Goal: Task Accomplishment & Management: Manage account settings

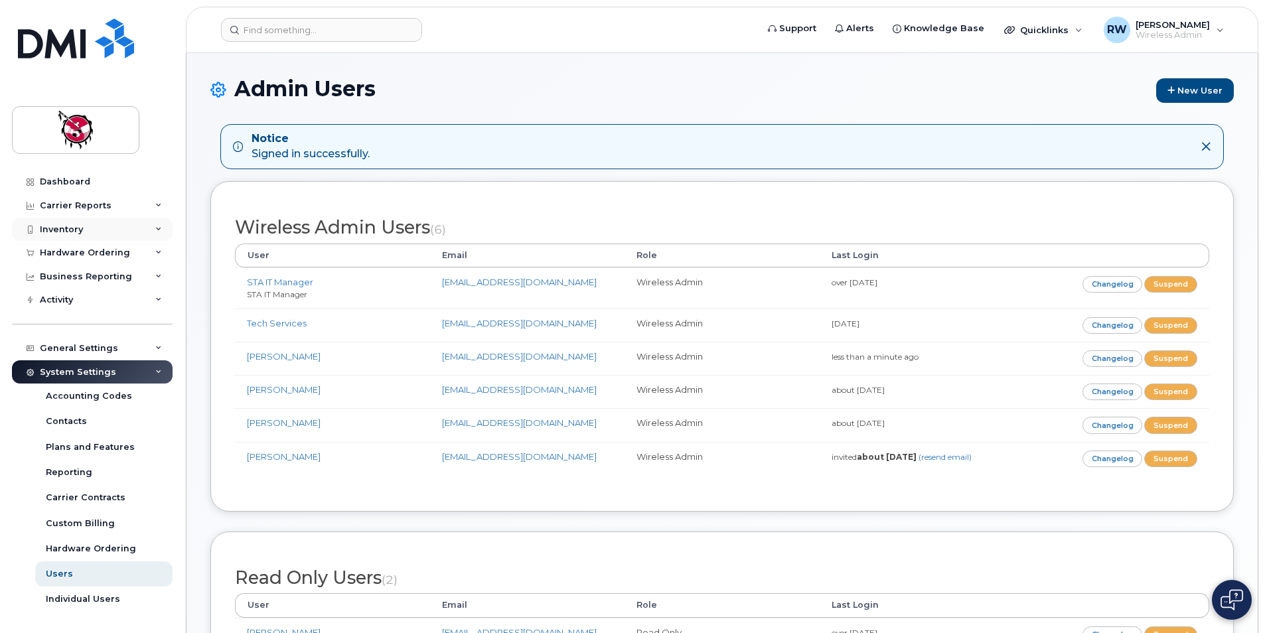
click at [77, 234] on div "Inventory" at bounding box center [61, 229] width 43 height 11
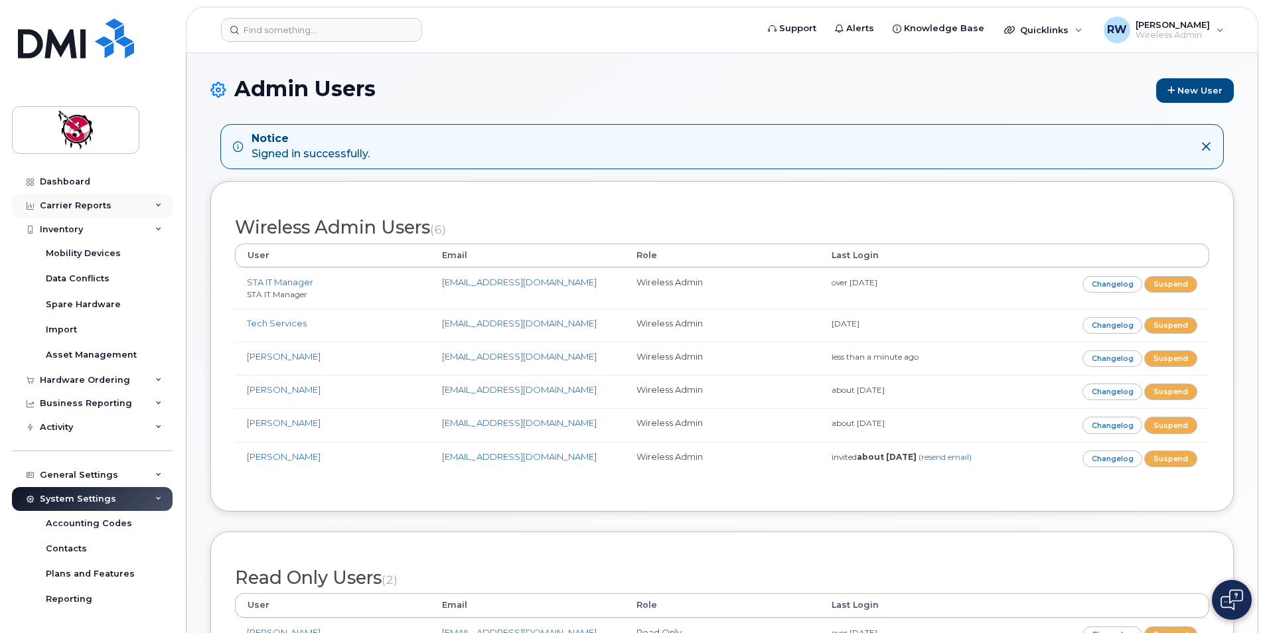
click at [98, 206] on div "Carrier Reports" at bounding box center [76, 205] width 72 height 11
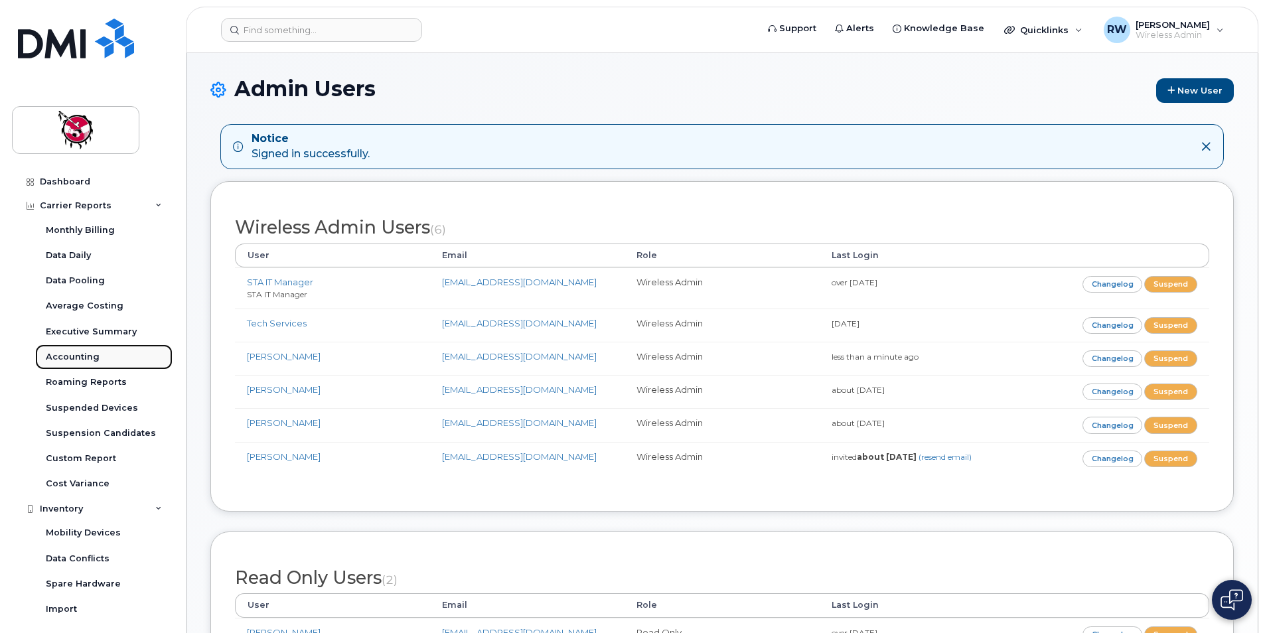
click at [92, 358] on div "Accounting" at bounding box center [73, 357] width 54 height 12
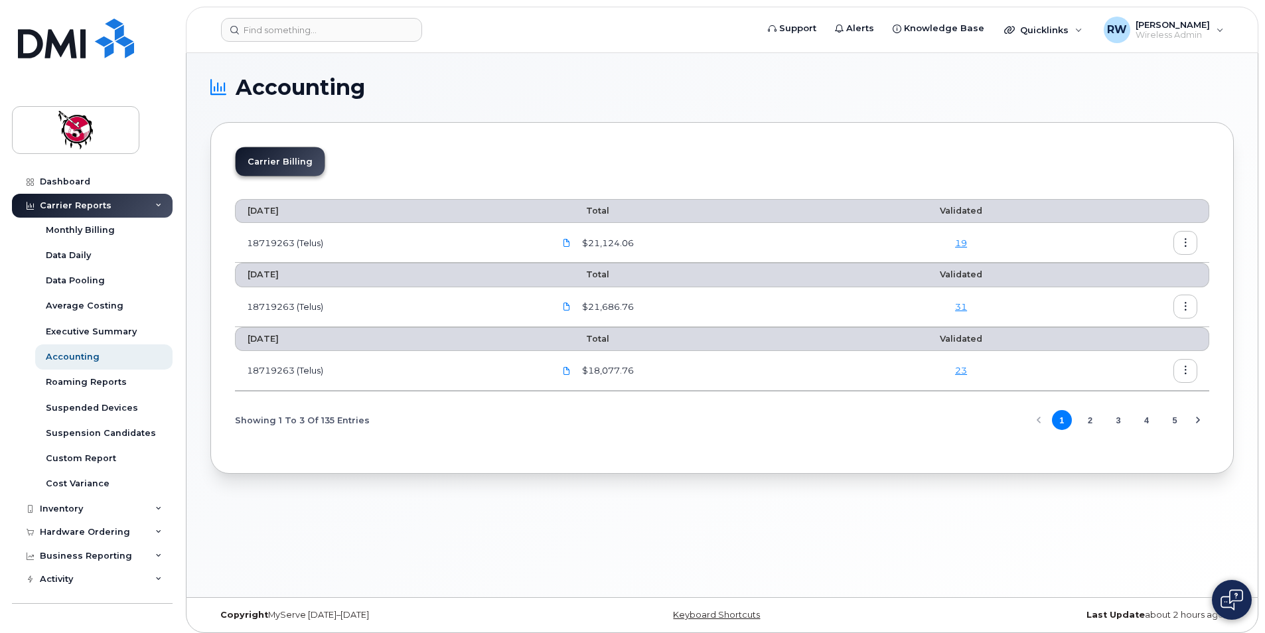
click at [962, 372] on link "23" at bounding box center [961, 370] width 12 height 11
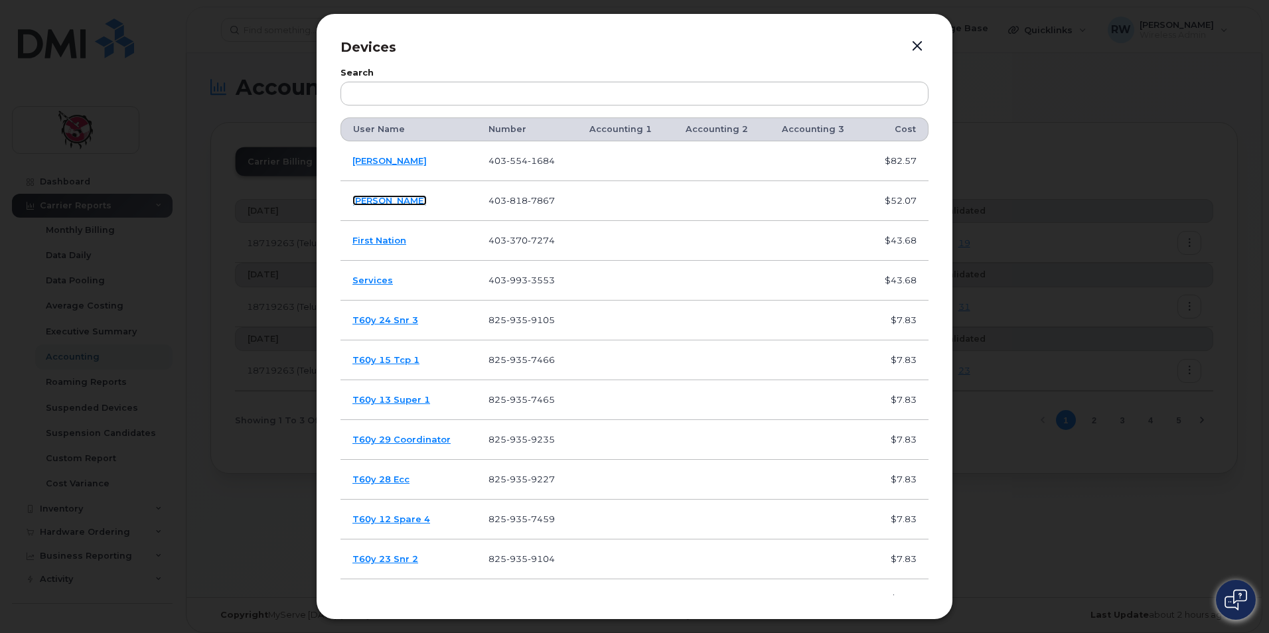
click at [381, 200] on link "Thomas Snow" at bounding box center [389, 200] width 74 height 11
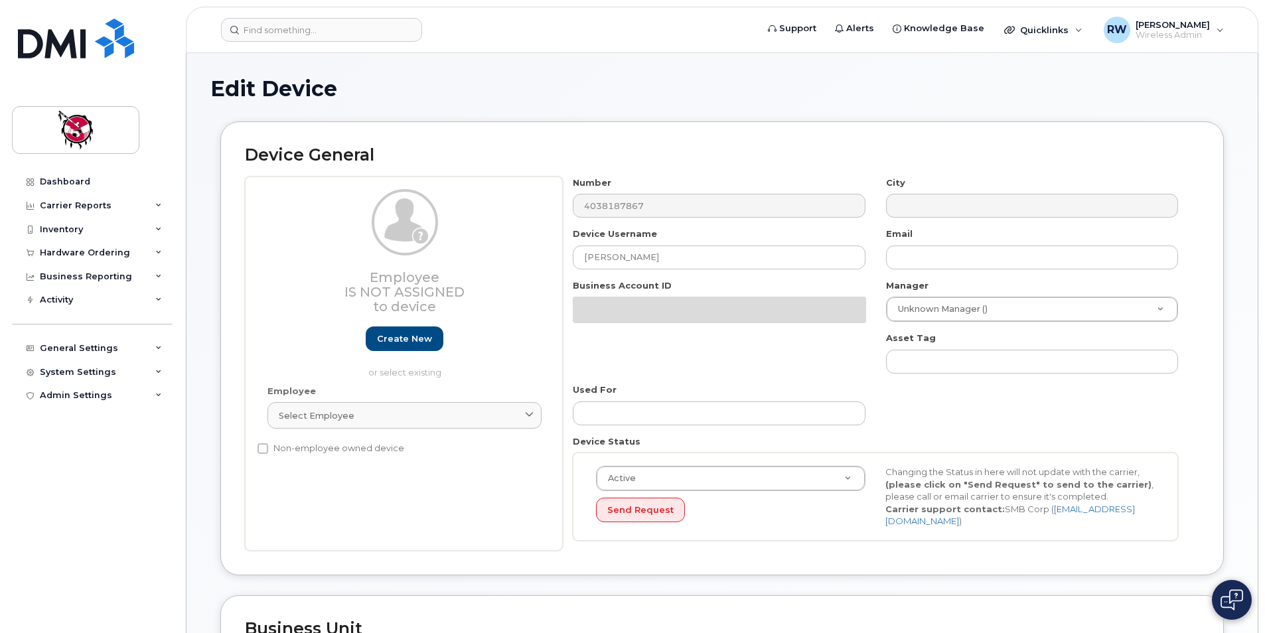
select select "9397"
select select "10346"
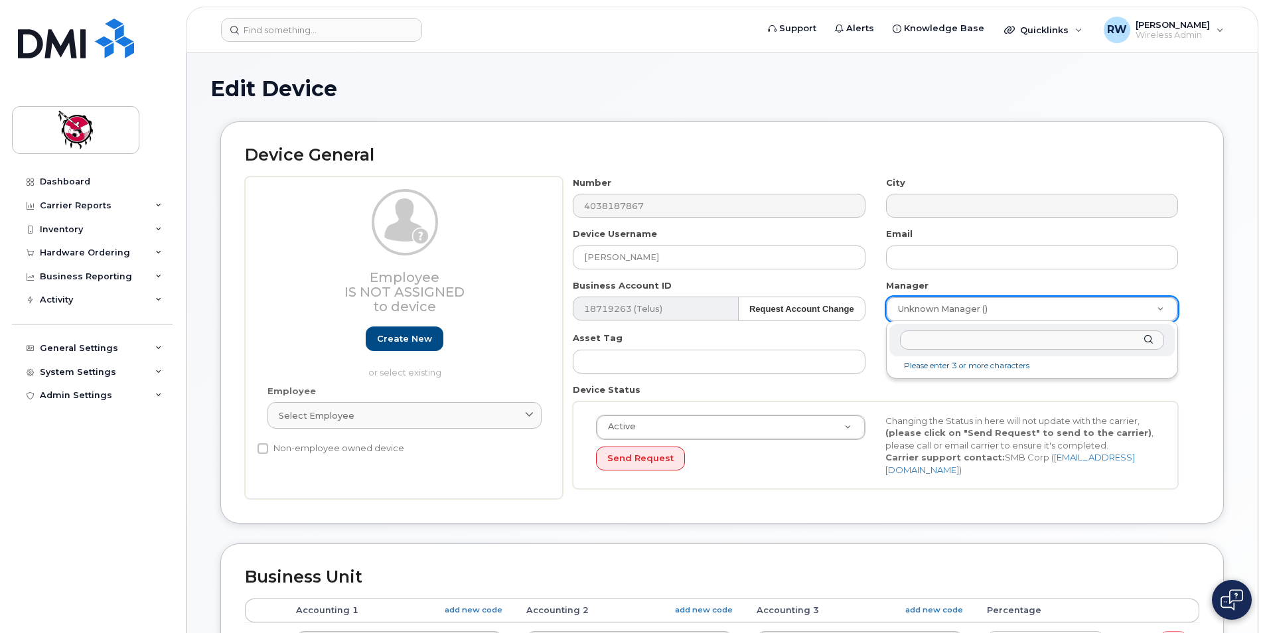
click at [1030, 344] on input "text" at bounding box center [1032, 340] width 264 height 19
type input "m"
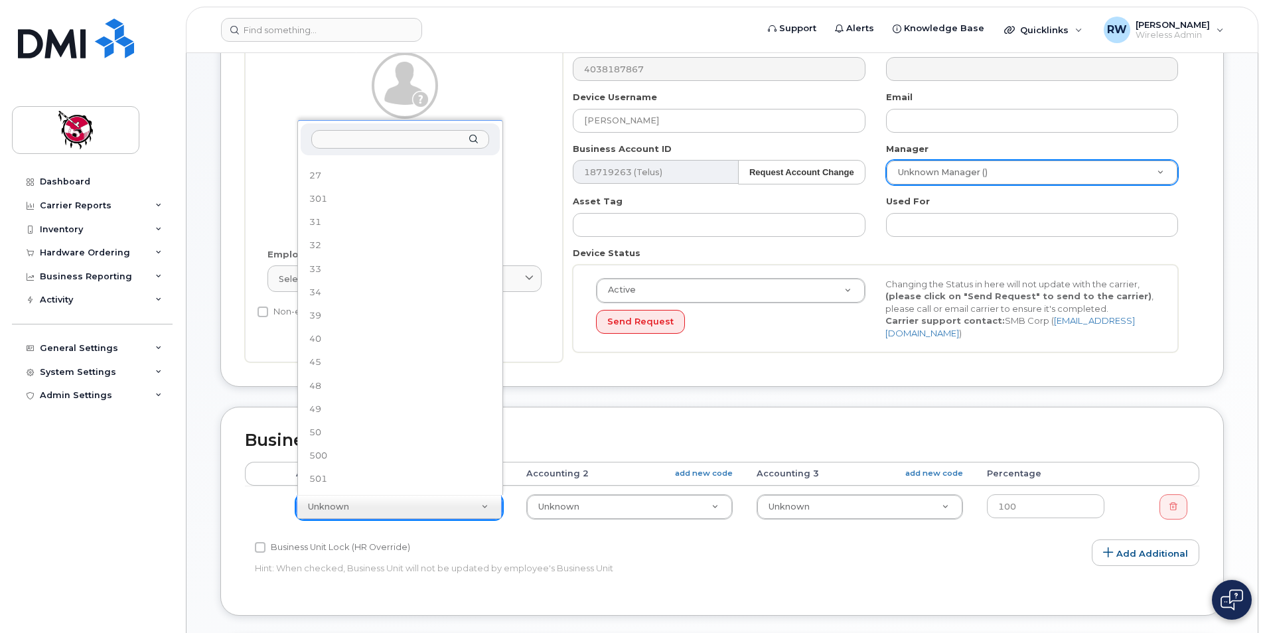
scroll to position [93, 0]
select select "10355"
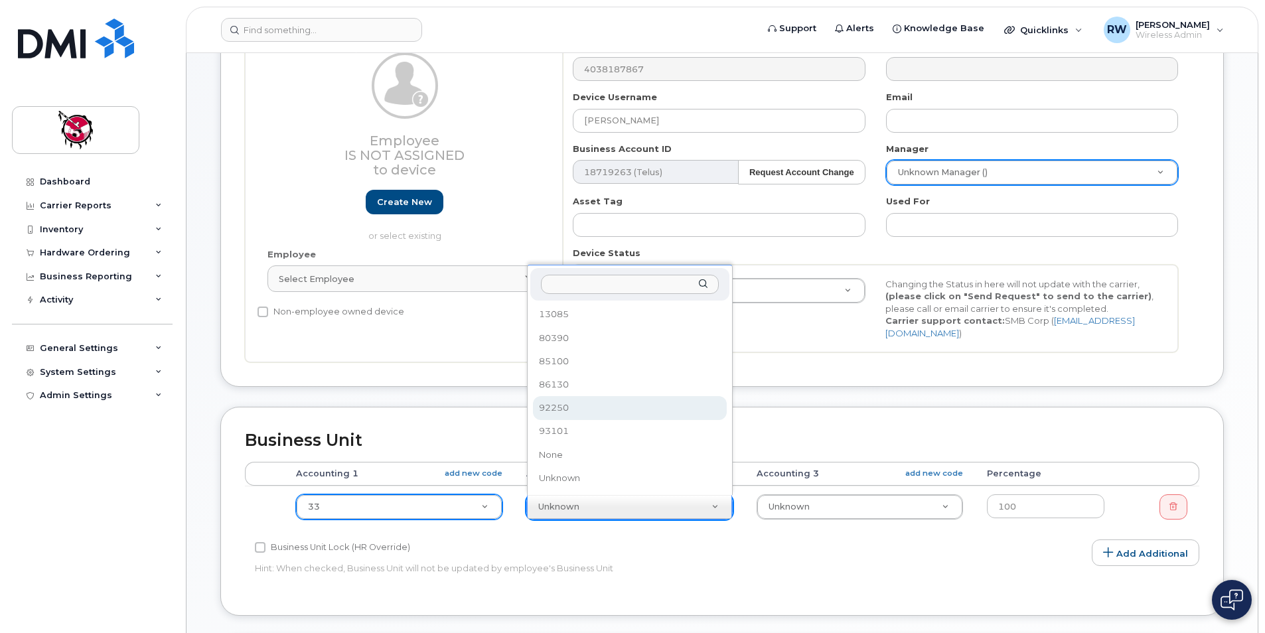
select select "10349"
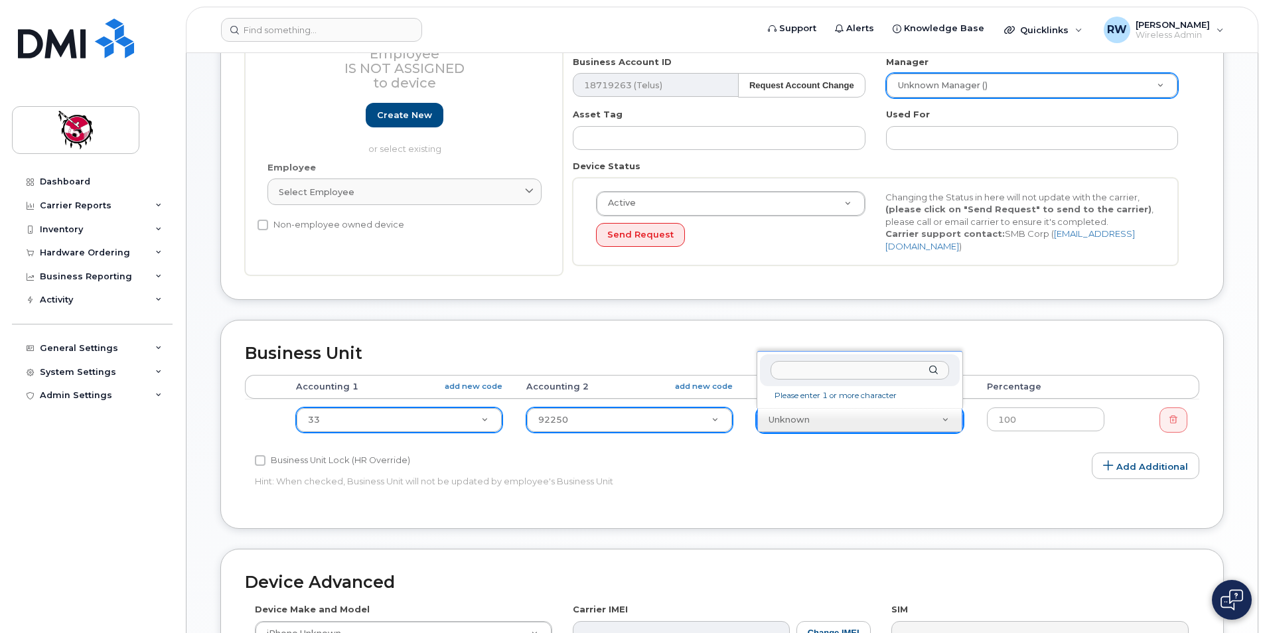
scroll to position [266, 0]
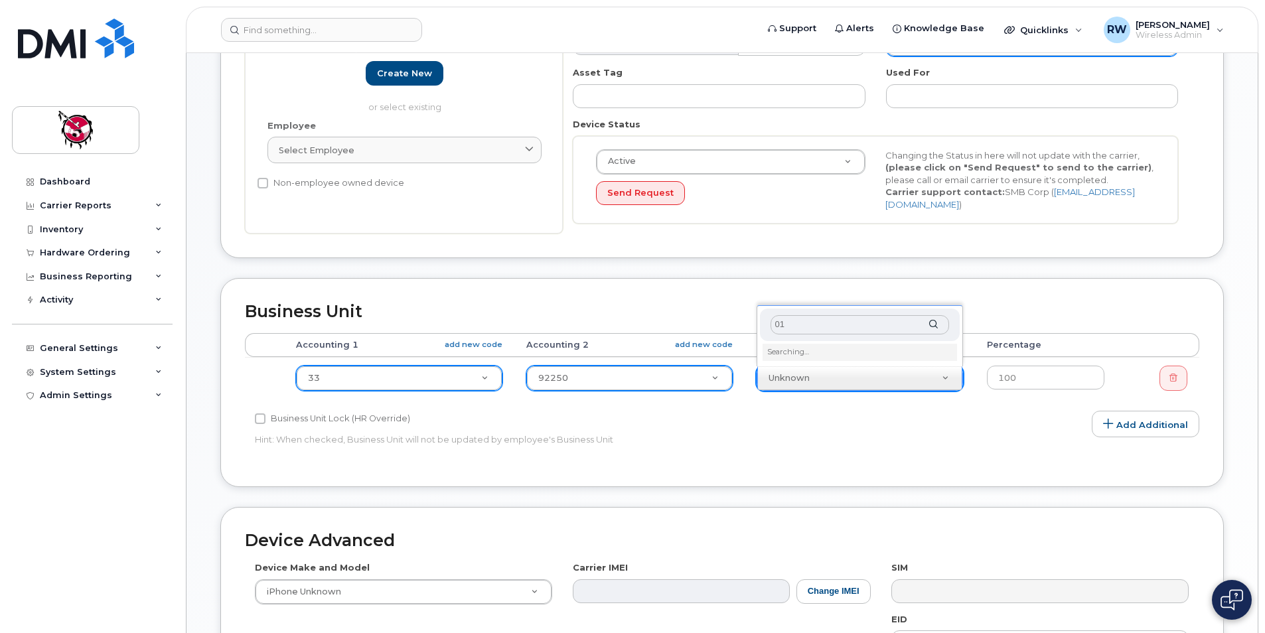
type input "0"
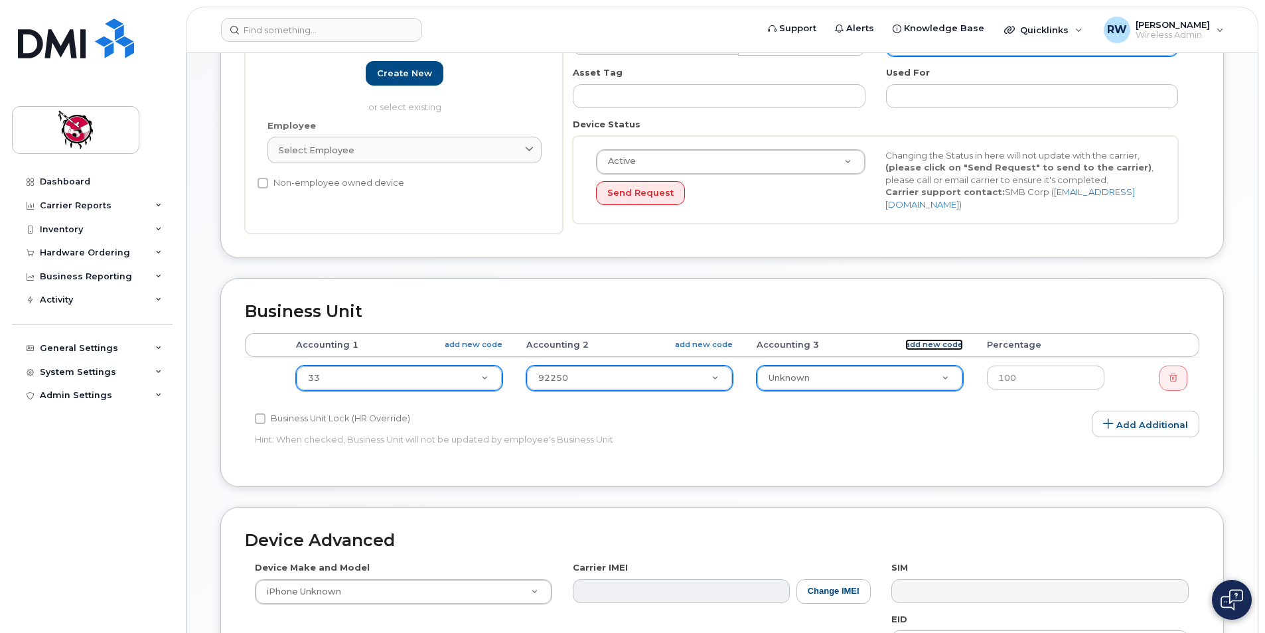
click at [943, 344] on link "add new code" at bounding box center [934, 344] width 58 height 11
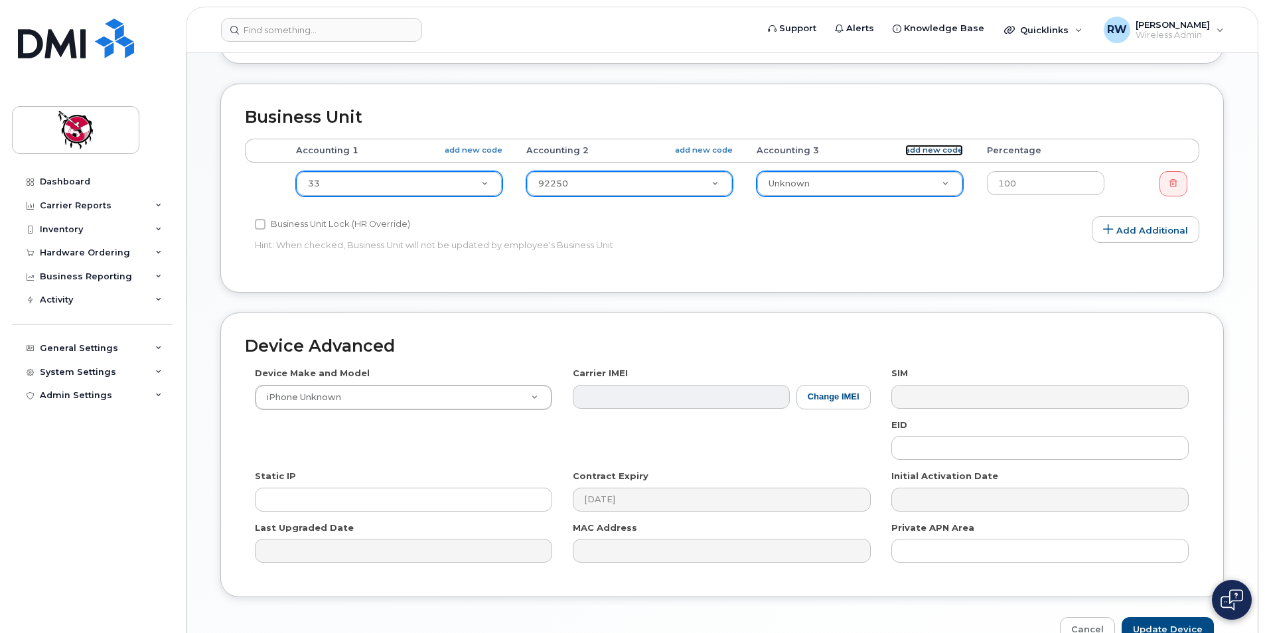
scroll to position [465, 0]
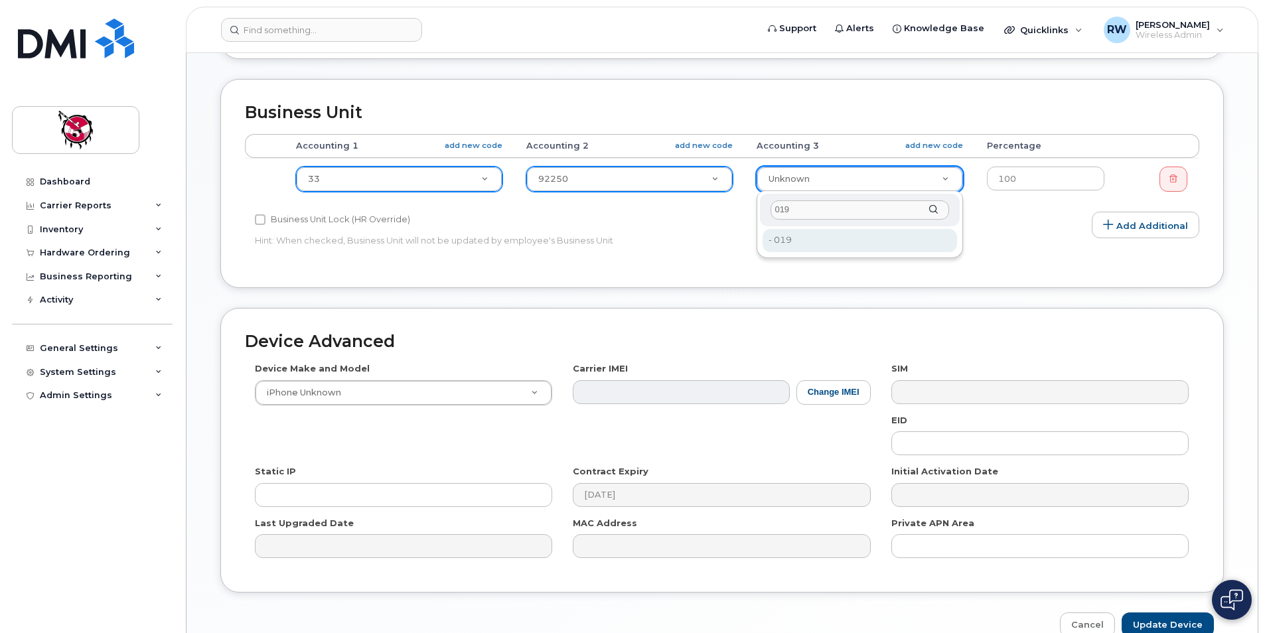
type input "019"
type input "2209524"
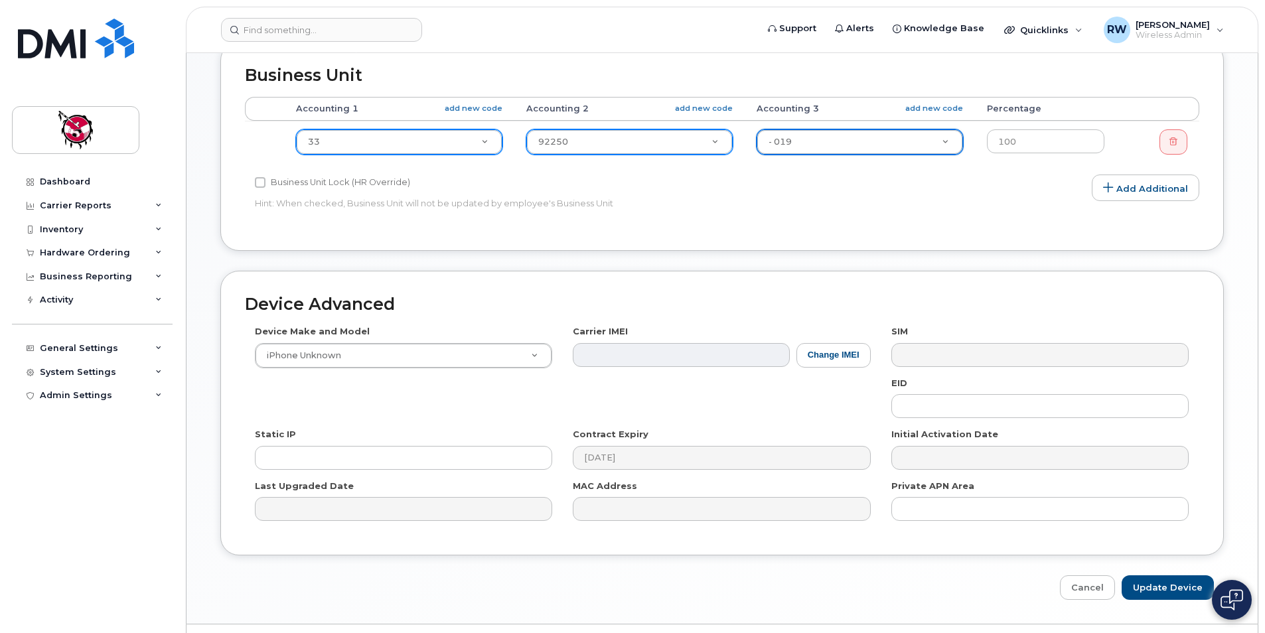
scroll to position [535, 0]
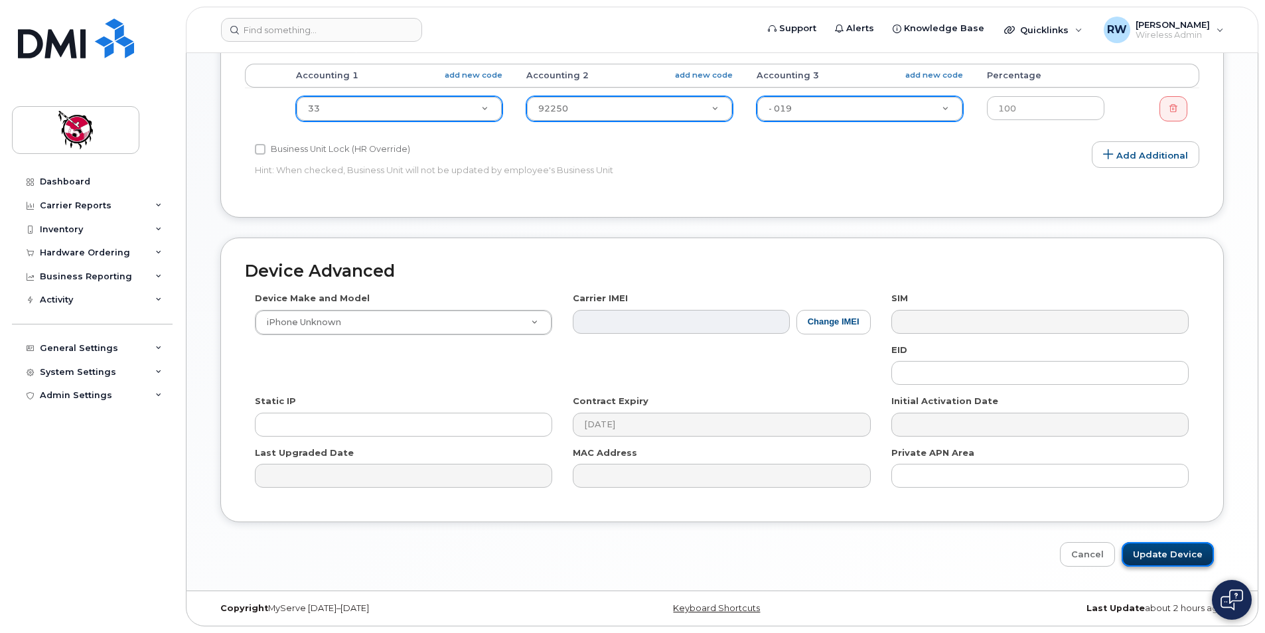
click at [1163, 549] on input "Update Device" at bounding box center [1168, 554] width 92 height 25
type input "Saving..."
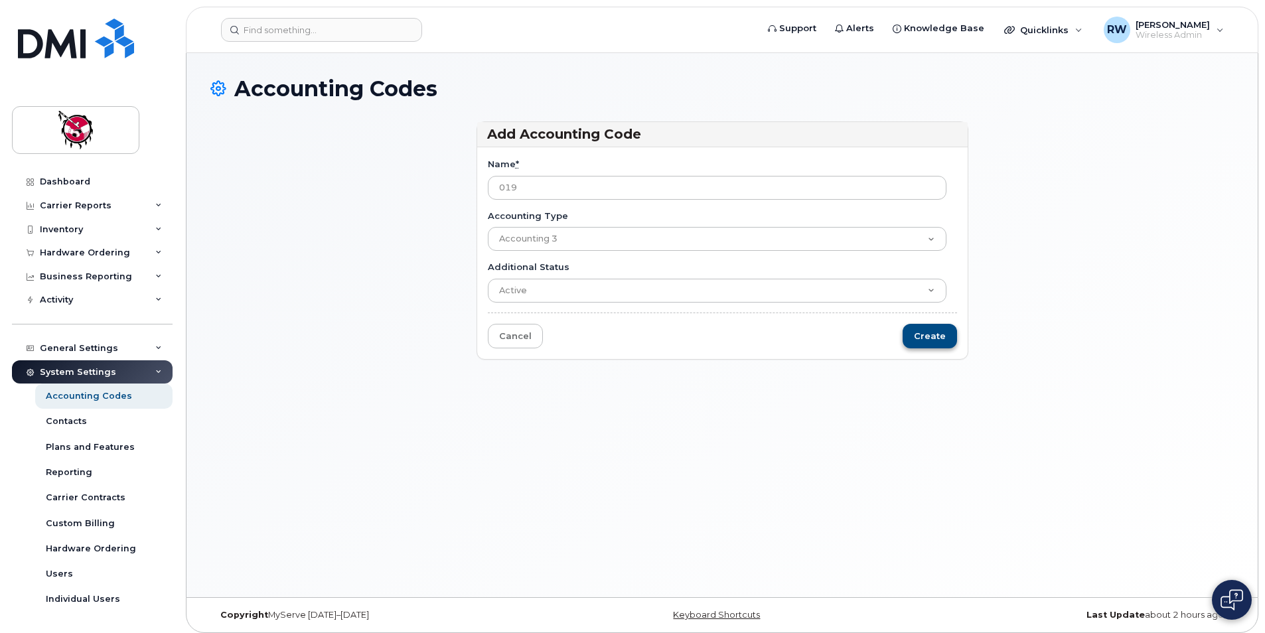
type input "019"
click at [939, 343] on input "Create" at bounding box center [930, 336] width 54 height 25
type input "Saving..."
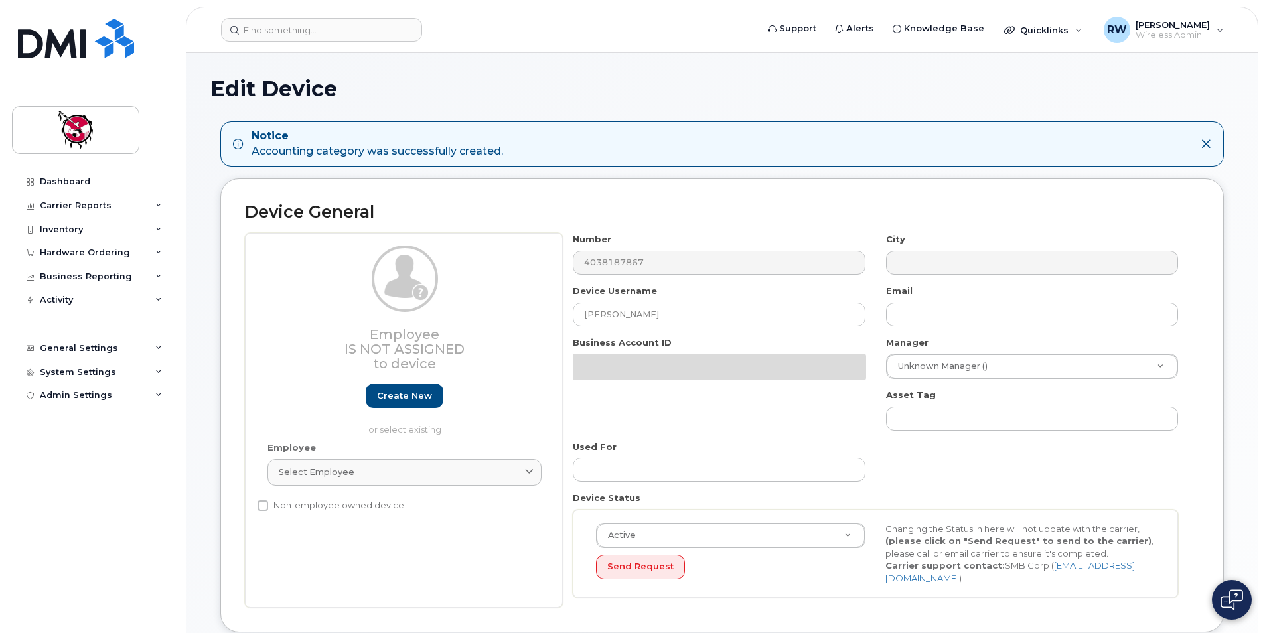
select select "9397"
select select "10346"
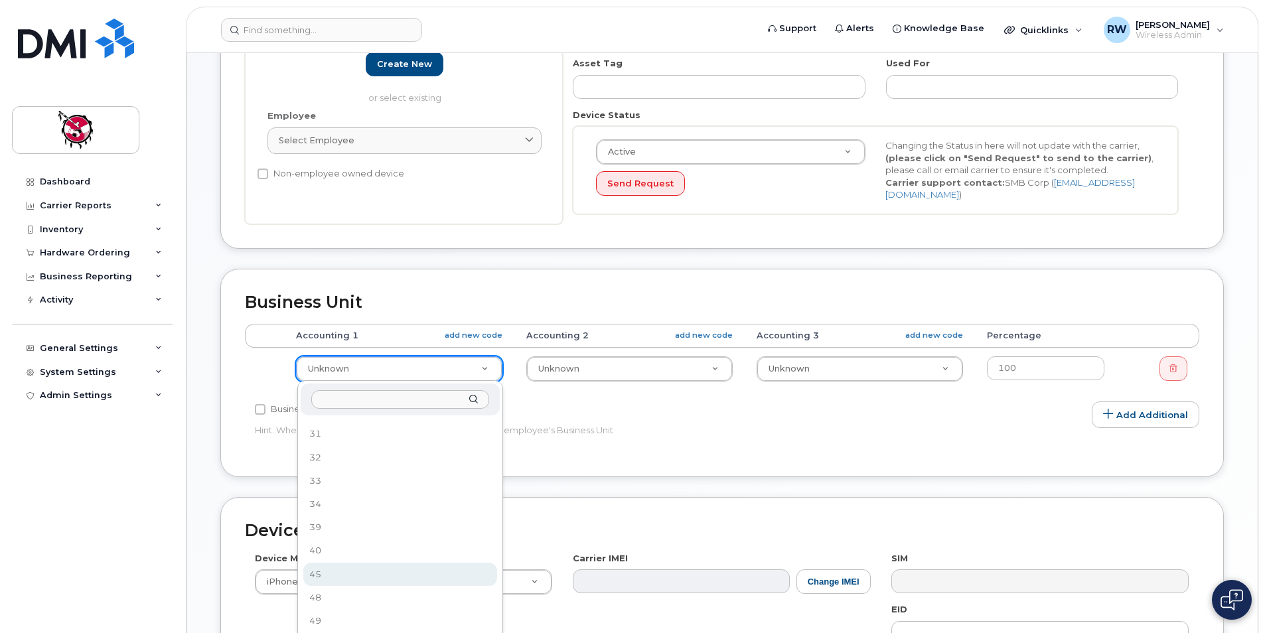
scroll to position [149, 0]
select select "10355"
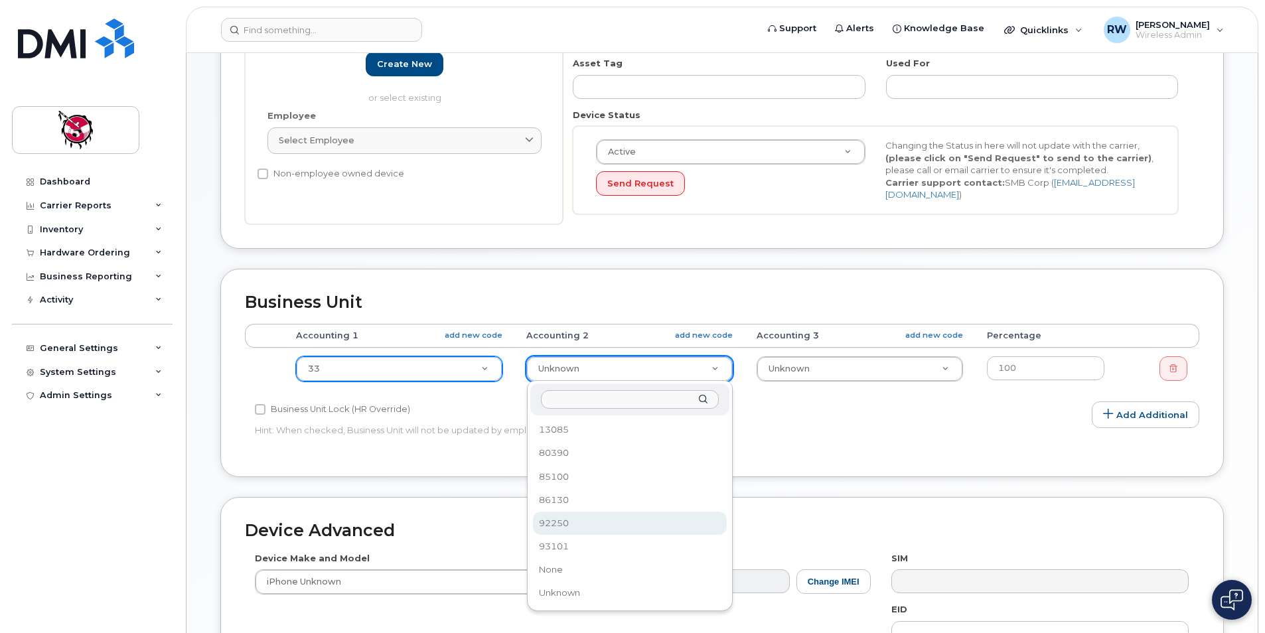
select select "10349"
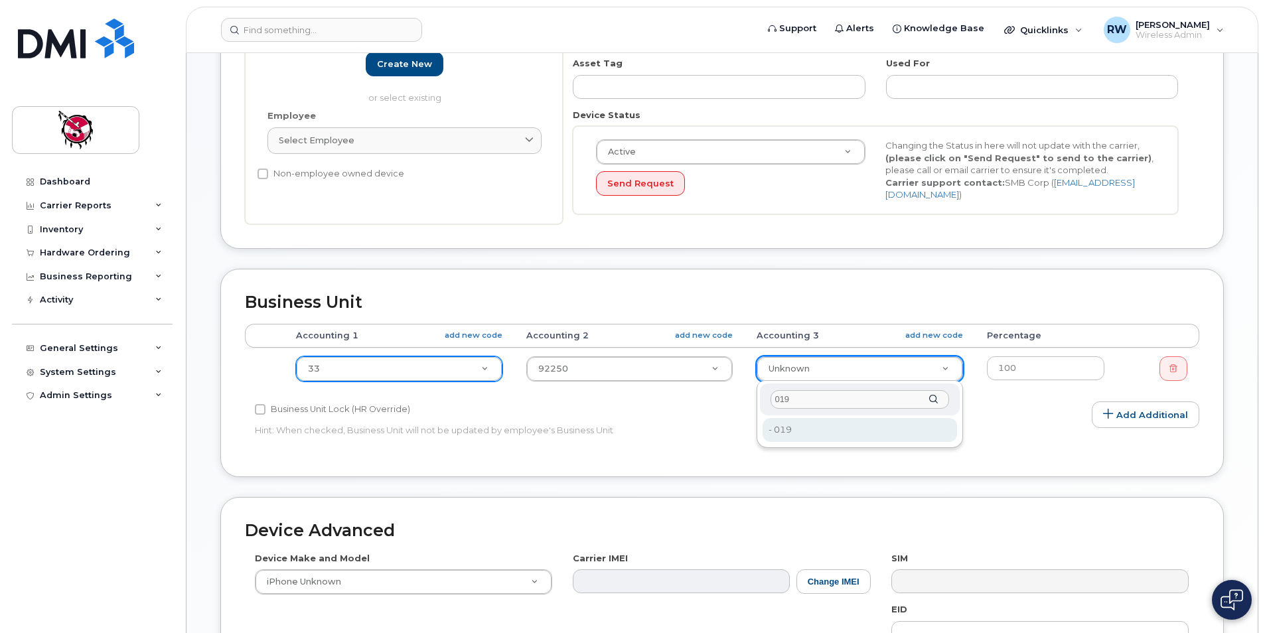
type input "019"
type input "2209524"
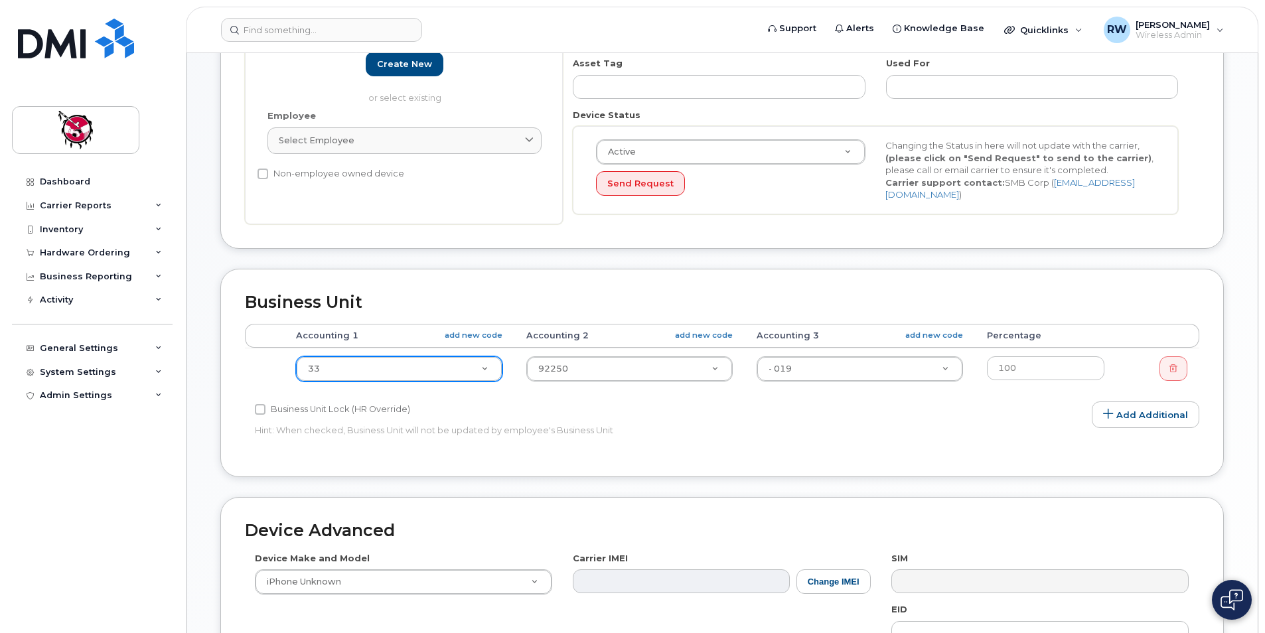
click at [917, 437] on div "Accounting Categories Rules Accounting categories percentages must add up to 10…" at bounding box center [722, 388] width 955 height 129
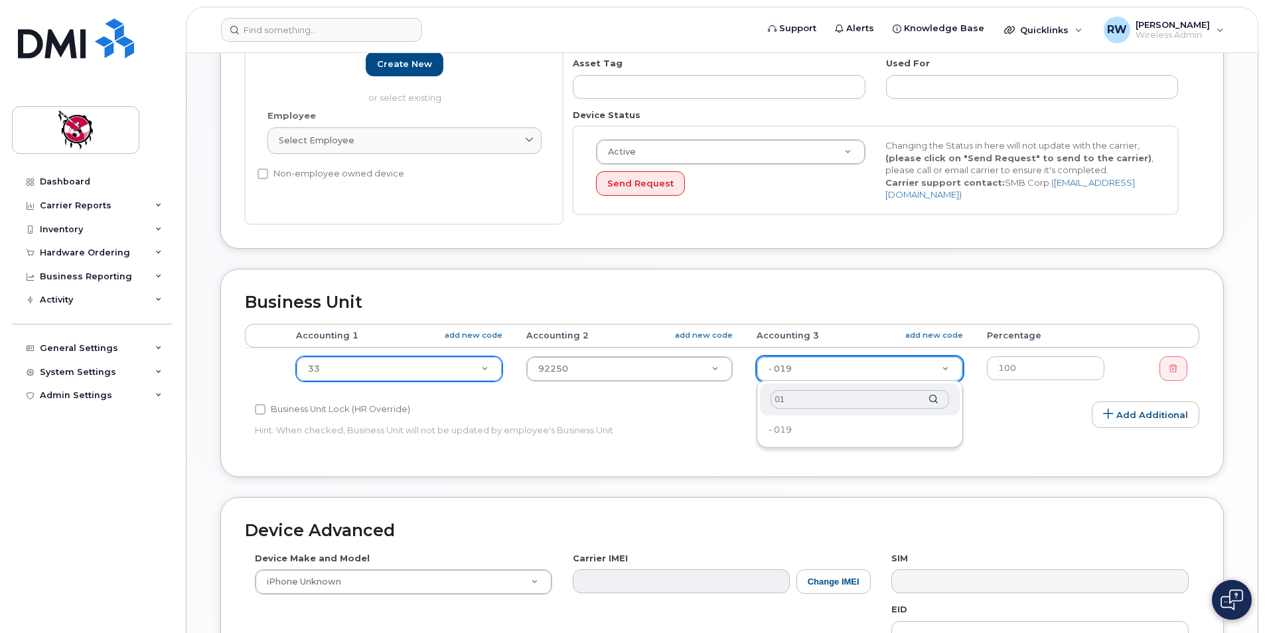
type input "0"
click at [992, 410] on div "Accounting Categories Rules Accounting categories percentages must add up to 10…" at bounding box center [722, 388] width 955 height 129
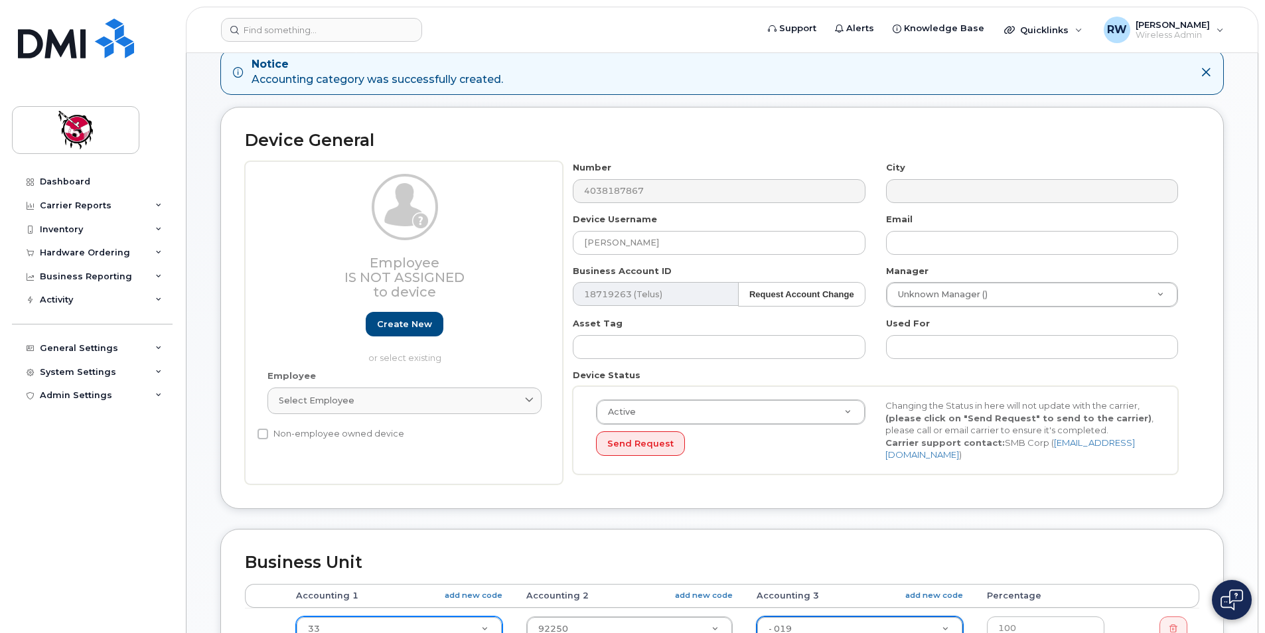
scroll to position [66, 0]
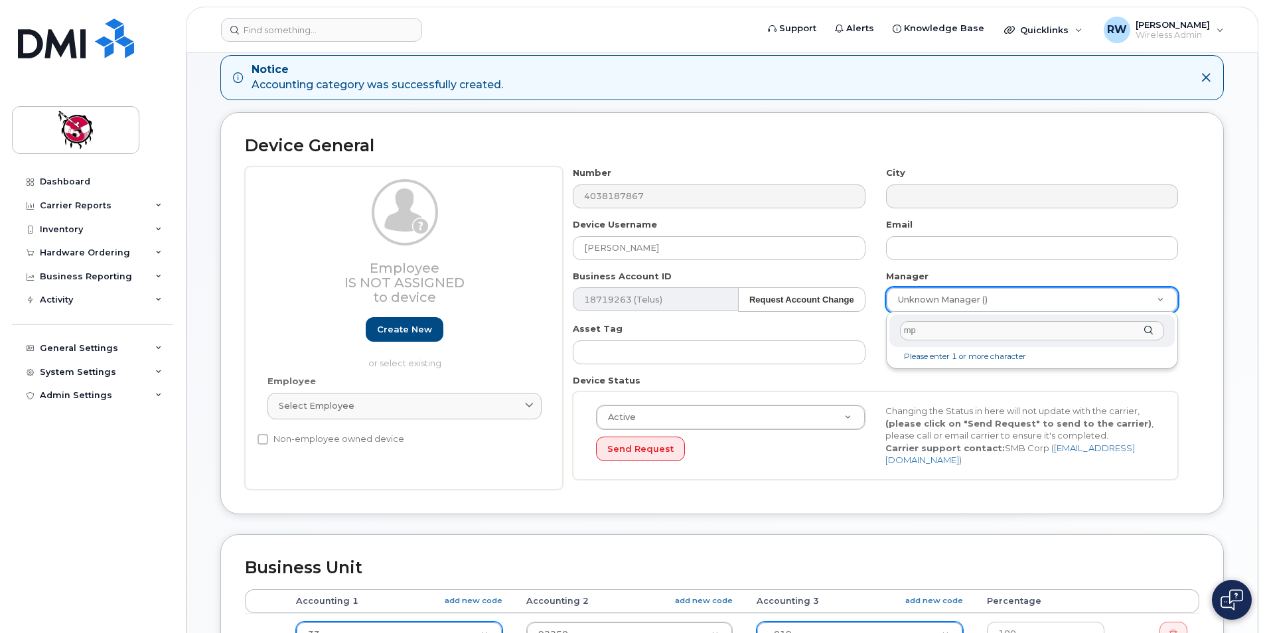
type input "m"
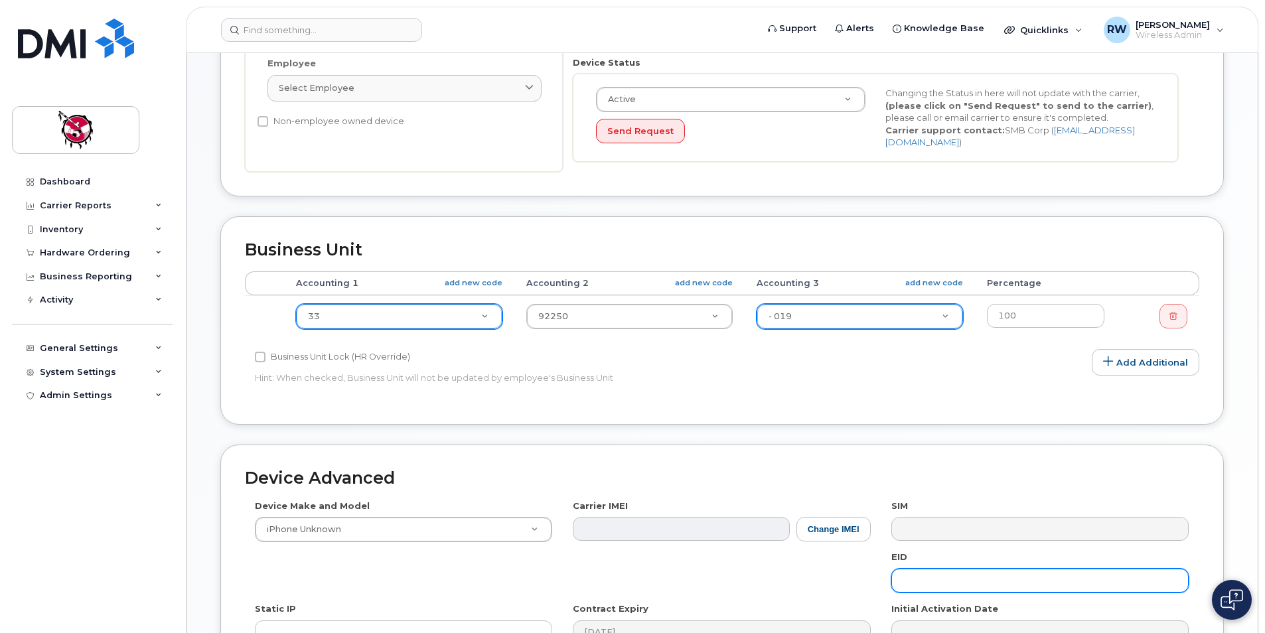
scroll to position [0, 0]
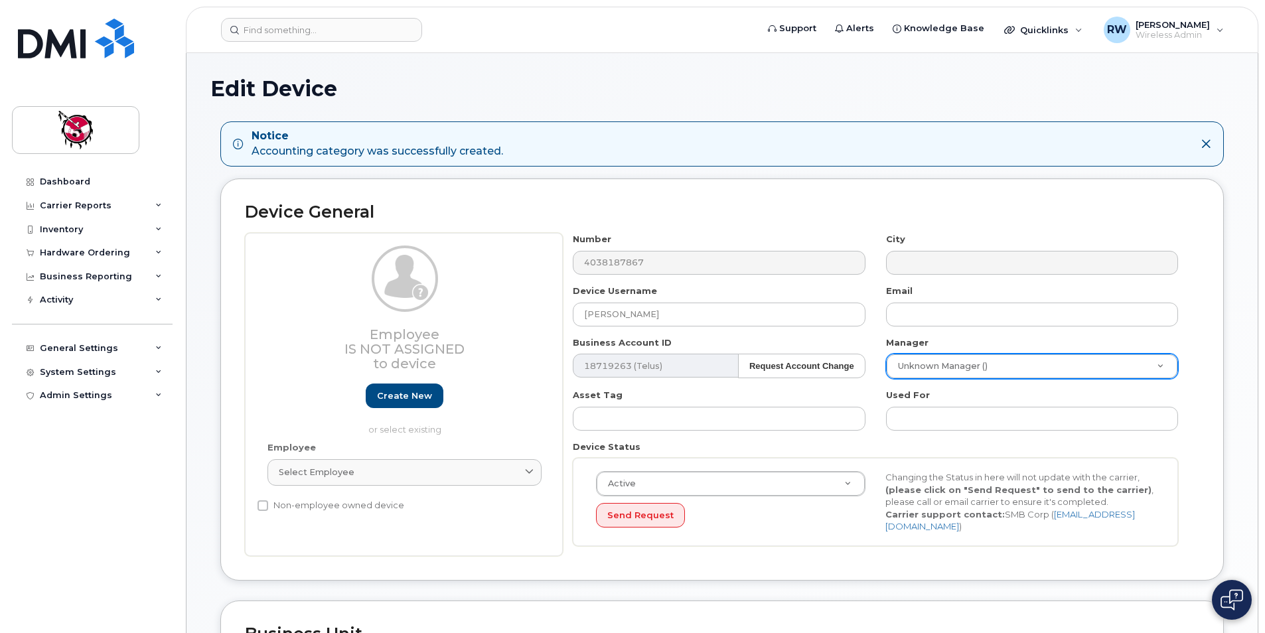
drag, startPoint x: 913, startPoint y: 473, endPoint x: 1231, endPoint y: 297, distance: 362.8
click at [796, 35] on span "Support" at bounding box center [797, 28] width 37 height 13
click at [659, 62] on div "Edit Device Notice Accounting category was successfully created. Device General…" at bounding box center [722, 618] width 1071 height 1130
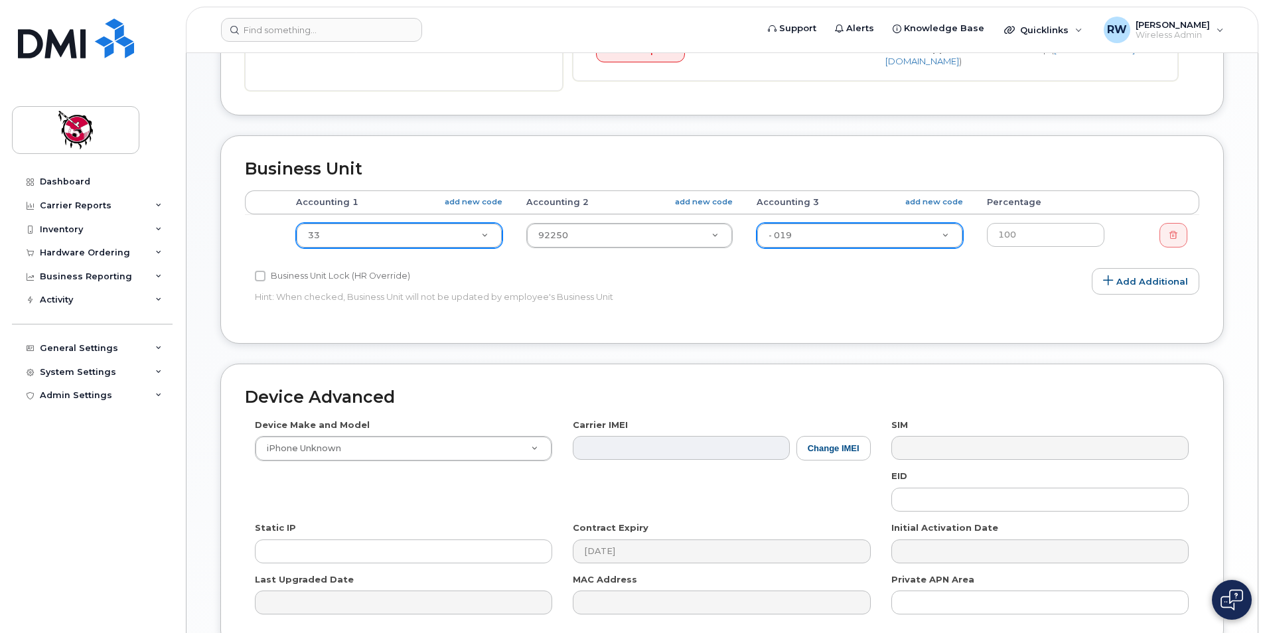
scroll to position [260, 0]
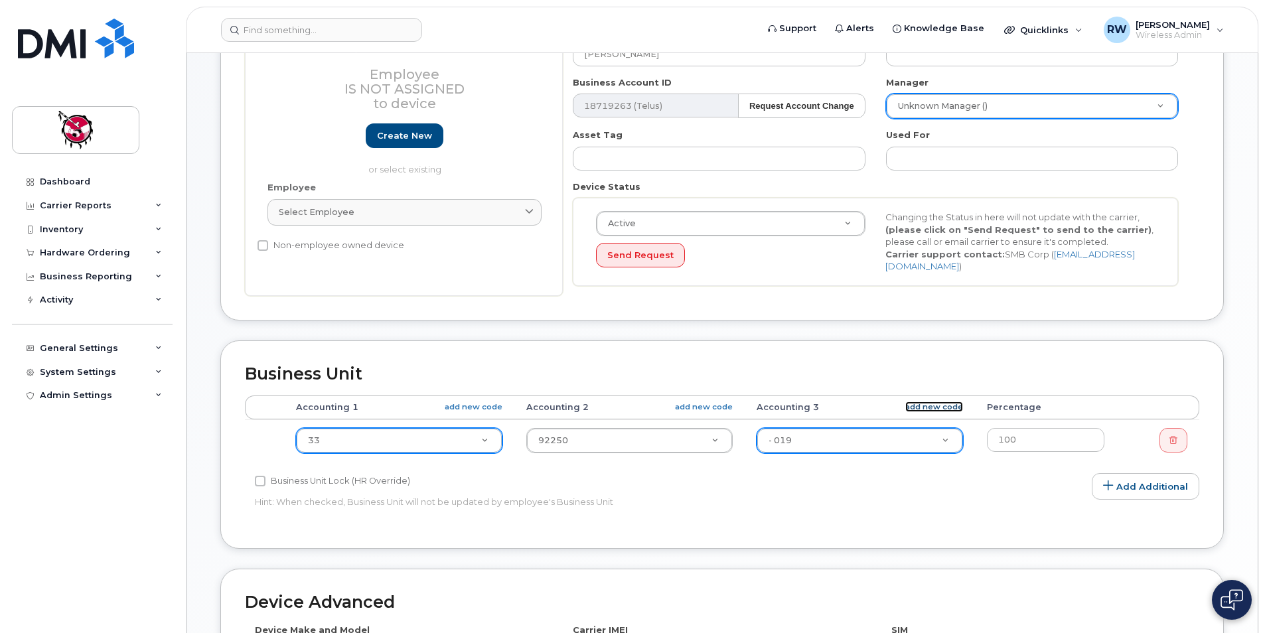
click at [936, 406] on link "add new code" at bounding box center [934, 407] width 58 height 11
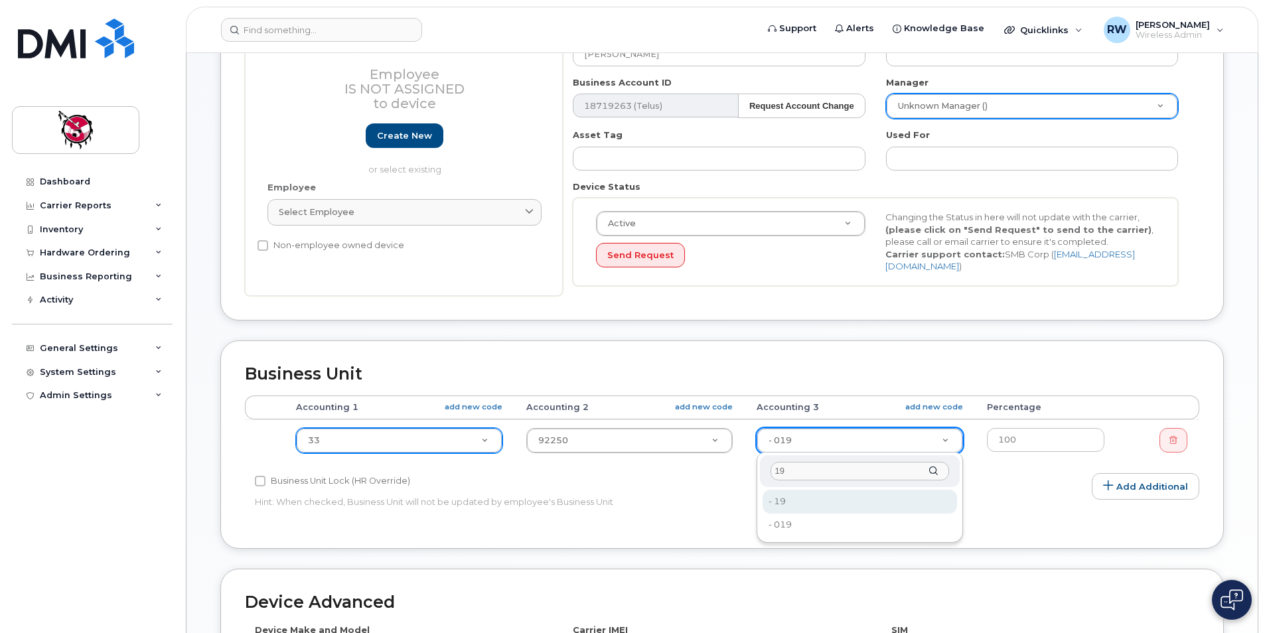
type input "1"
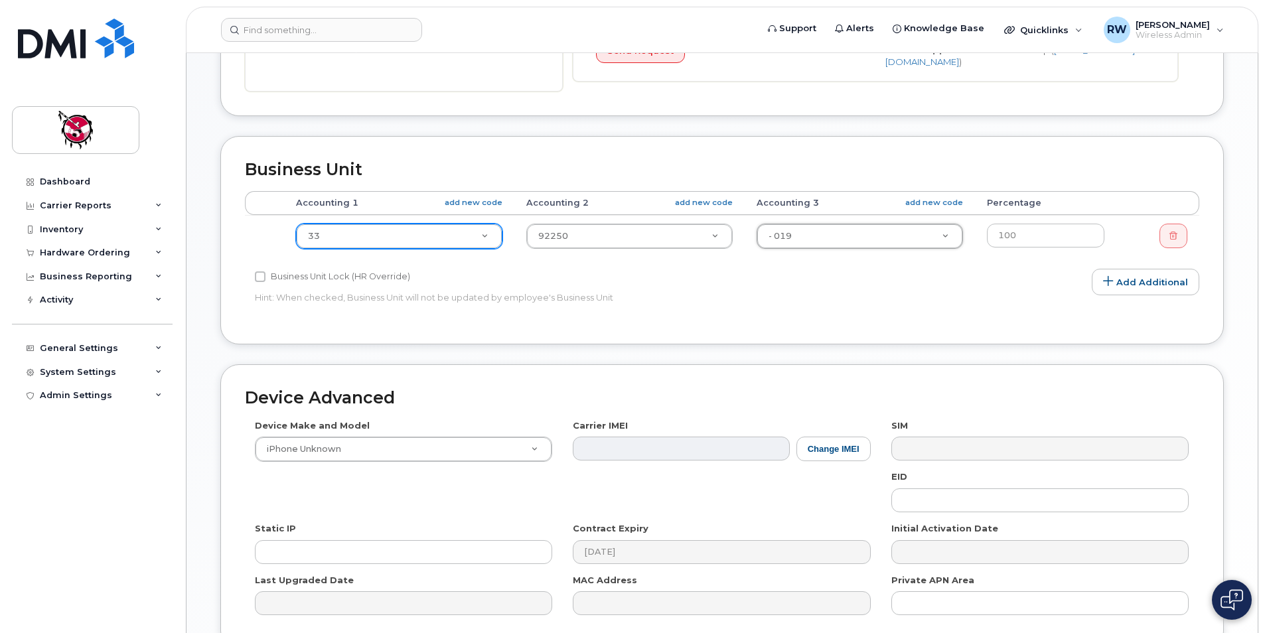
scroll to position [459, 0]
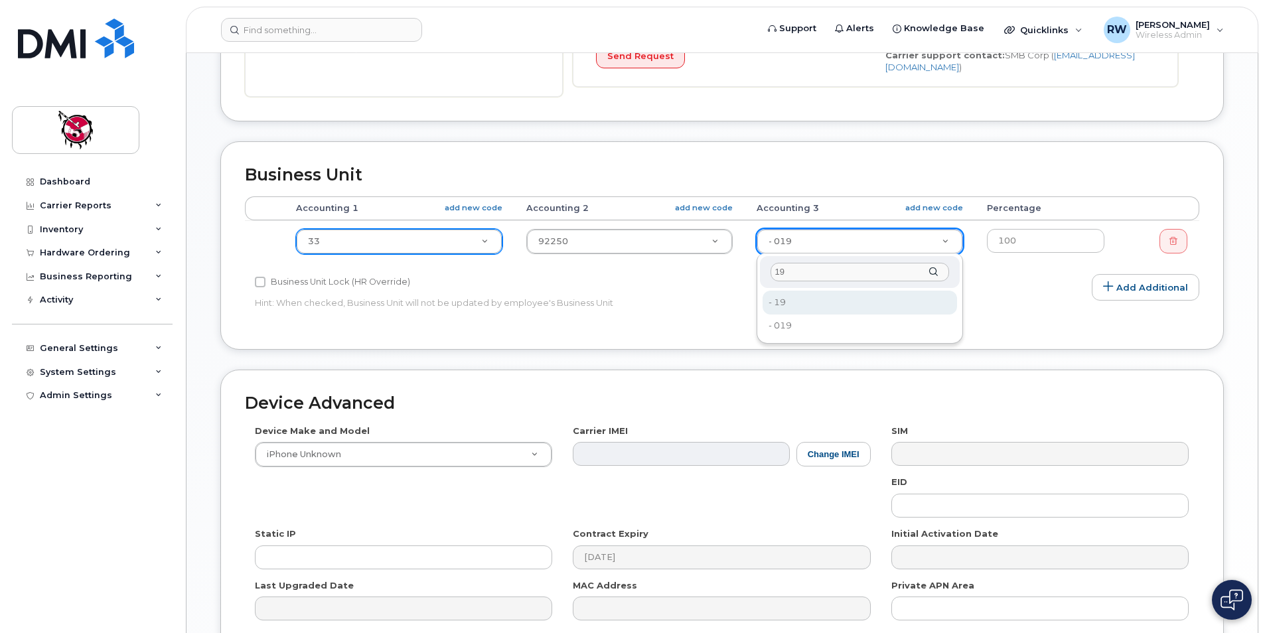
type input "19"
type input "10371"
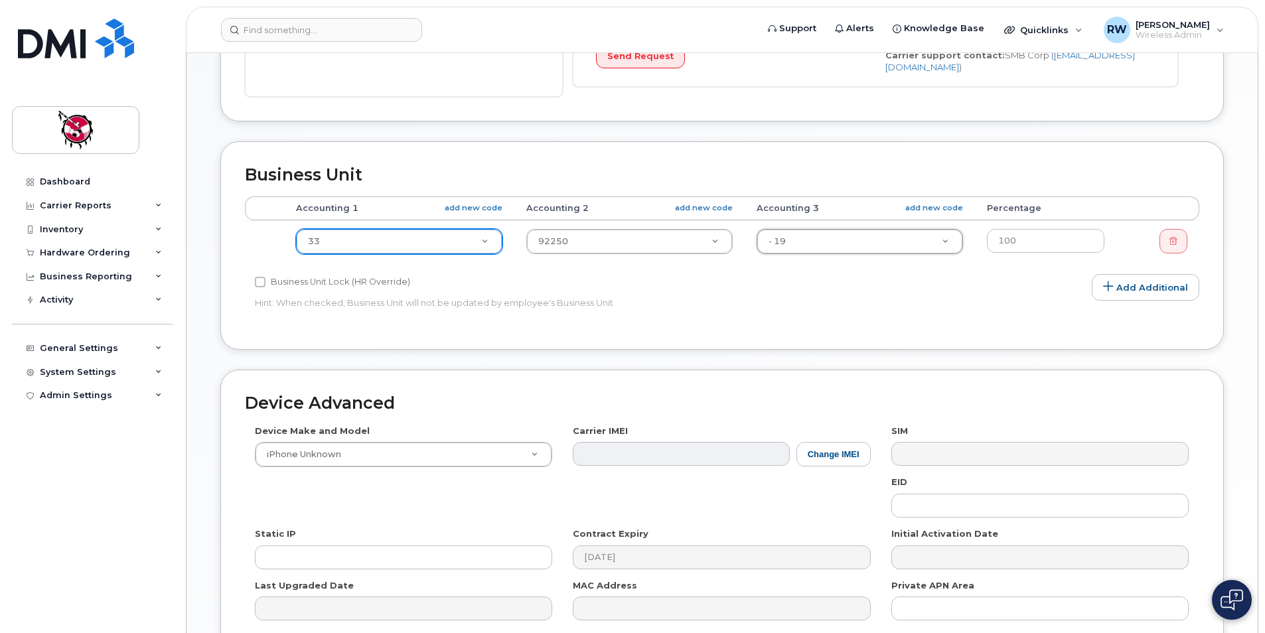
click at [672, 293] on div "Business Unit Lock (HR Override) Hint: When checked, Business Unit will not be …" at bounding box center [563, 295] width 637 height 42
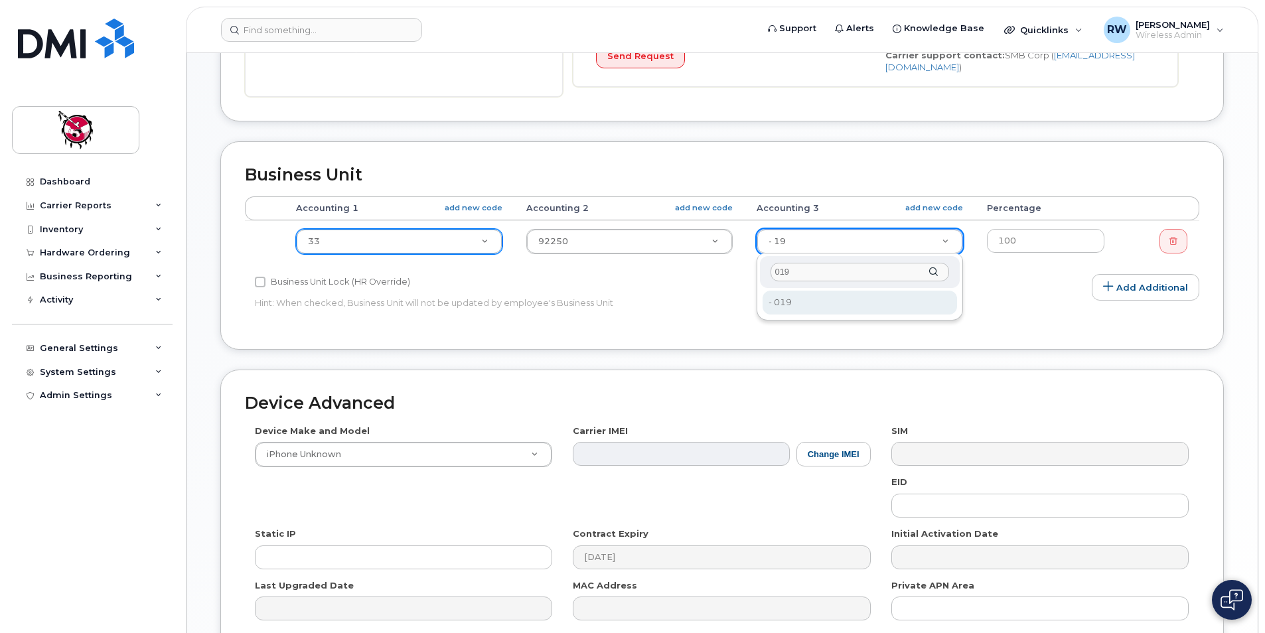
type input "019"
type input "2209524"
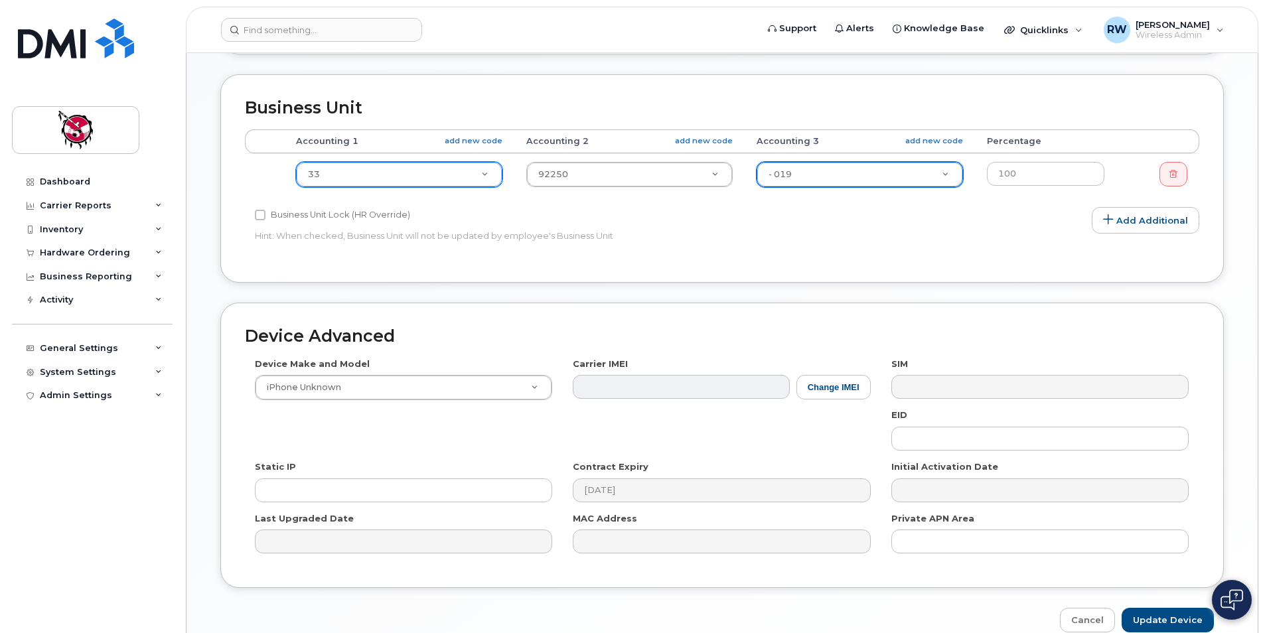
scroll to position [592, 0]
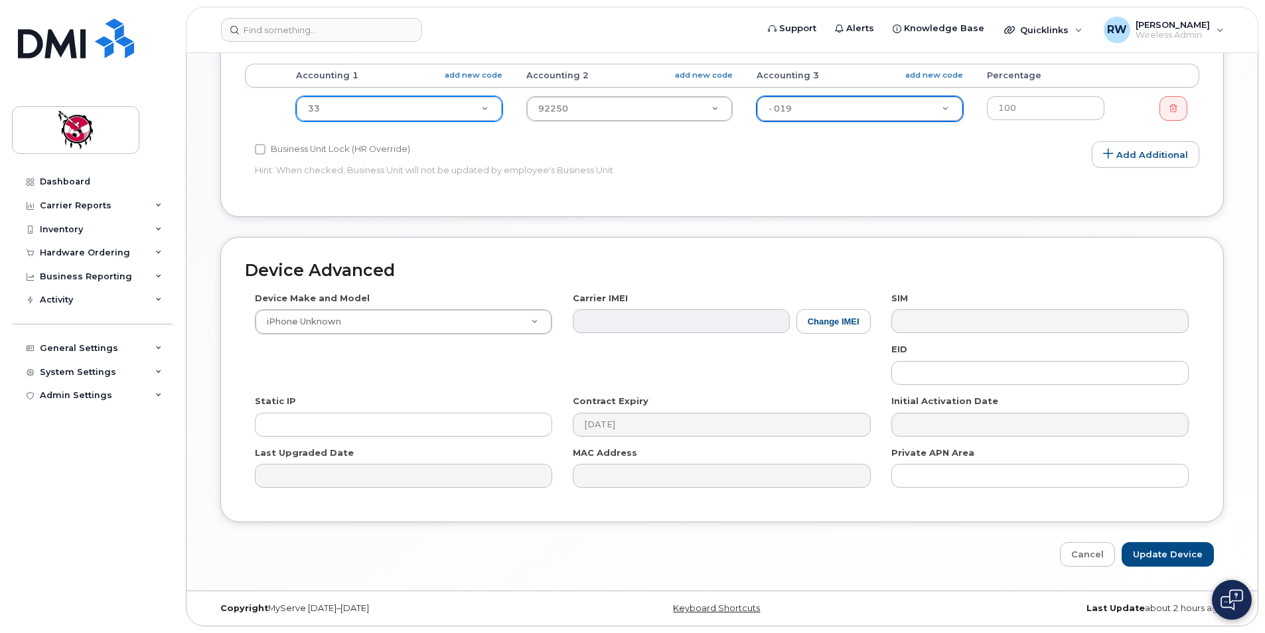
drag, startPoint x: 861, startPoint y: 560, endPoint x: 900, endPoint y: 560, distance: 38.5
click at [862, 560] on div "Cancel Update Device" at bounding box center [722, 554] width 1004 height 25
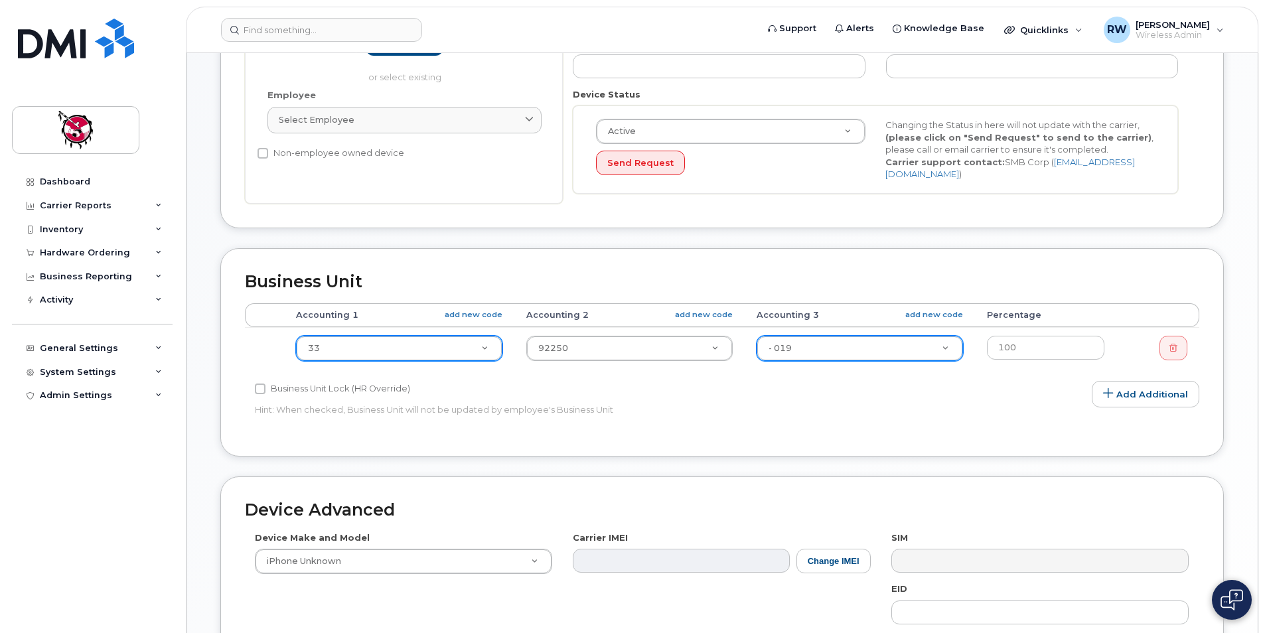
scroll to position [260, 0]
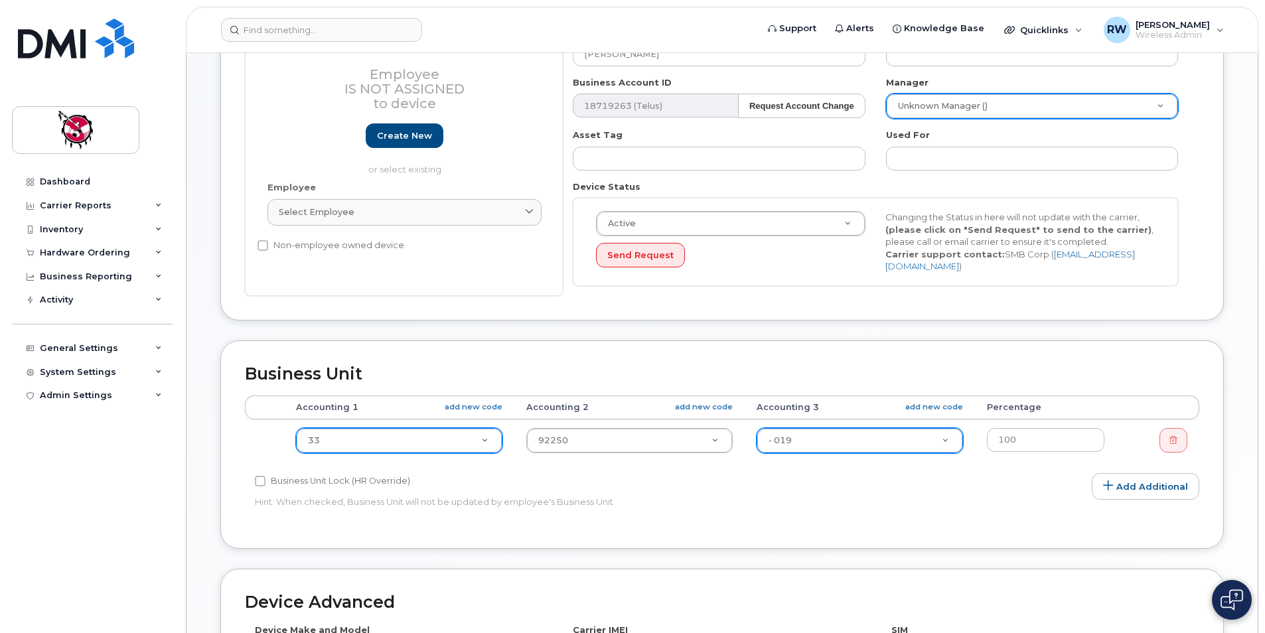
click at [936, 489] on div "Accounting Categories Rules Accounting categories percentages must add up to 10…" at bounding box center [722, 460] width 955 height 129
click at [880, 493] on div "Business Unit Lock (HR Override) Hint: When checked, Business Unit will not be …" at bounding box center [563, 494] width 637 height 42
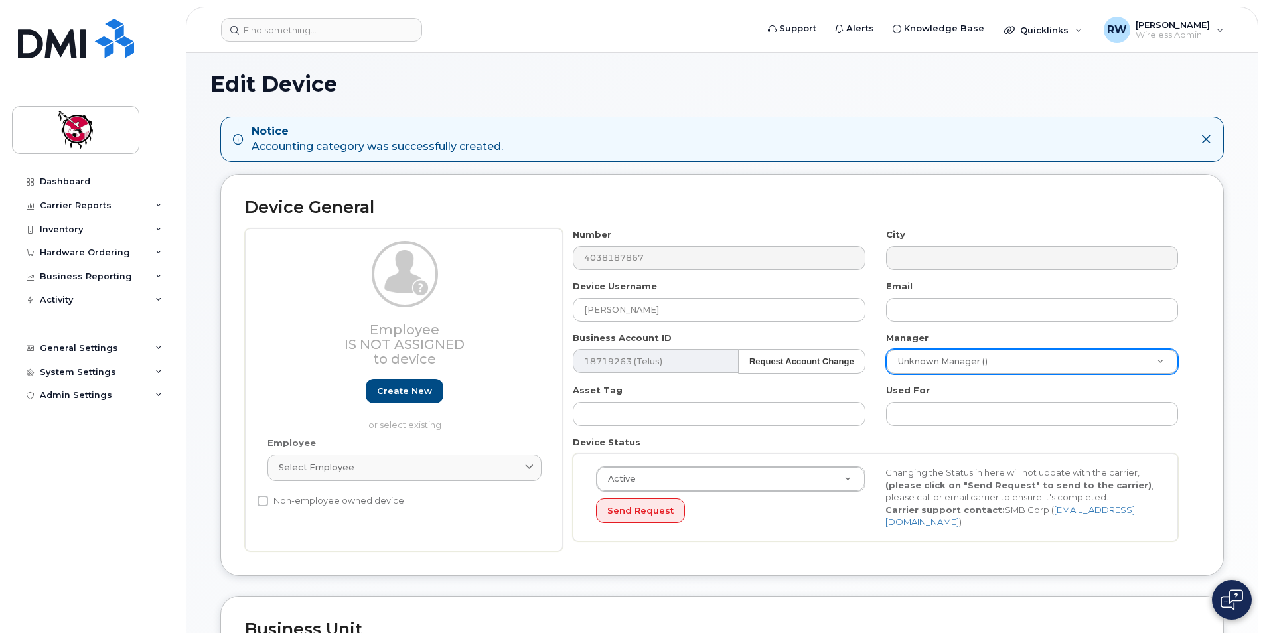
scroll to position [0, 0]
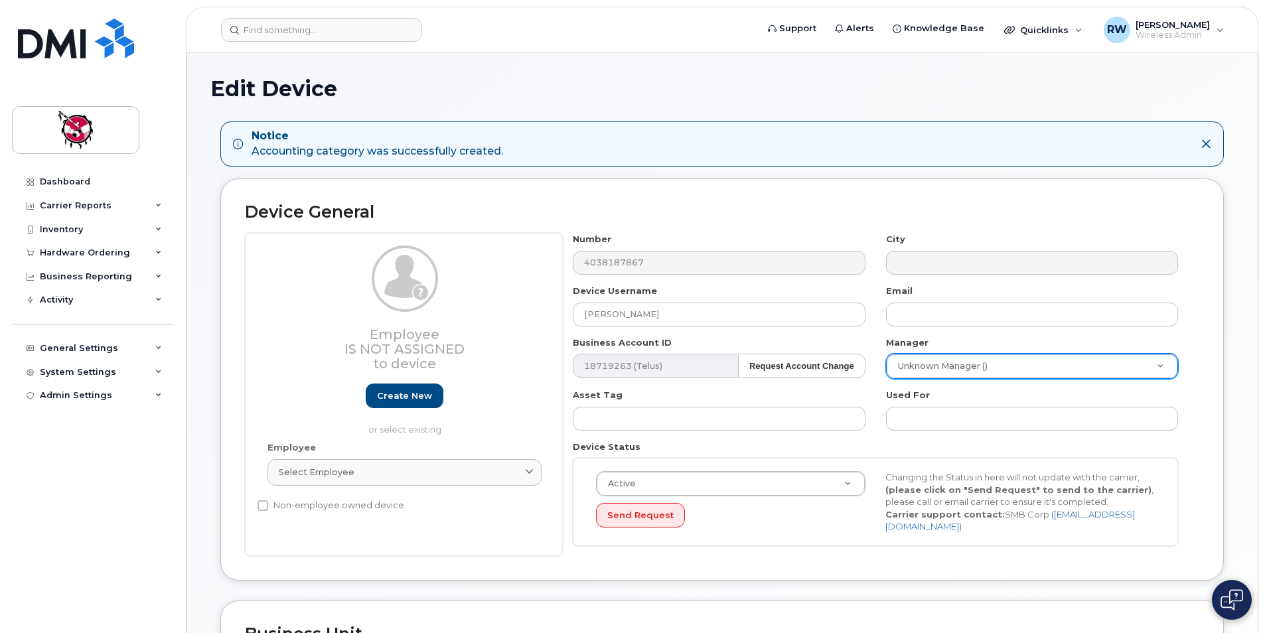
click at [830, 110] on div "Edit Device" at bounding box center [722, 99] width 1024 height 44
click at [92, 189] on link "Dashboard" at bounding box center [92, 182] width 161 height 24
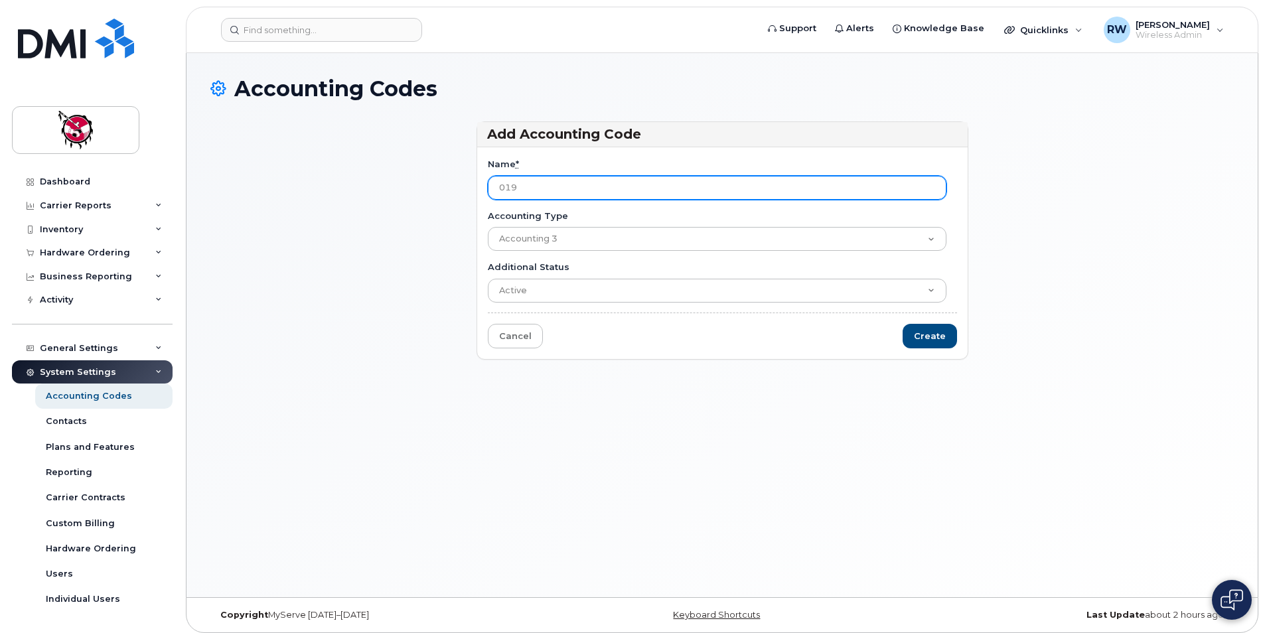
click at [499, 187] on input "019" at bounding box center [717, 188] width 459 height 24
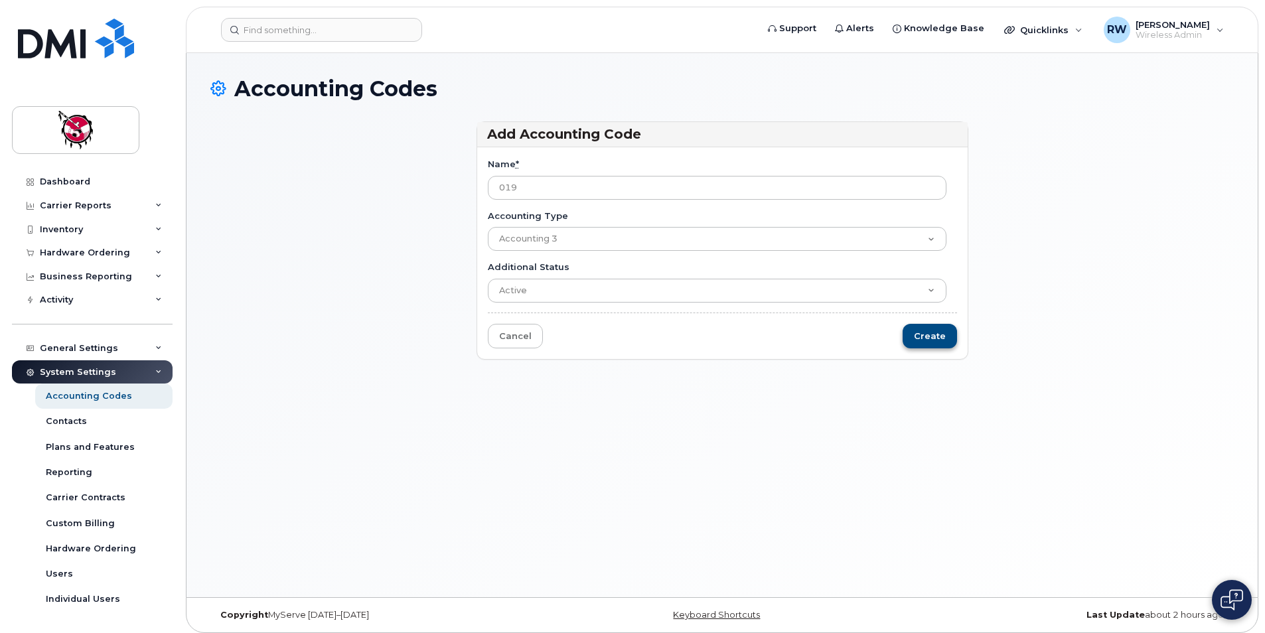
type input "019"
drag, startPoint x: 915, startPoint y: 339, endPoint x: 922, endPoint y: 346, distance: 9.4
click at [915, 339] on input "Create" at bounding box center [930, 336] width 54 height 25
type input "Saving..."
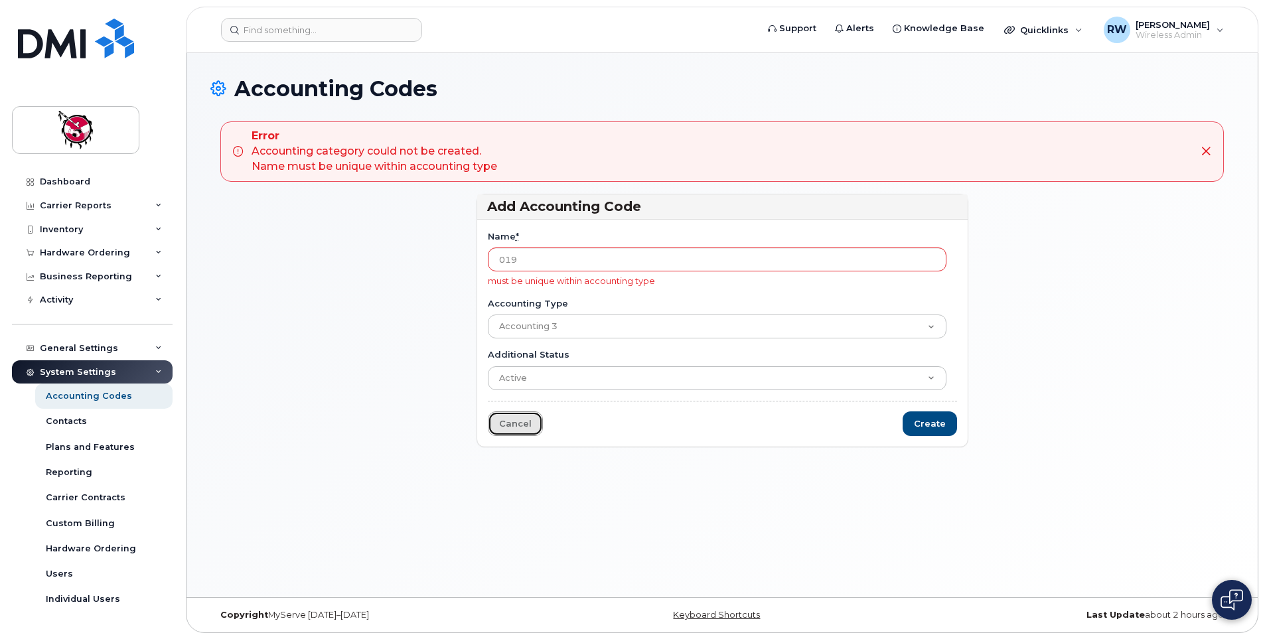
click at [510, 428] on link "Cancel" at bounding box center [515, 424] width 55 height 25
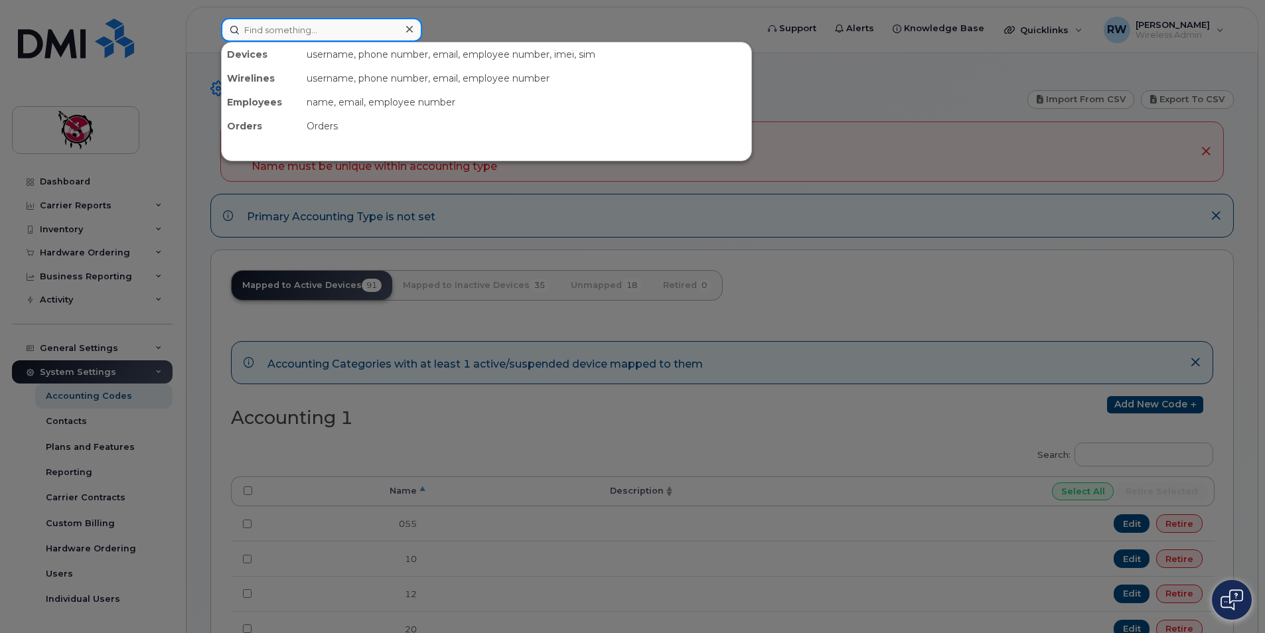
click at [285, 36] on input at bounding box center [321, 30] width 201 height 24
click at [212, 32] on div at bounding box center [632, 316] width 1265 height 633
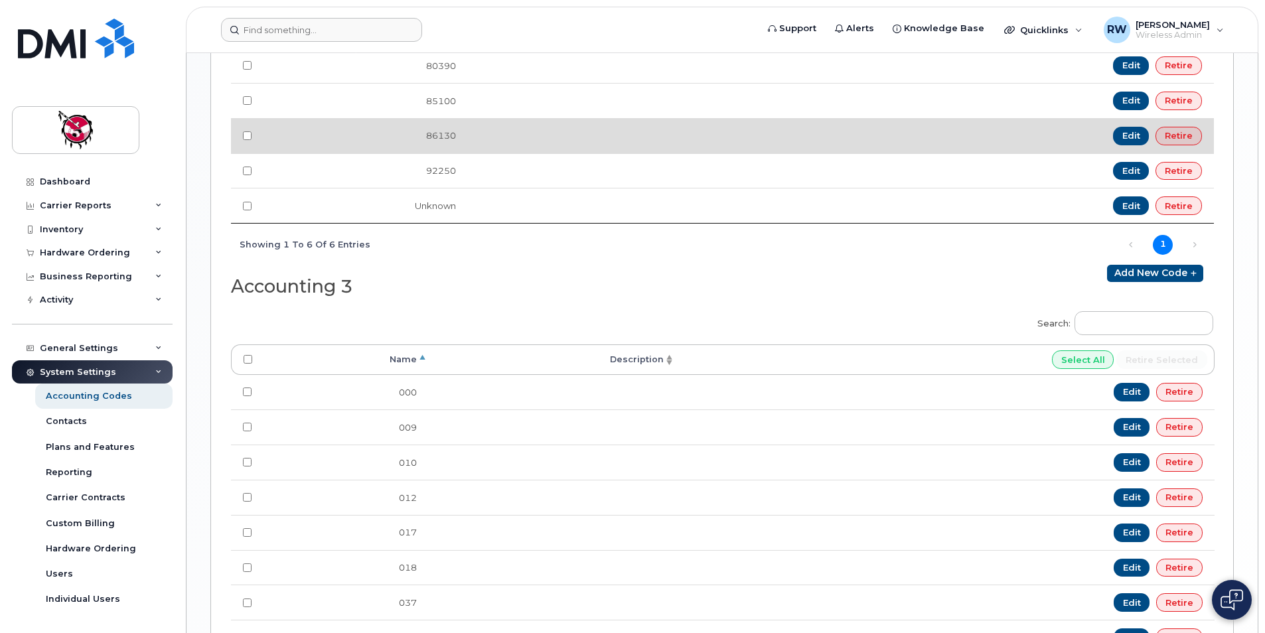
scroll to position [1195, 0]
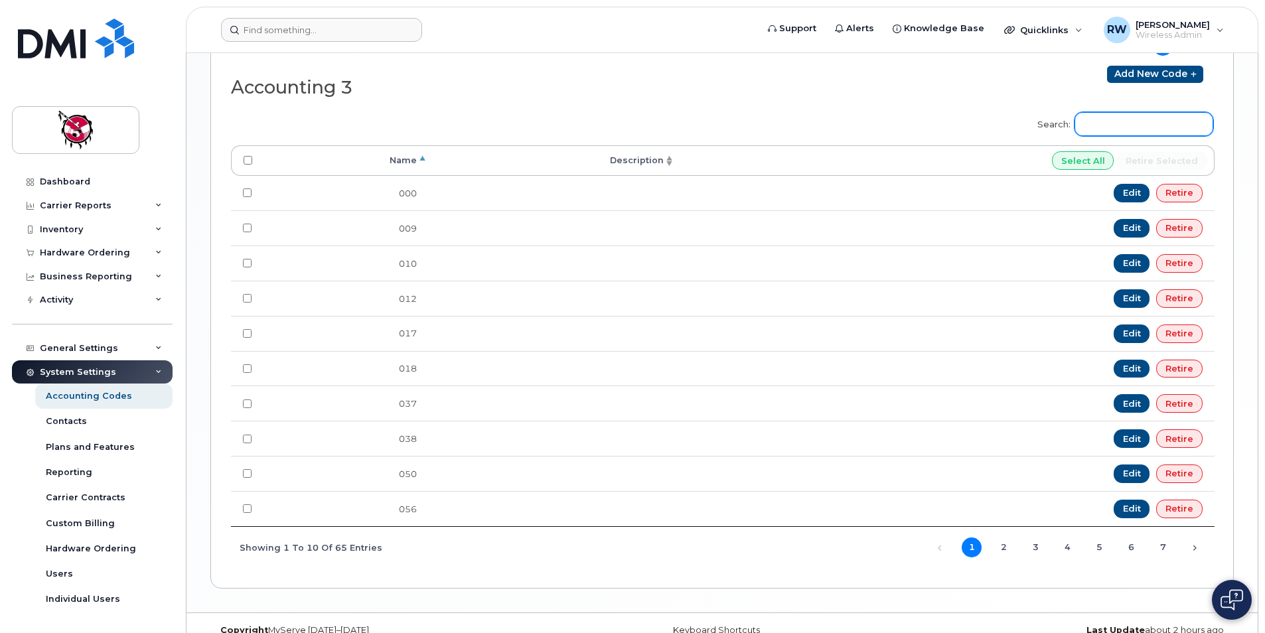
drag, startPoint x: 1142, startPoint y: 131, endPoint x: 1148, endPoint y: 124, distance: 8.5
click at [1142, 131] on input "Search:" at bounding box center [1144, 124] width 139 height 24
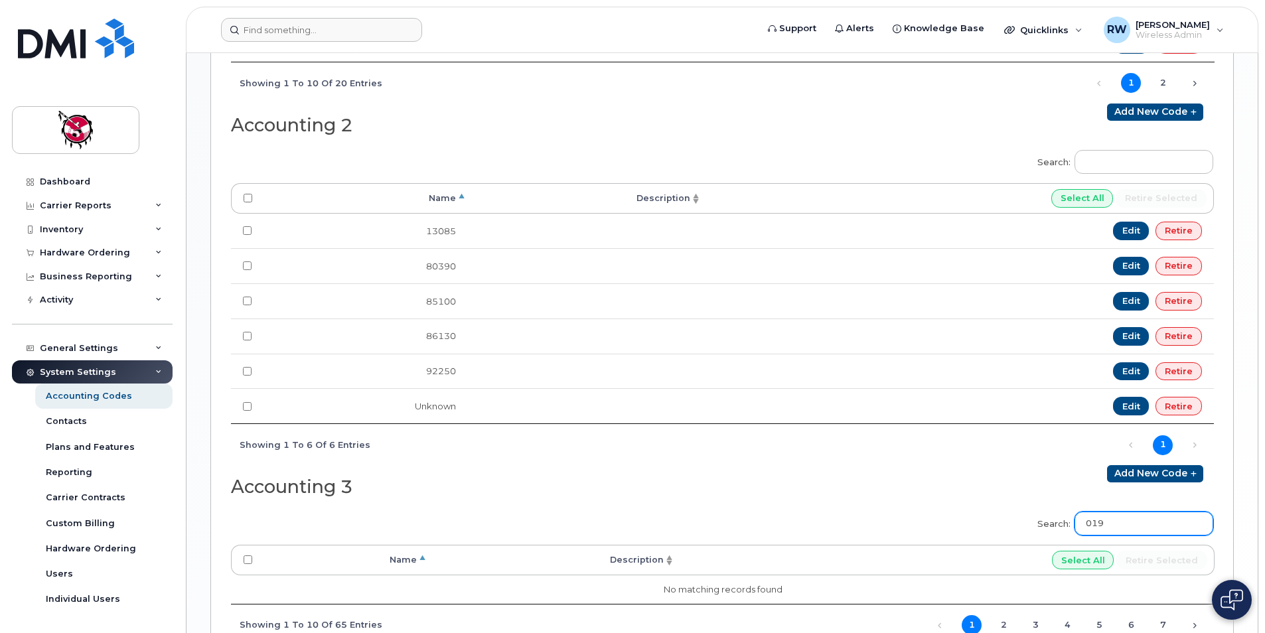
scroll to position [895, 0]
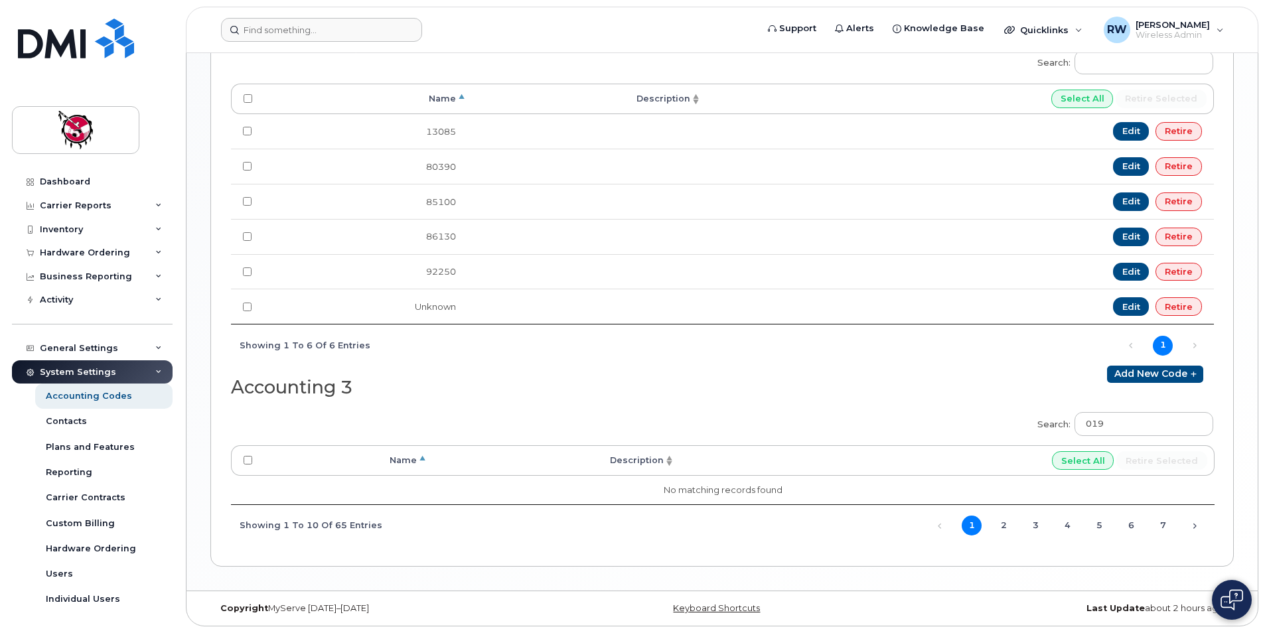
click at [613, 398] on div "Accounting 3" at bounding box center [476, 385] width 491 height 38
click at [1129, 426] on input "019" at bounding box center [1144, 424] width 139 height 24
type input "0"
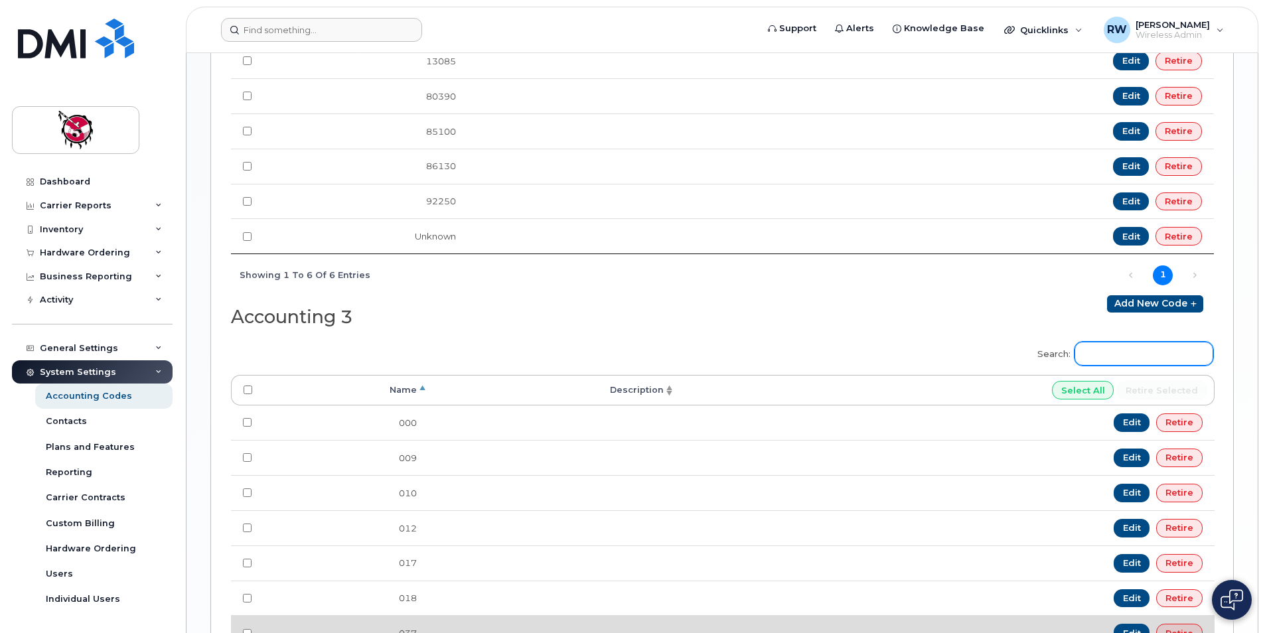
scroll to position [1217, 0]
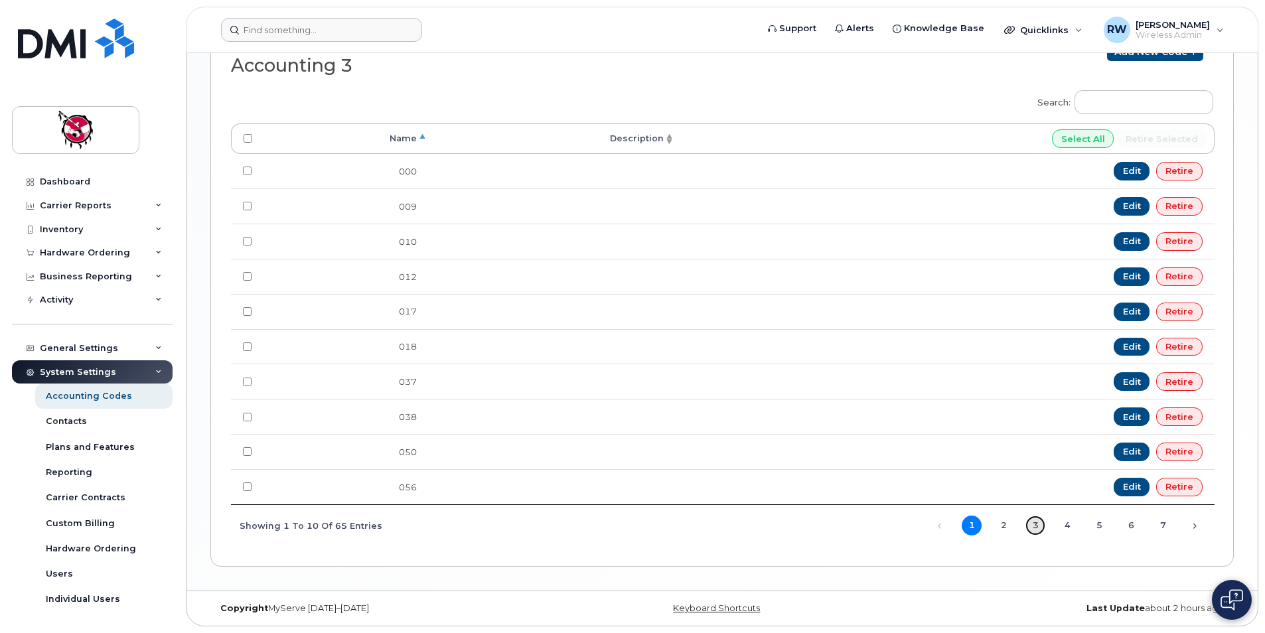
click at [1029, 528] on link "3" at bounding box center [1036, 526] width 20 height 20
click at [1076, 528] on link "4" at bounding box center [1067, 526] width 20 height 20
click at [968, 526] on link "1" at bounding box center [972, 526] width 20 height 20
click at [1101, 529] on link "5" at bounding box center [1099, 526] width 20 height 20
click at [970, 527] on link "1" at bounding box center [972, 526] width 20 height 20
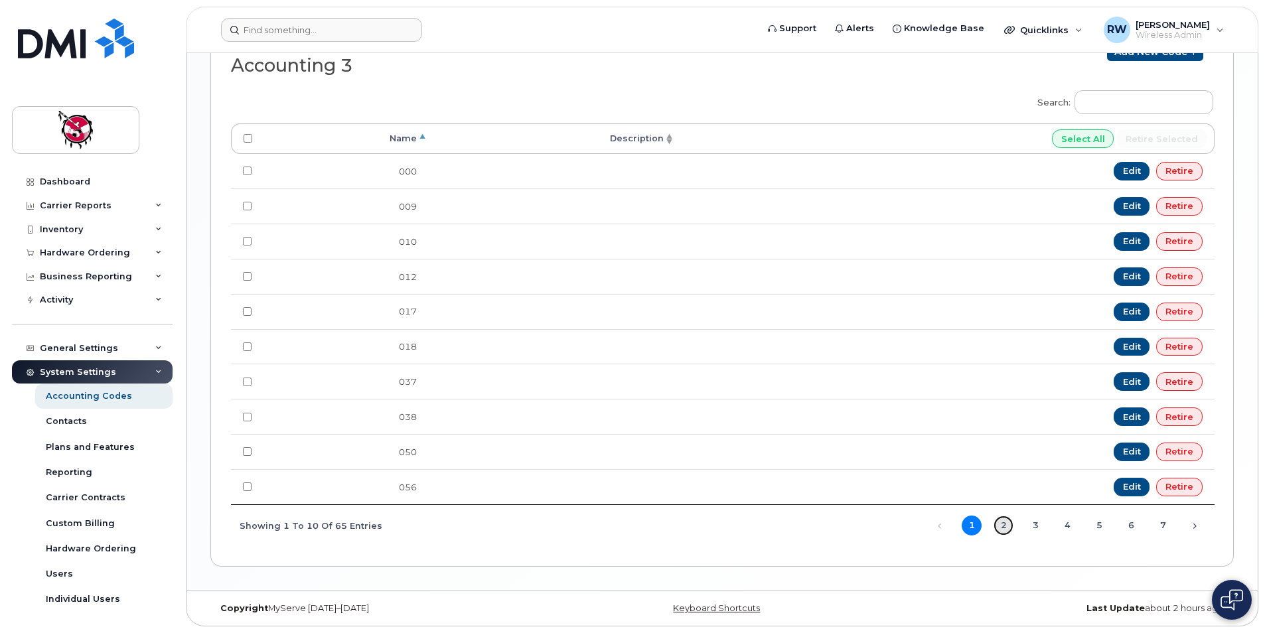
click at [1002, 528] on link "2" at bounding box center [1004, 526] width 20 height 20
click at [1035, 530] on link "3" at bounding box center [1036, 526] width 20 height 20
click at [1065, 529] on link "4" at bounding box center [1067, 526] width 20 height 20
click at [1094, 524] on link "5" at bounding box center [1099, 526] width 20 height 20
click at [1138, 522] on link "6" at bounding box center [1131, 526] width 20 height 20
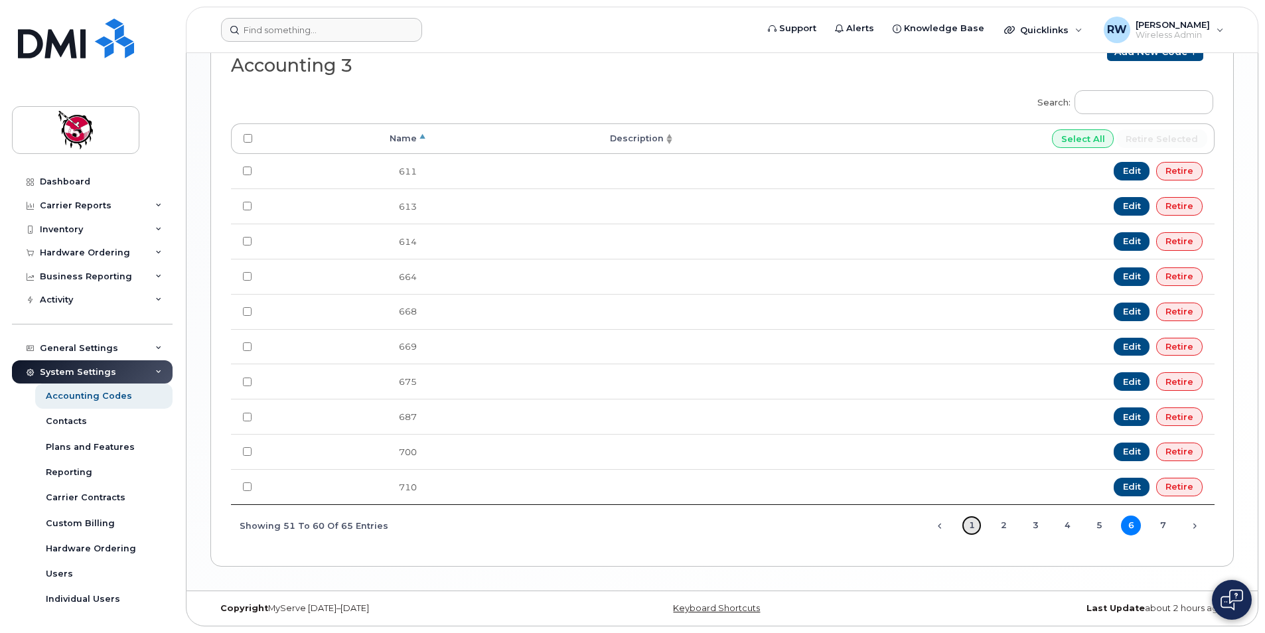
click at [973, 526] on link "1" at bounding box center [972, 526] width 20 height 20
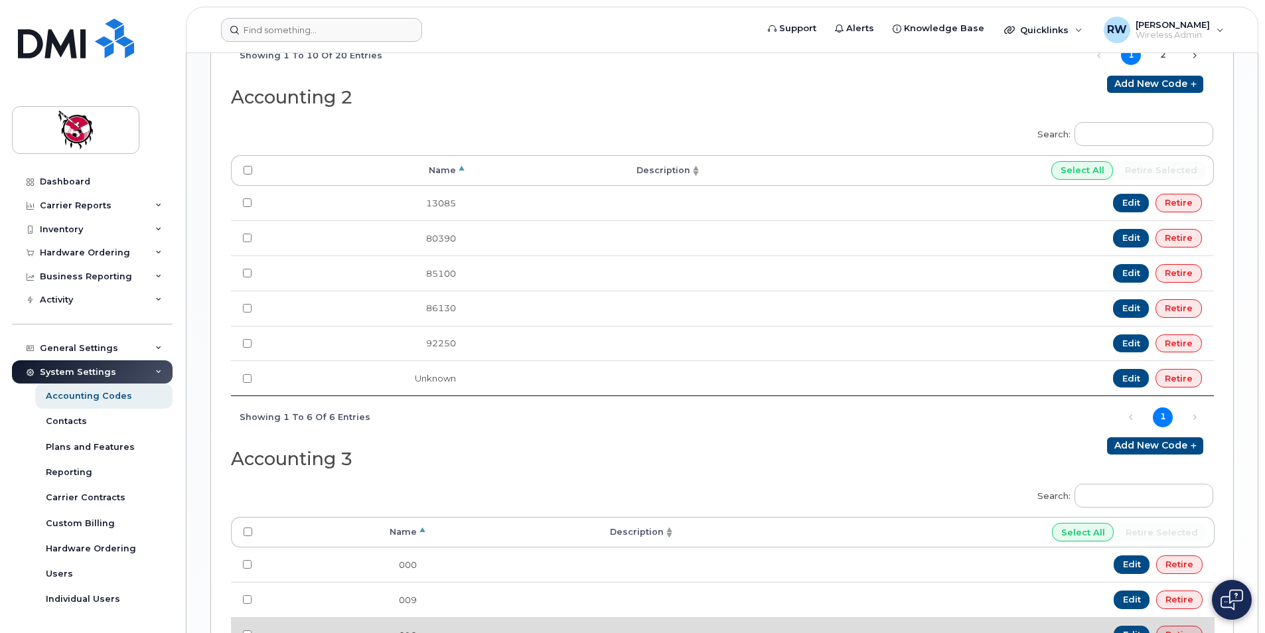
scroll to position [951, 0]
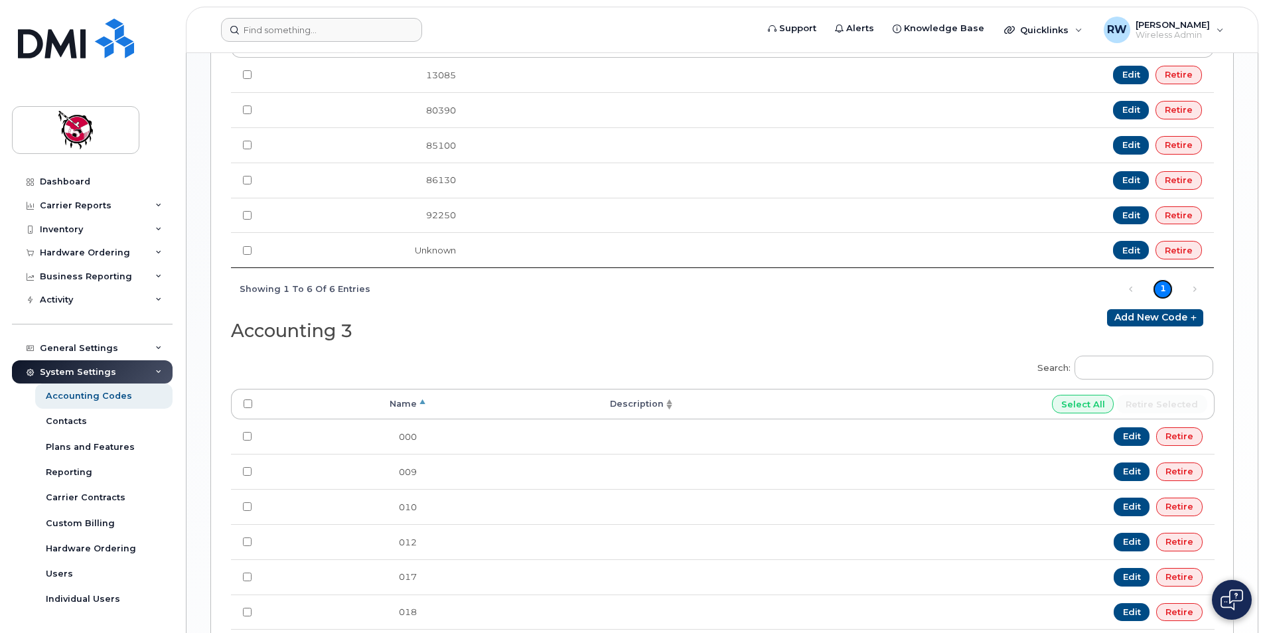
click at [1164, 285] on link "1" at bounding box center [1163, 289] width 20 height 20
click at [891, 356] on div "Search: Processing... Name Description Select All Retire selected 000 Edit Reti…" at bounding box center [722, 579] width 982 height 465
click at [107, 204] on div "Carrier Reports" at bounding box center [92, 206] width 161 height 24
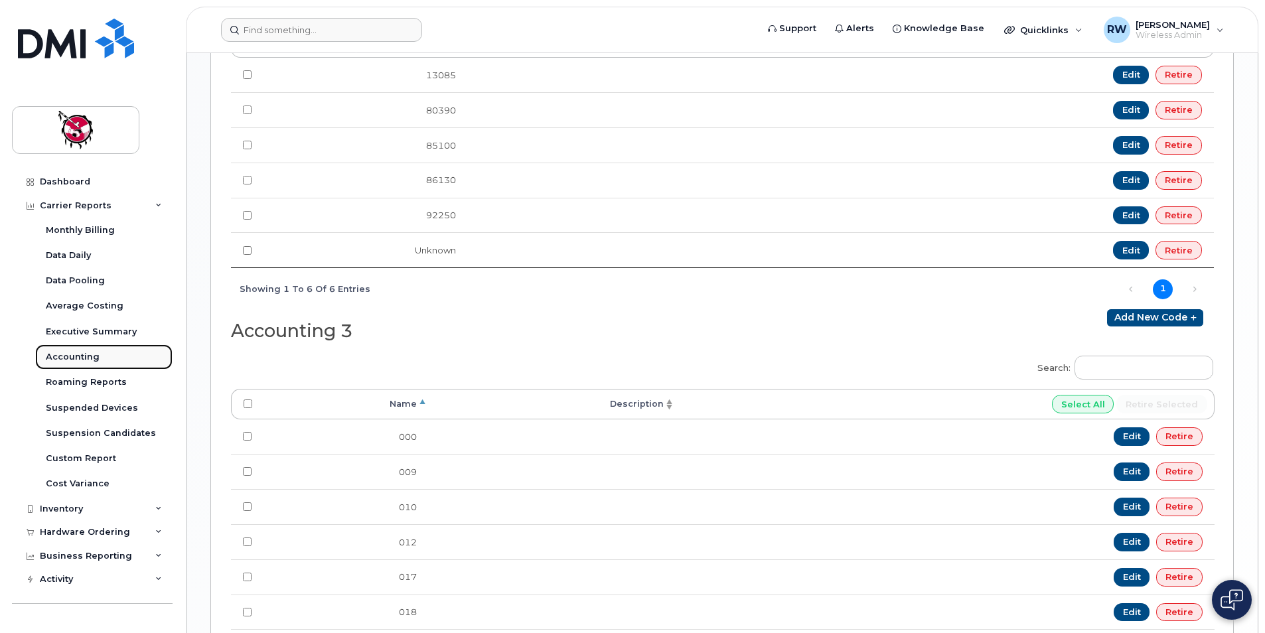
click at [117, 356] on link "Accounting" at bounding box center [103, 357] width 137 height 25
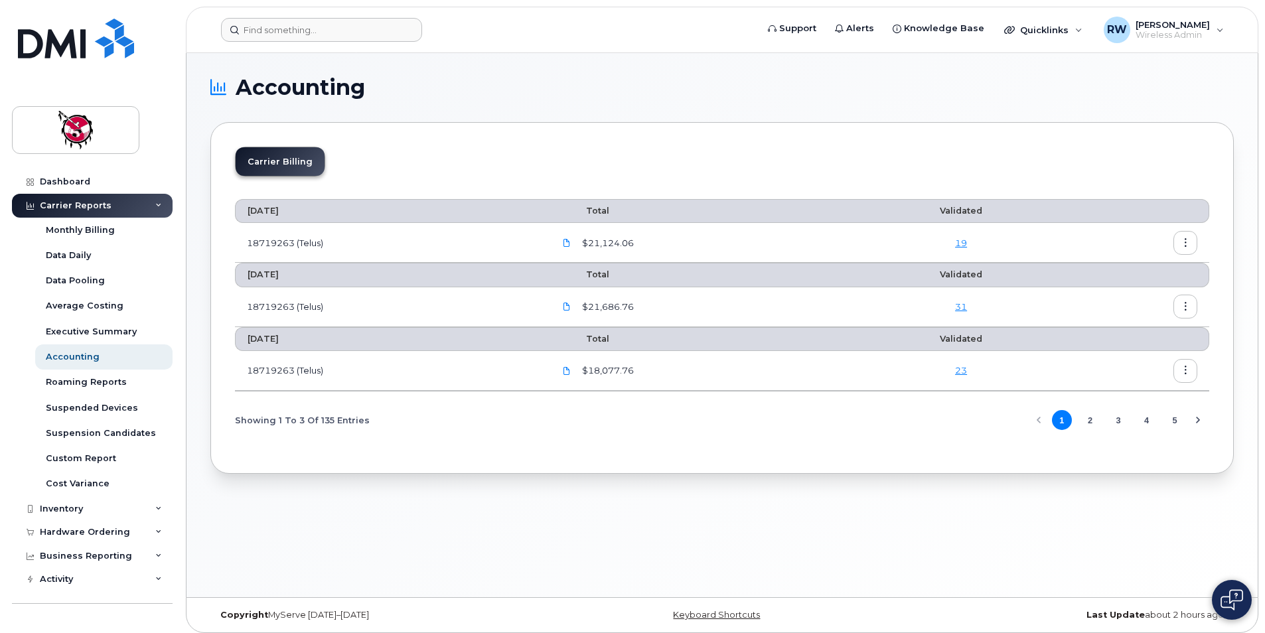
click at [963, 371] on link "23" at bounding box center [961, 370] width 12 height 11
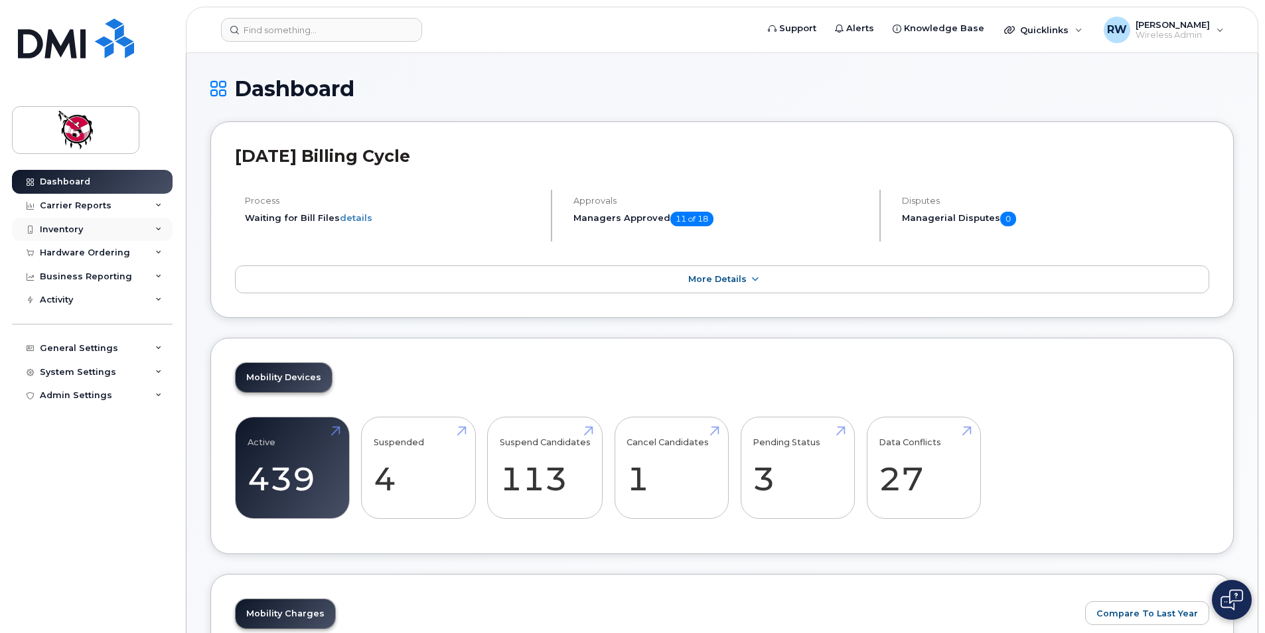
click at [64, 232] on div "Inventory" at bounding box center [61, 229] width 43 height 11
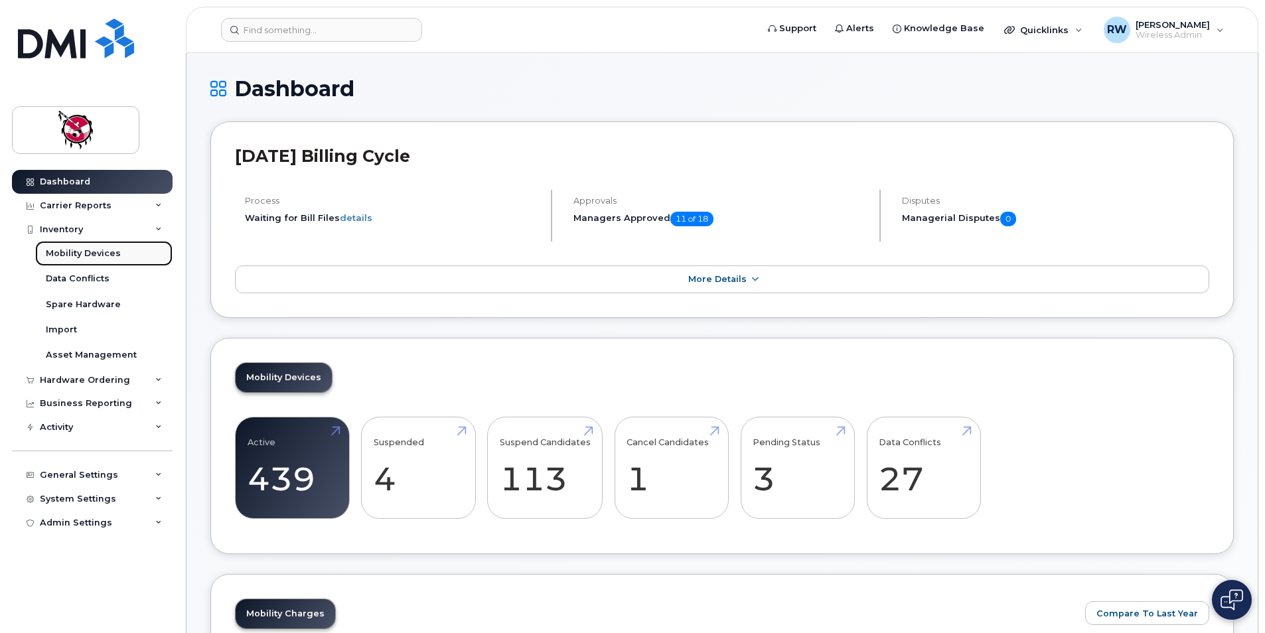
click at [80, 255] on div "Mobility Devices" at bounding box center [83, 254] width 75 height 12
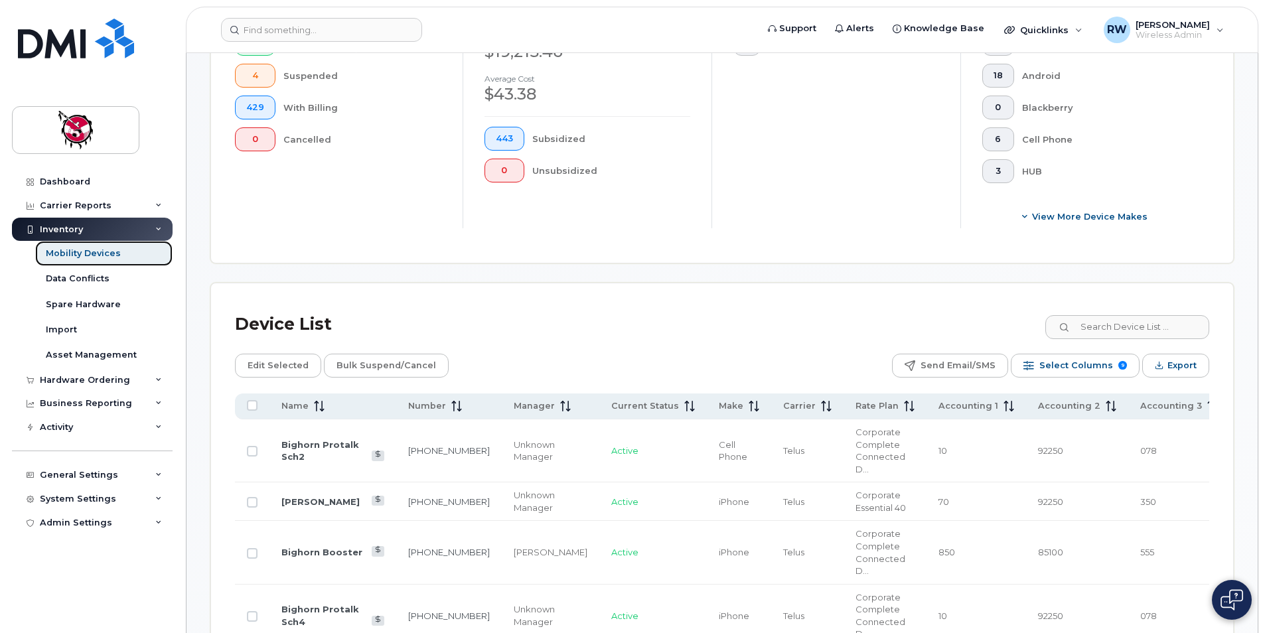
scroll to position [266, 0]
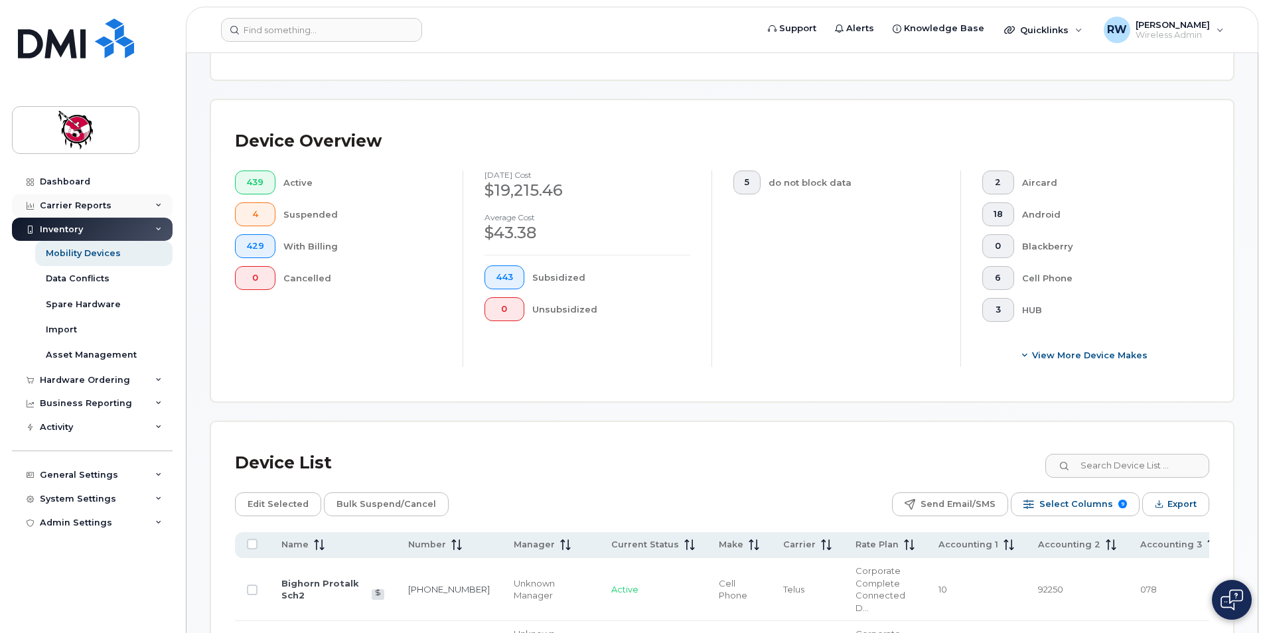
click at [91, 210] on div "Carrier Reports" at bounding box center [76, 205] width 72 height 11
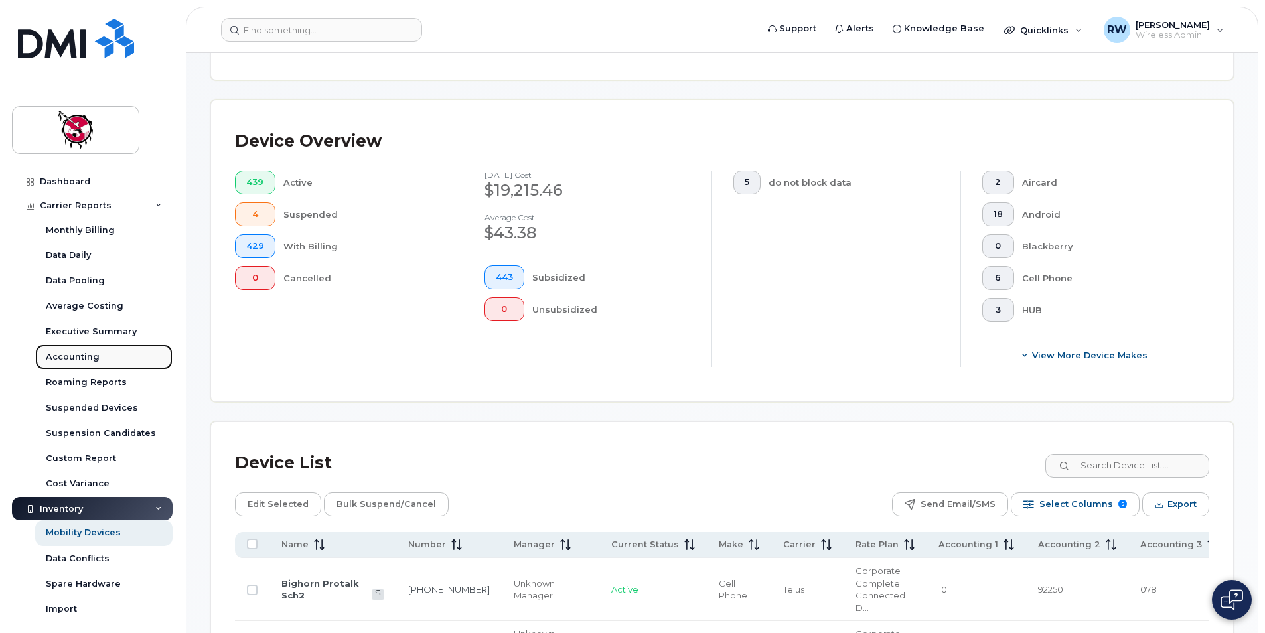
click at [93, 359] on div "Accounting" at bounding box center [73, 357] width 54 height 12
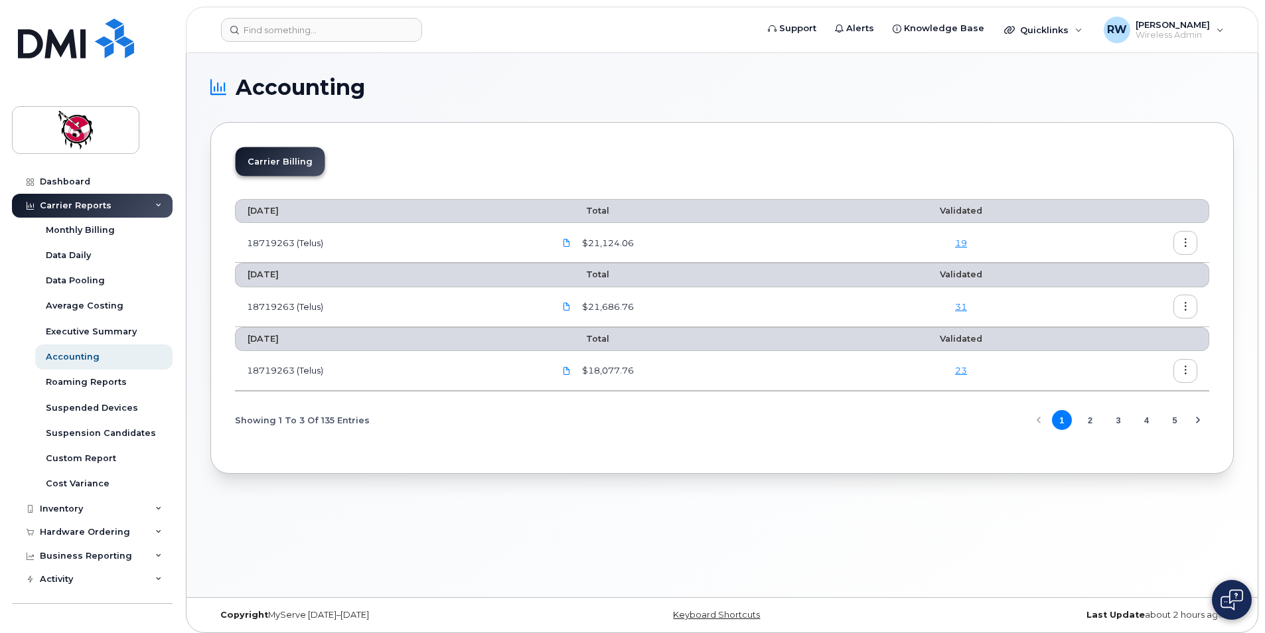
click at [969, 373] on div "23" at bounding box center [961, 370] width 179 height 13
click at [967, 372] on link "23" at bounding box center [961, 370] width 12 height 11
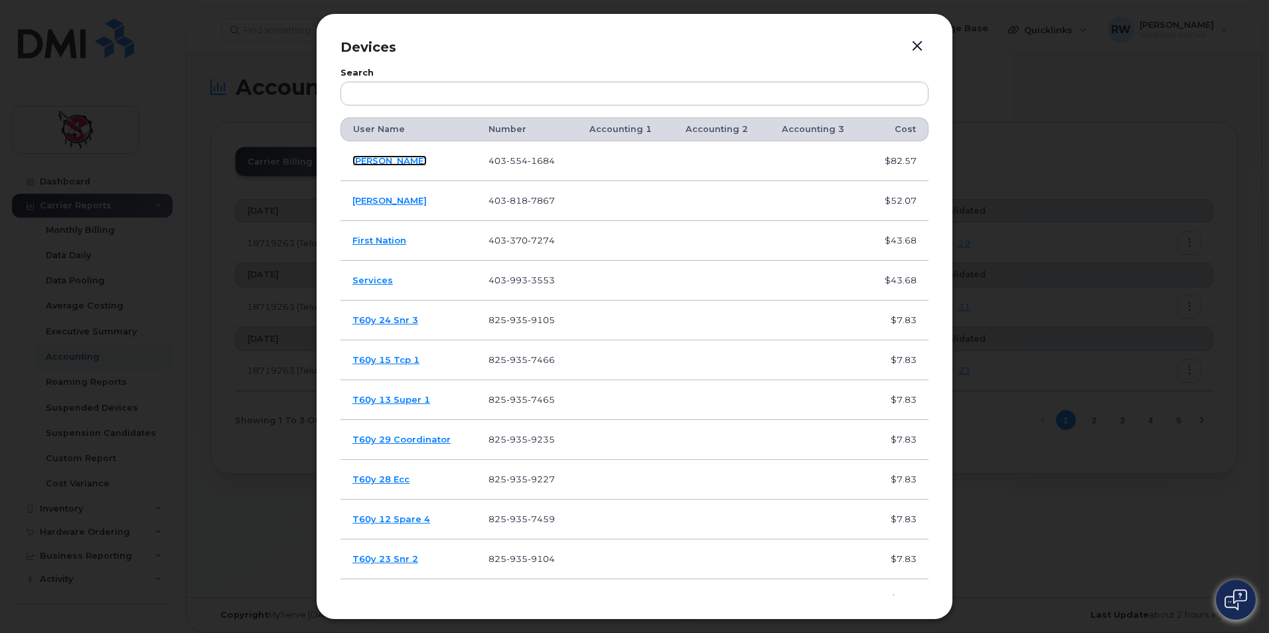
click at [384, 161] on link "[PERSON_NAME]" at bounding box center [389, 160] width 74 height 11
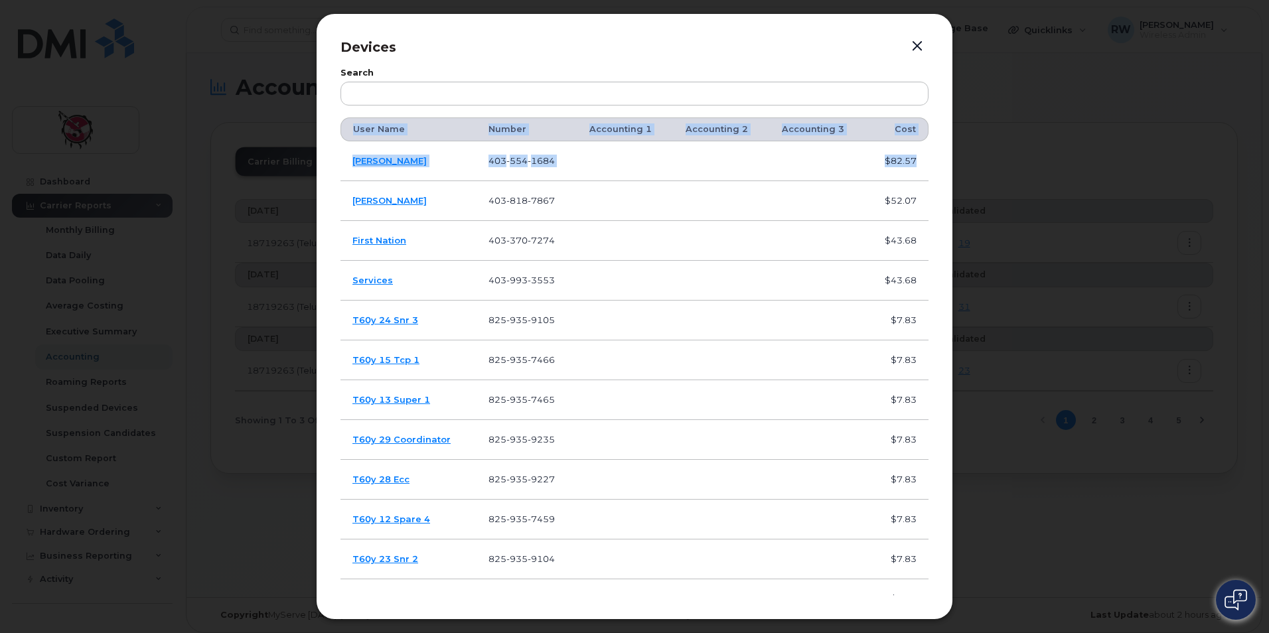
drag, startPoint x: 924, startPoint y: 181, endPoint x: 931, endPoint y: 240, distance: 59.5
click at [931, 240] on div "Devices Search User Name Number Accounting 1 Accounting 2 Accounting 3 Cost [PE…" at bounding box center [634, 316] width 637 height 607
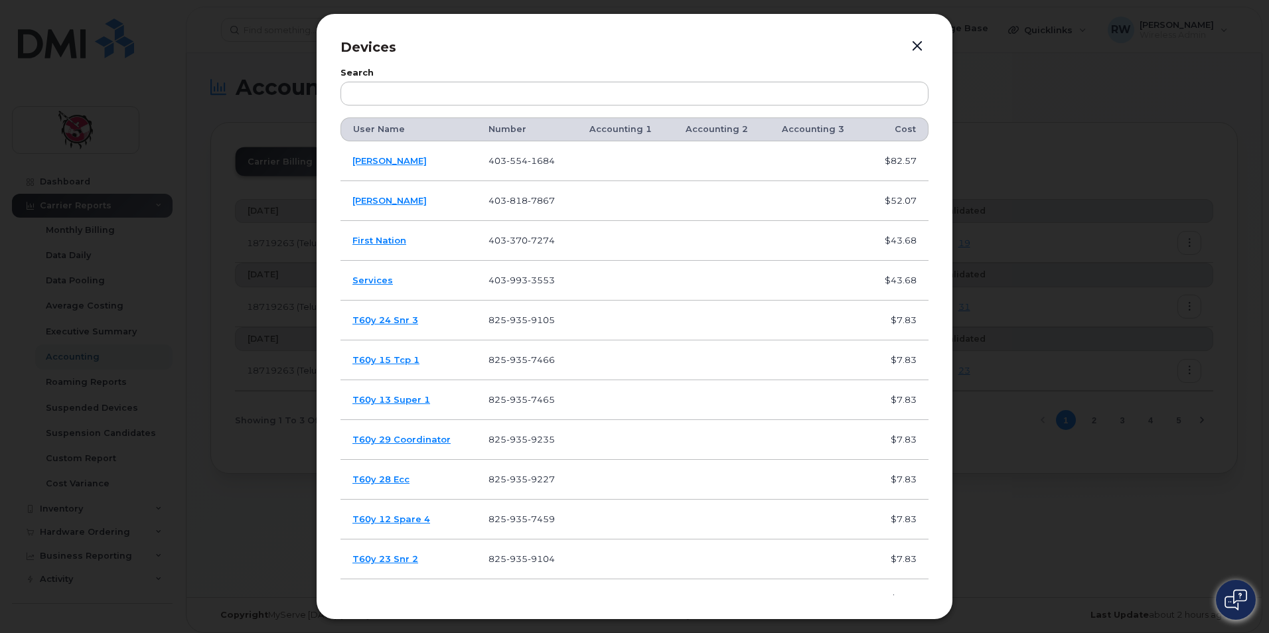
drag, startPoint x: 931, startPoint y: 240, endPoint x: 874, endPoint y: 53, distance: 195.1
click at [874, 53] on p "Devices" at bounding box center [635, 47] width 588 height 19
click at [911, 45] on button "button" at bounding box center [917, 46] width 20 height 19
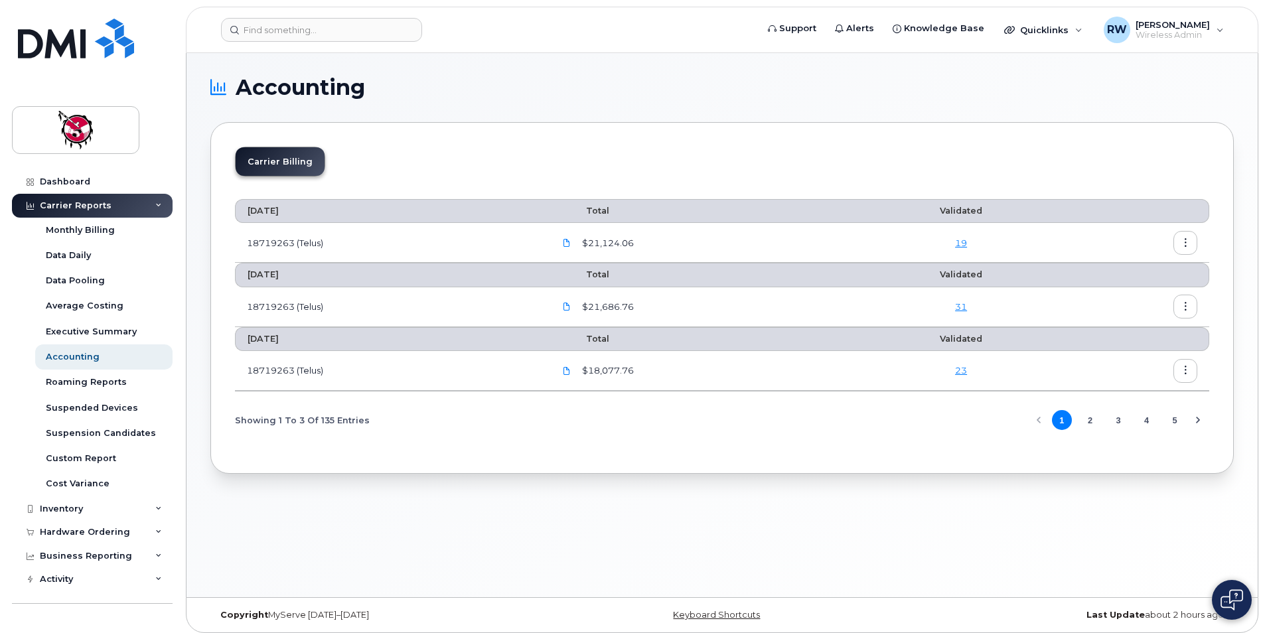
click at [958, 308] on link "31" at bounding box center [961, 306] width 12 height 11
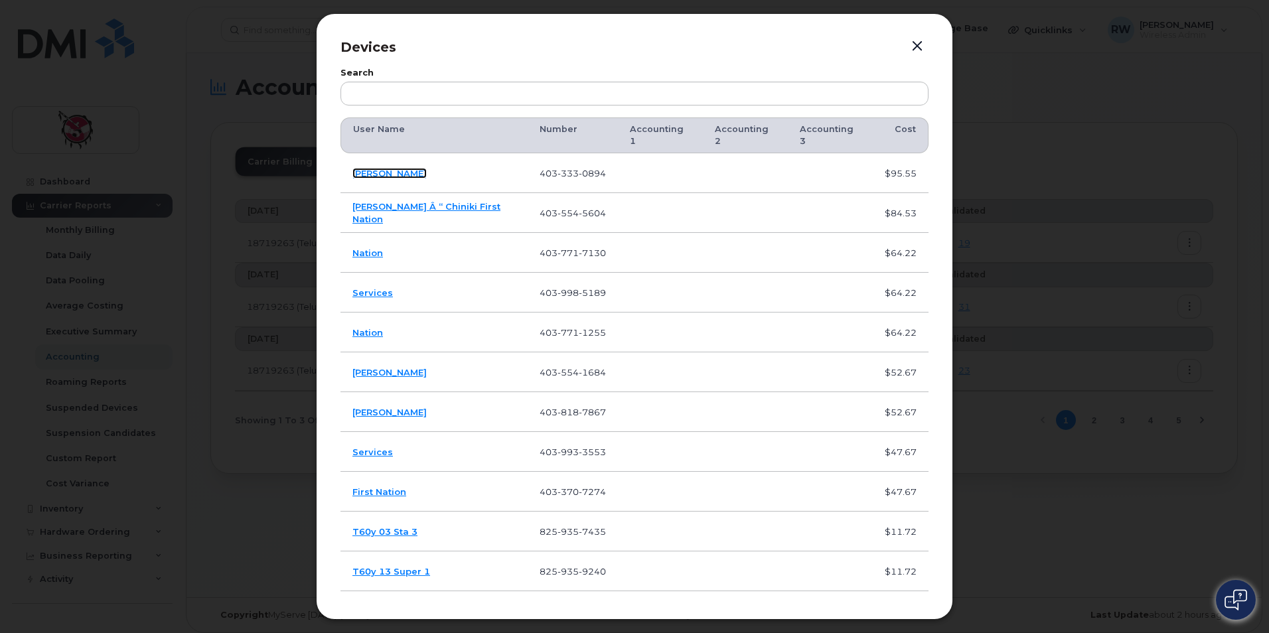
click at [423, 168] on link "[PERSON_NAME]" at bounding box center [389, 173] width 74 height 11
click at [447, 202] on link "[PERSON_NAME] Â “ Chiniki First Nation" at bounding box center [426, 212] width 148 height 23
click at [923, 41] on button "button" at bounding box center [917, 46] width 20 height 19
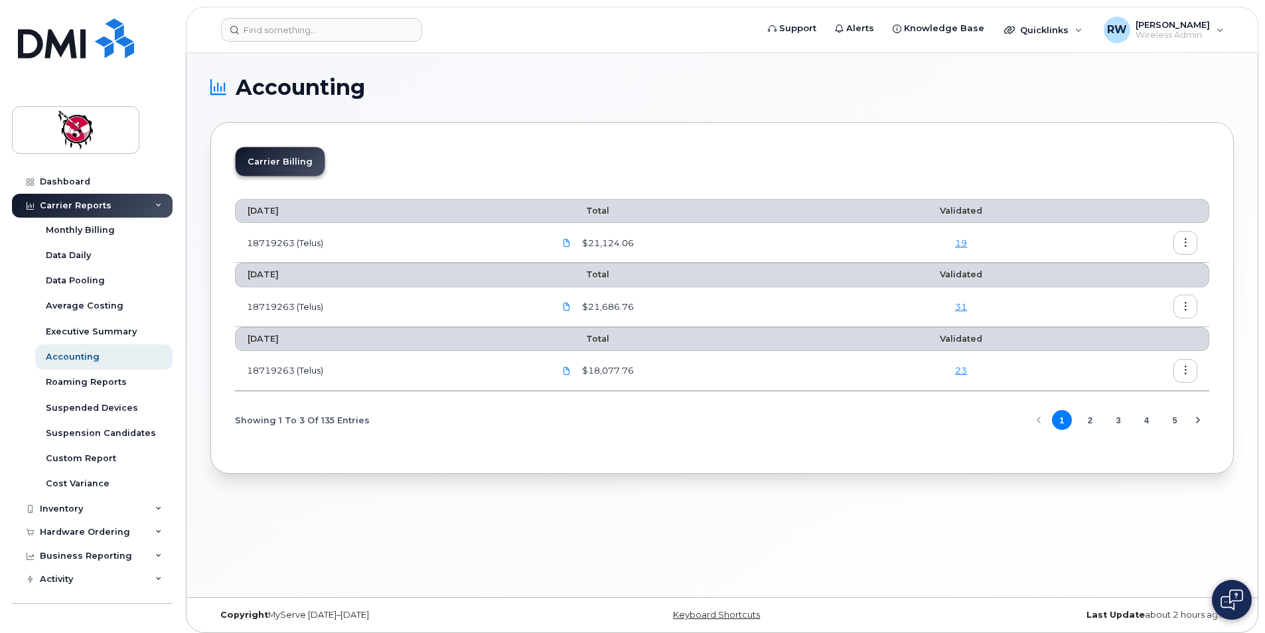
click at [826, 516] on div "Accounting Carrier Billing [DATE] Total Validated 18719263 (Telus) $21,124.06 […" at bounding box center [722, 325] width 1071 height 544
click at [967, 368] on link "23" at bounding box center [961, 370] width 12 height 11
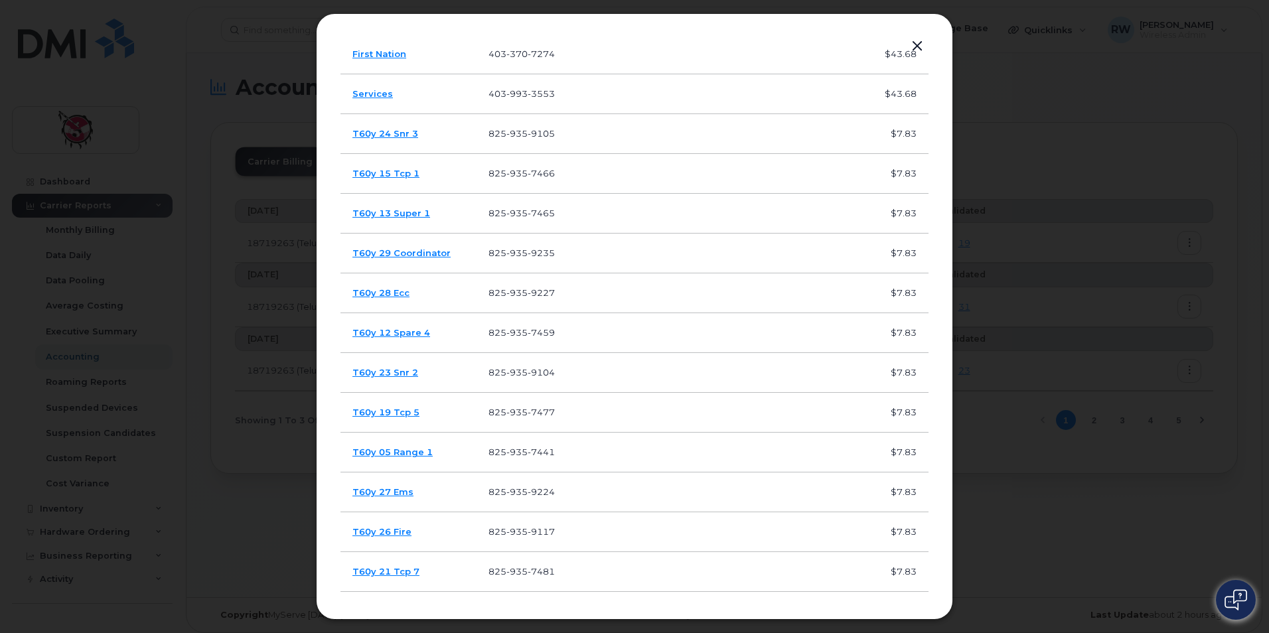
scroll to position [76, 0]
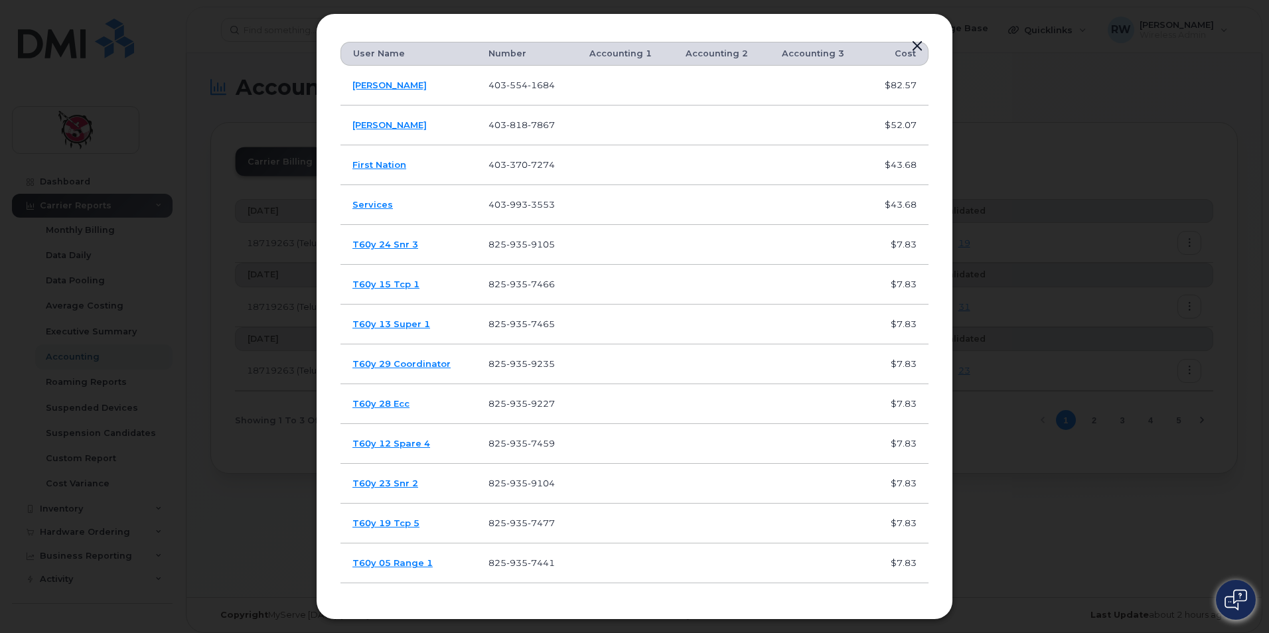
click at [917, 38] on button "button" at bounding box center [917, 46] width 20 height 19
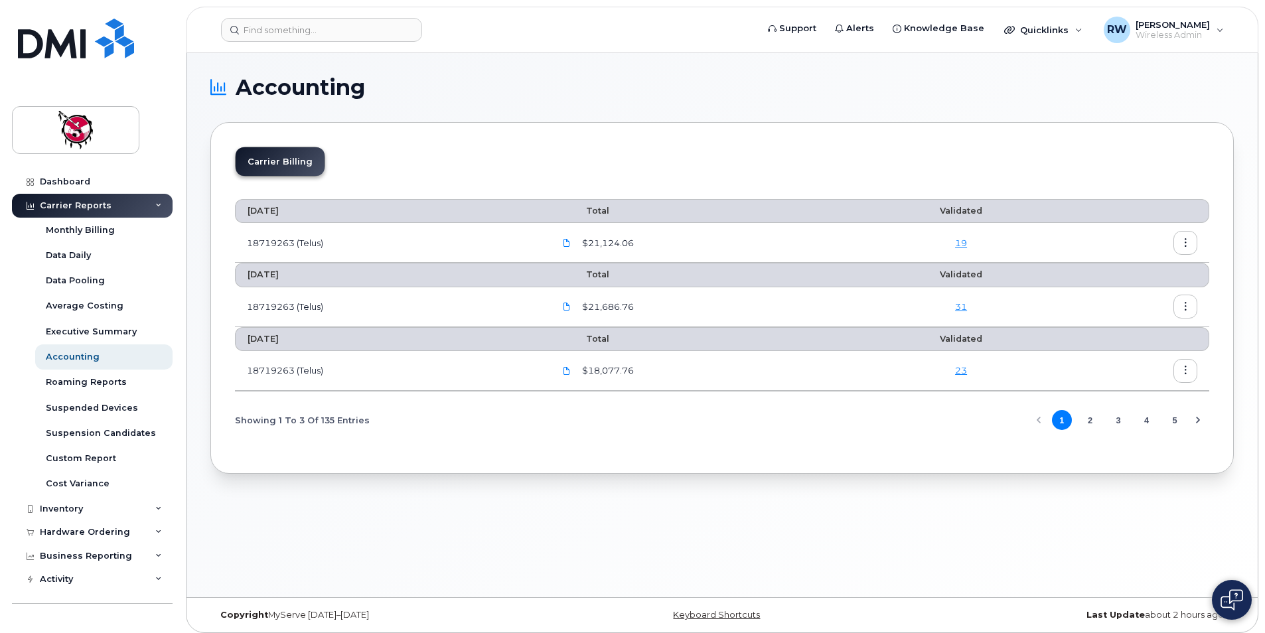
click at [576, 420] on div "Showing 1 To 3 Of 135 Entries 1 2 3 4 5" at bounding box center [722, 421] width 975 height 34
click at [959, 242] on link "19" at bounding box center [961, 243] width 12 height 11
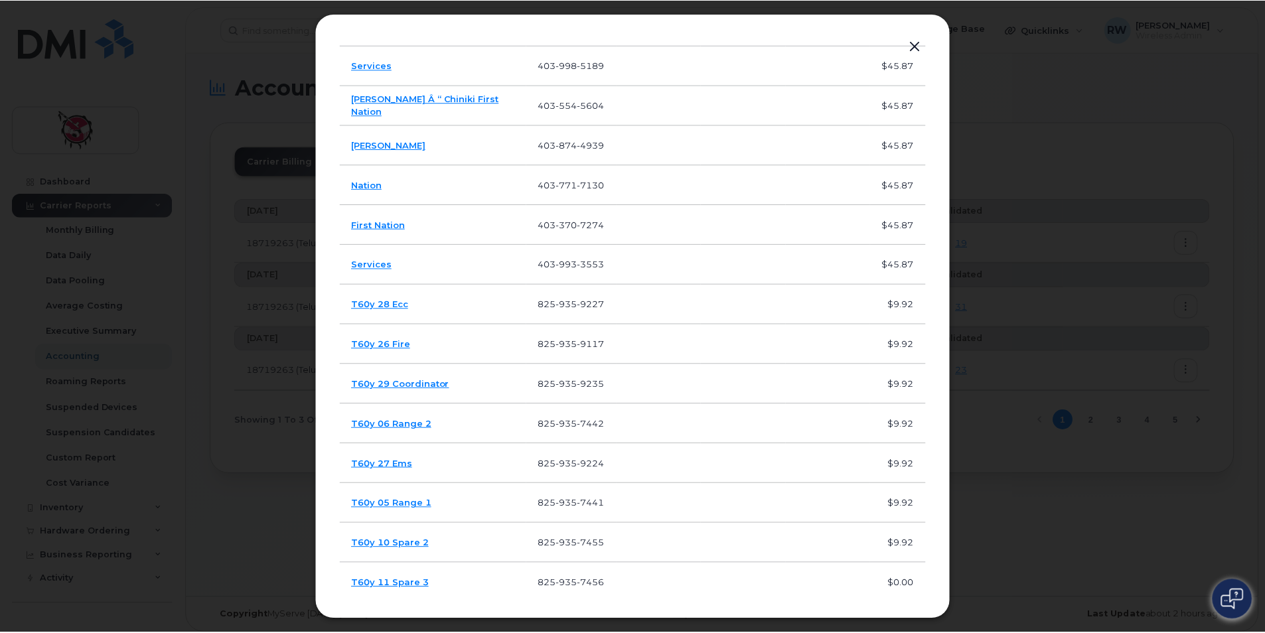
scroll to position [315, 0]
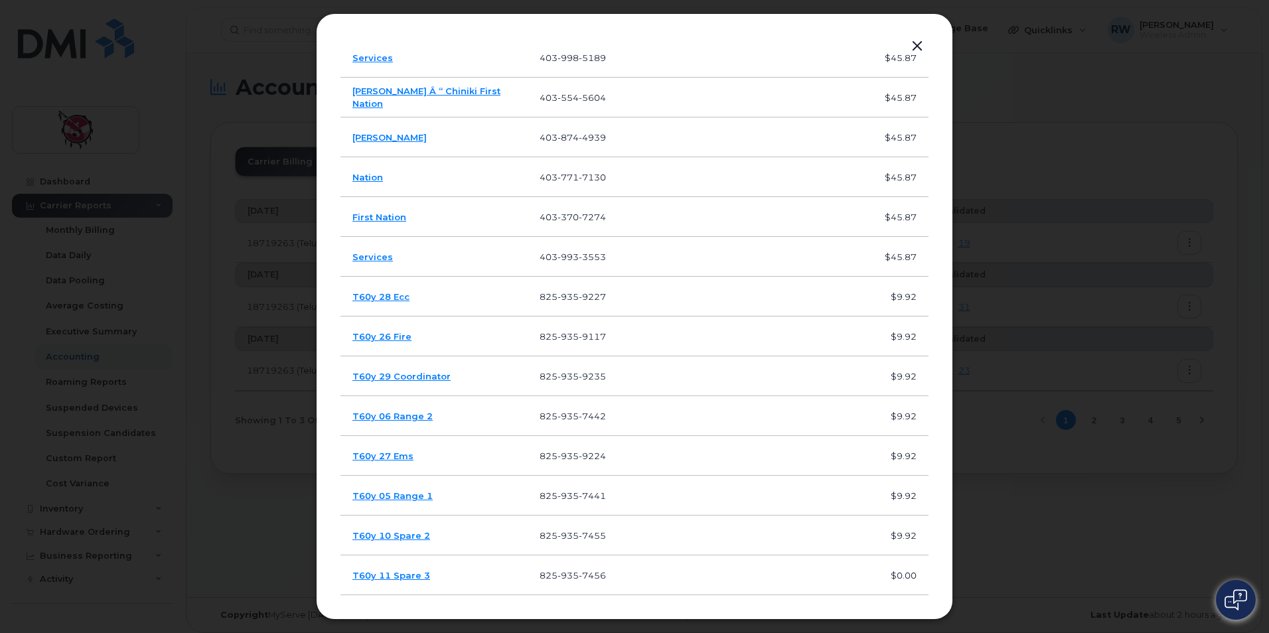
click at [920, 48] on button "button" at bounding box center [917, 46] width 20 height 19
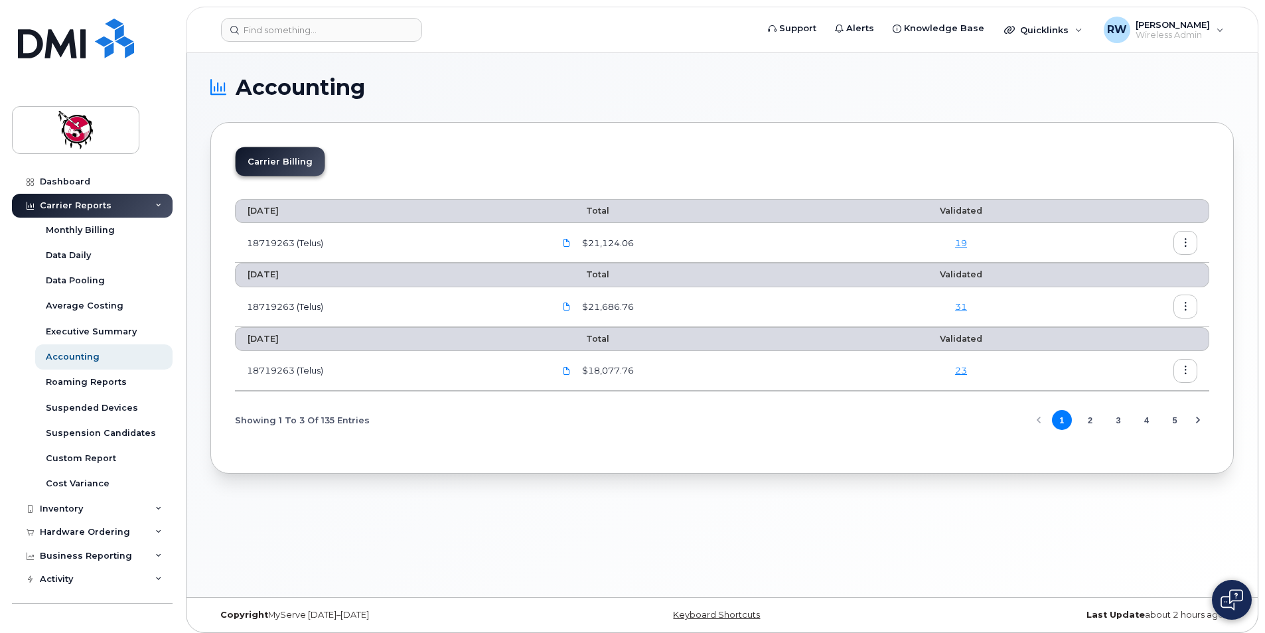
click at [944, 123] on div "Carrier Billing August 2025 Total Validated 18719263 (Telus) $21,124.06 19 July…" at bounding box center [722, 298] width 1024 height 352
click at [1061, 33] on span "Quicklinks" at bounding box center [1044, 30] width 48 height 11
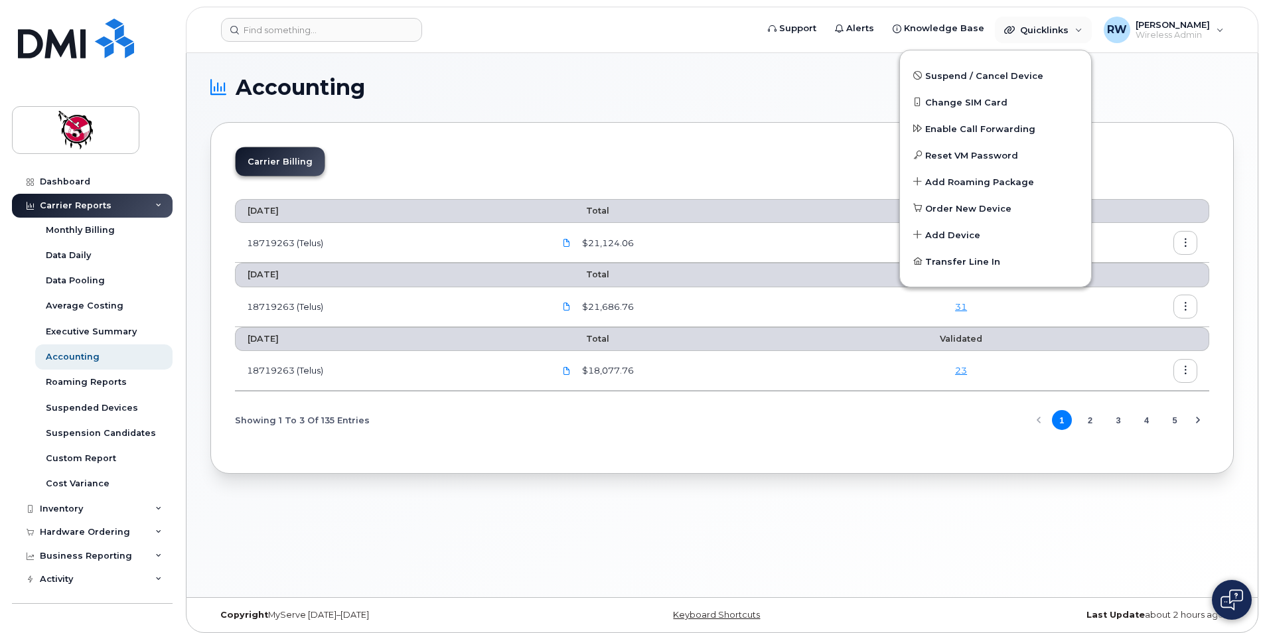
click at [864, 100] on section "Accounting Carrier Billing August 2025 Total Validated 18719263 (Telus) $21,124…" at bounding box center [722, 275] width 1024 height 397
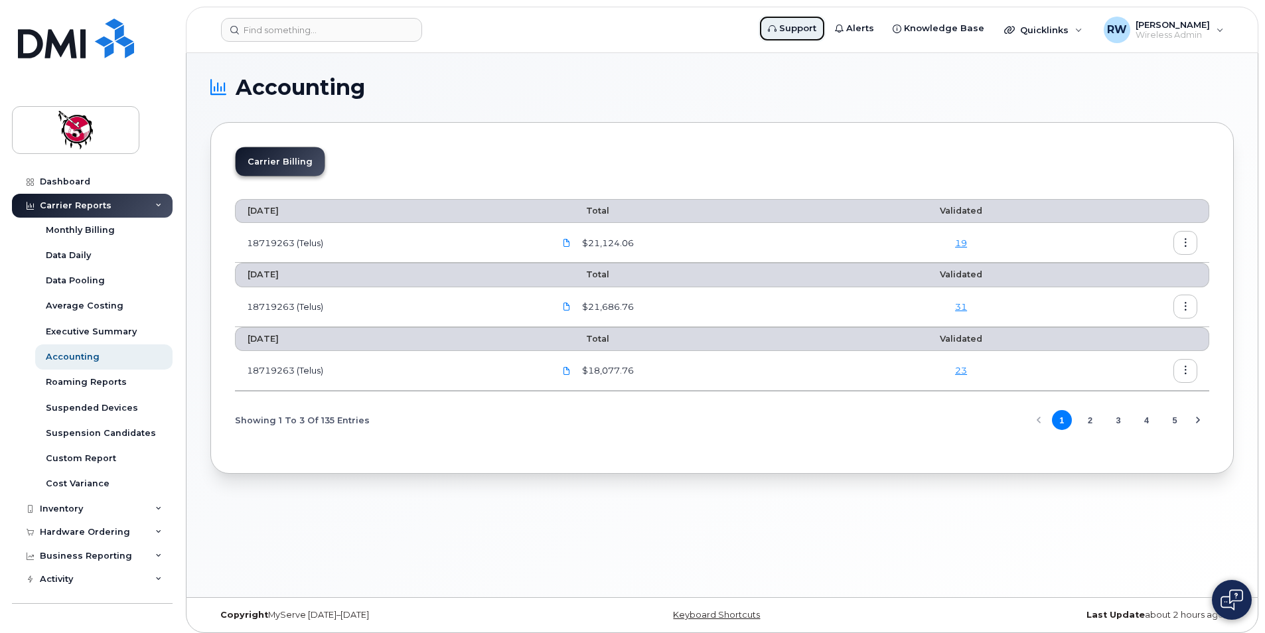
click at [817, 27] on span "Support" at bounding box center [797, 28] width 37 height 13
click at [966, 372] on link "23" at bounding box center [961, 370] width 12 height 11
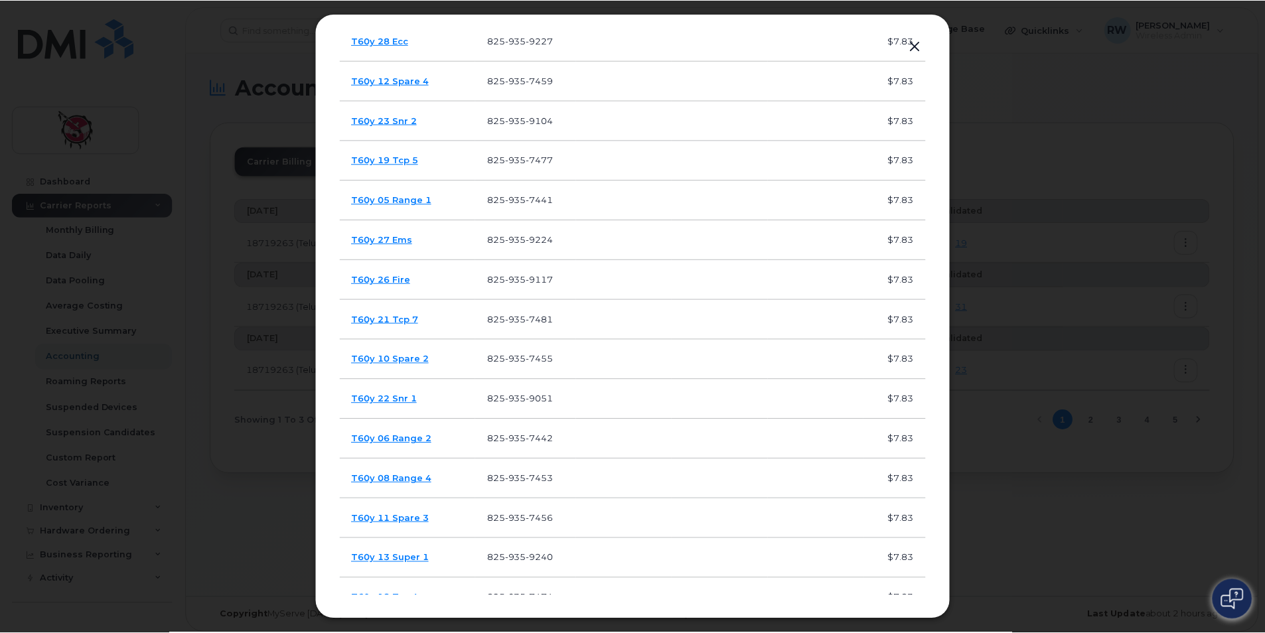
scroll to position [474, 0]
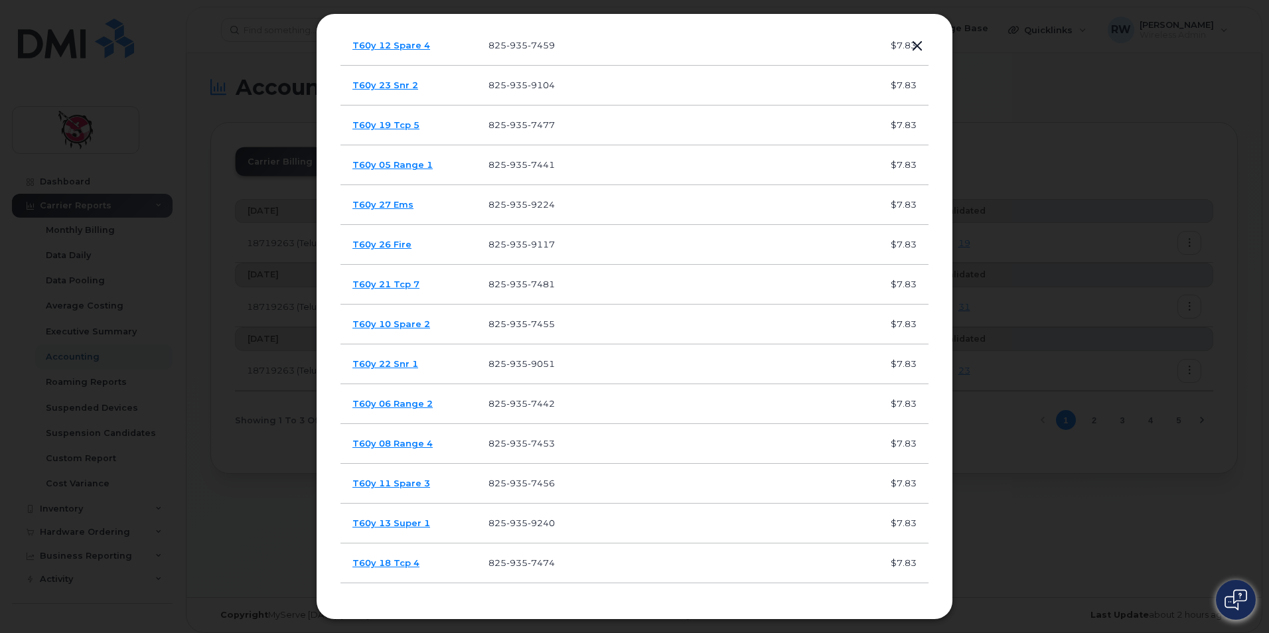
click at [915, 45] on button "button" at bounding box center [917, 46] width 20 height 19
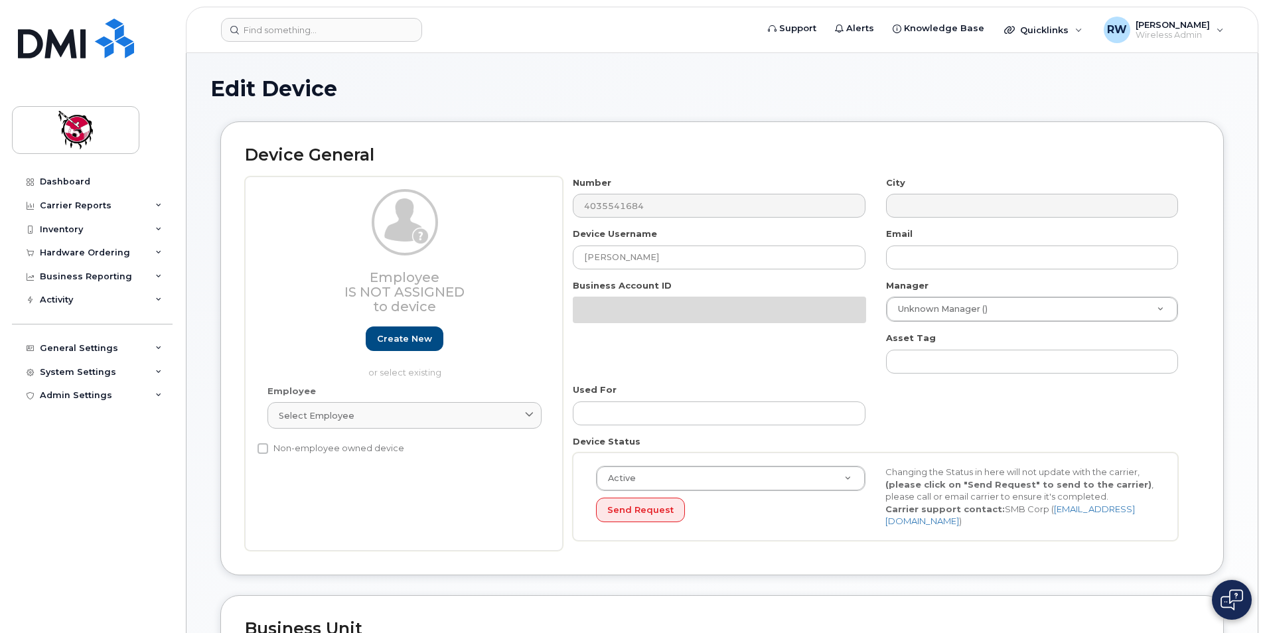
select select "9397"
select select "10346"
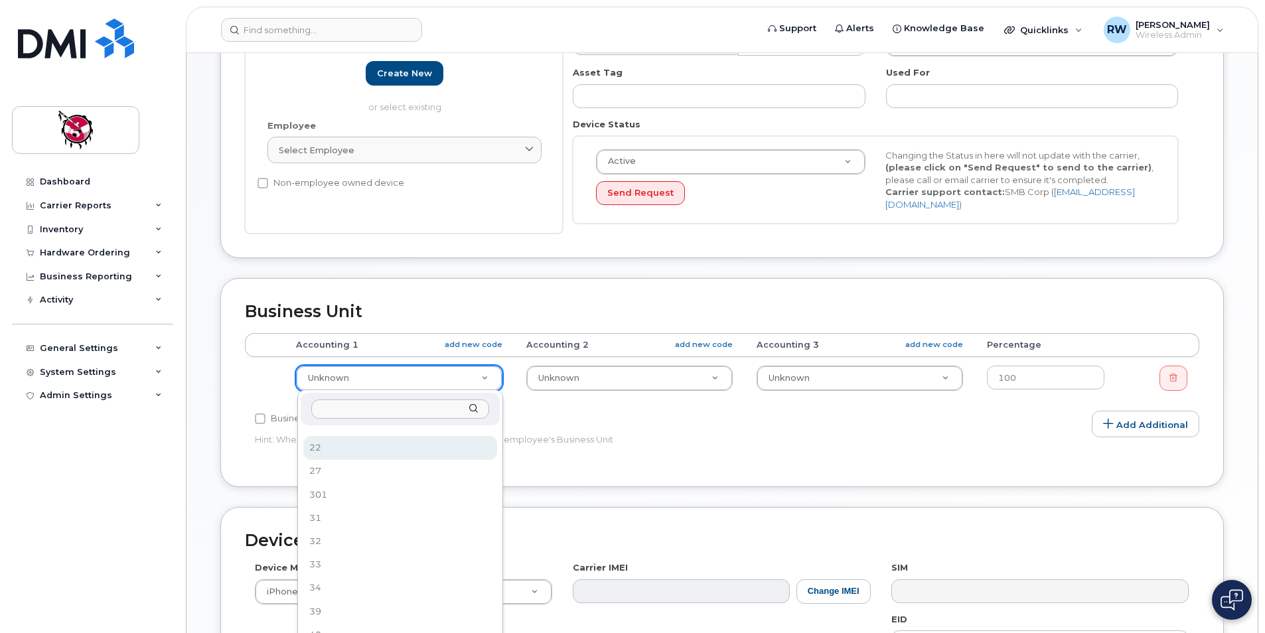
scroll to position [82, 0]
select select "10355"
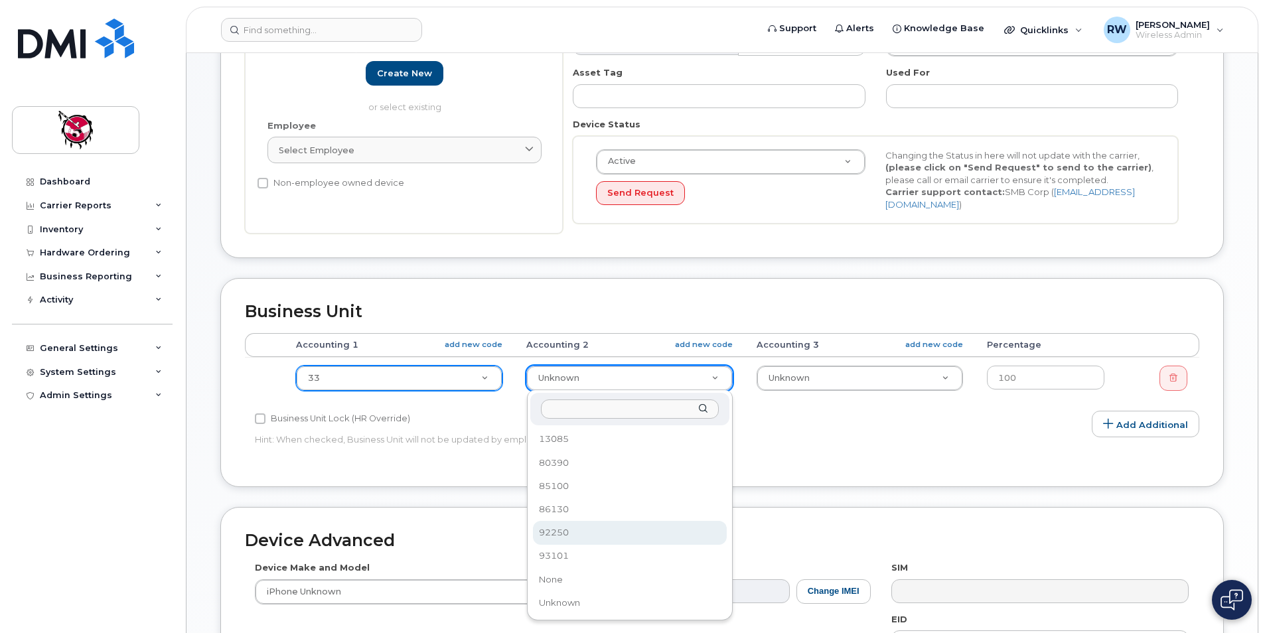
select select "10349"
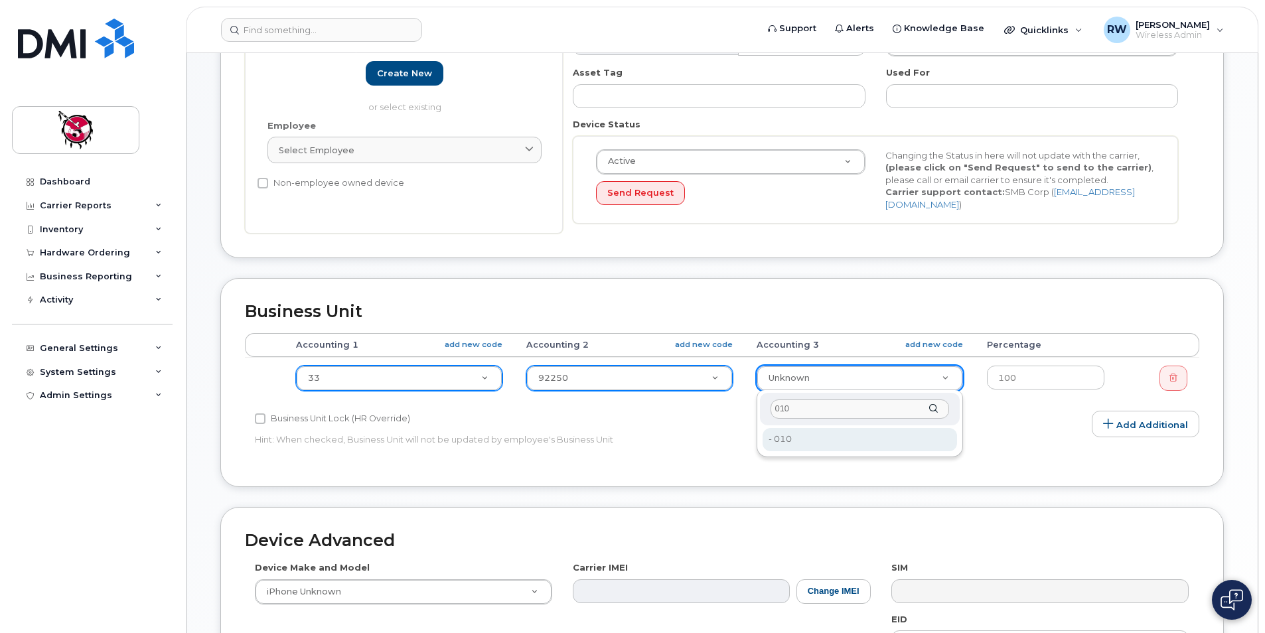
type input "010"
type input "13096"
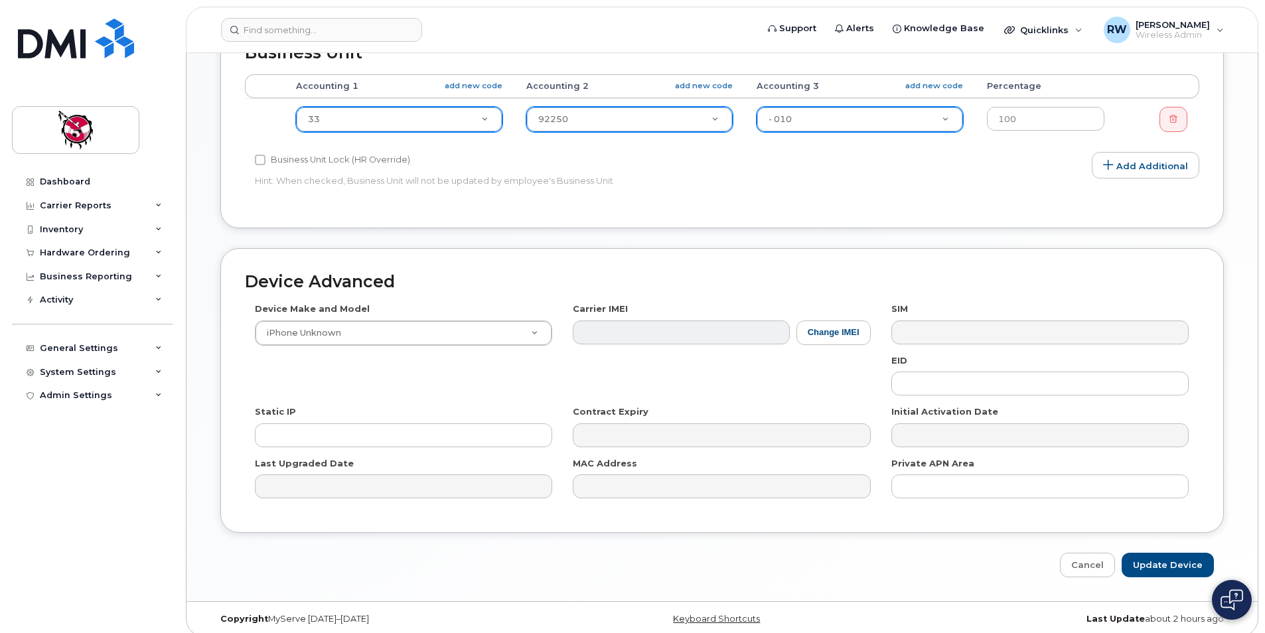
scroll to position [535, 0]
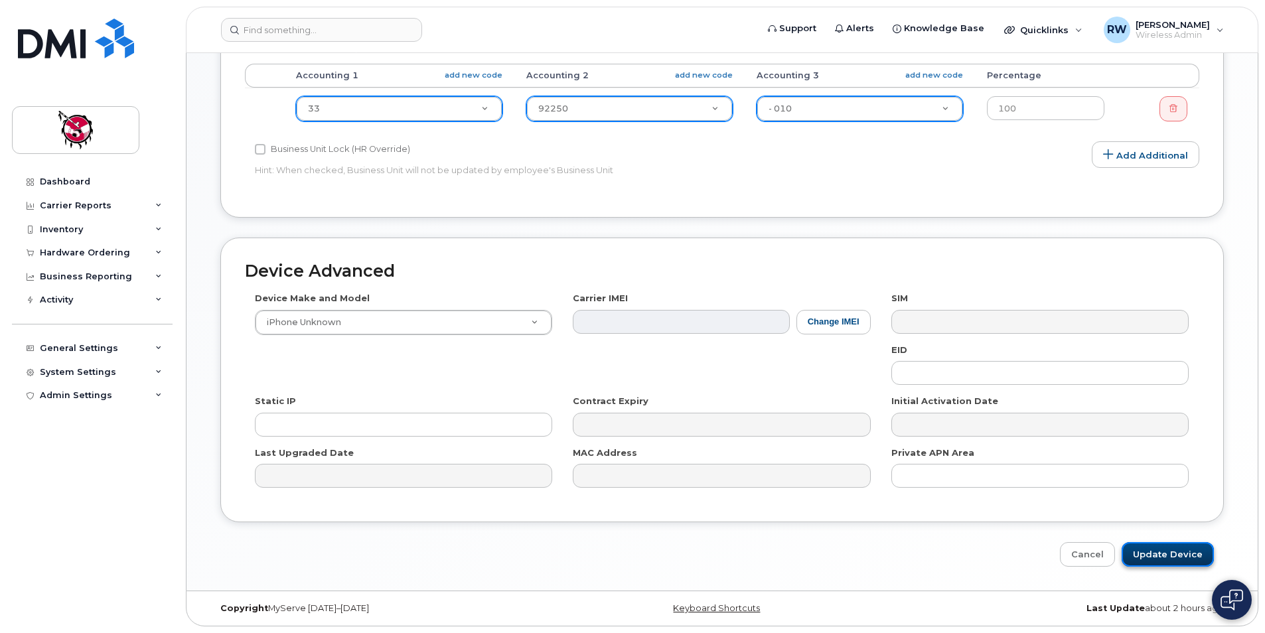
click at [1156, 552] on input "Update Device" at bounding box center [1168, 554] width 92 height 25
type input "Saving..."
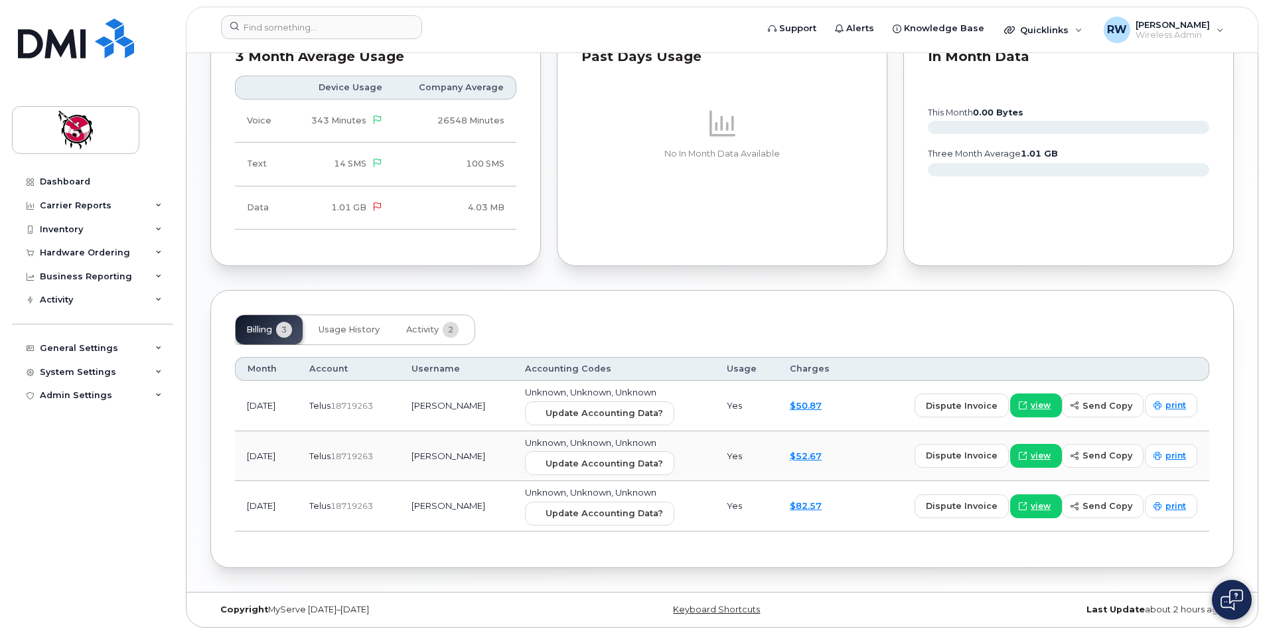
scroll to position [736, 0]
click at [589, 512] on span "Update Accounting Data?" at bounding box center [604, 512] width 117 height 13
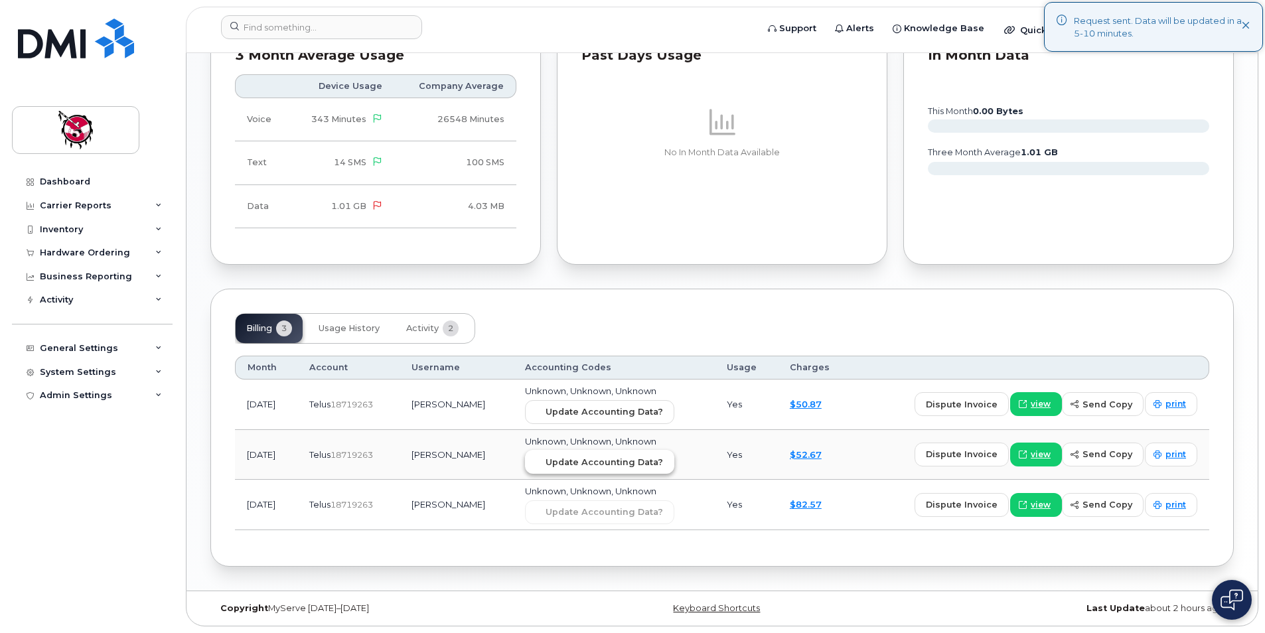
click at [587, 467] on span "Update Accounting Data?" at bounding box center [604, 462] width 117 height 13
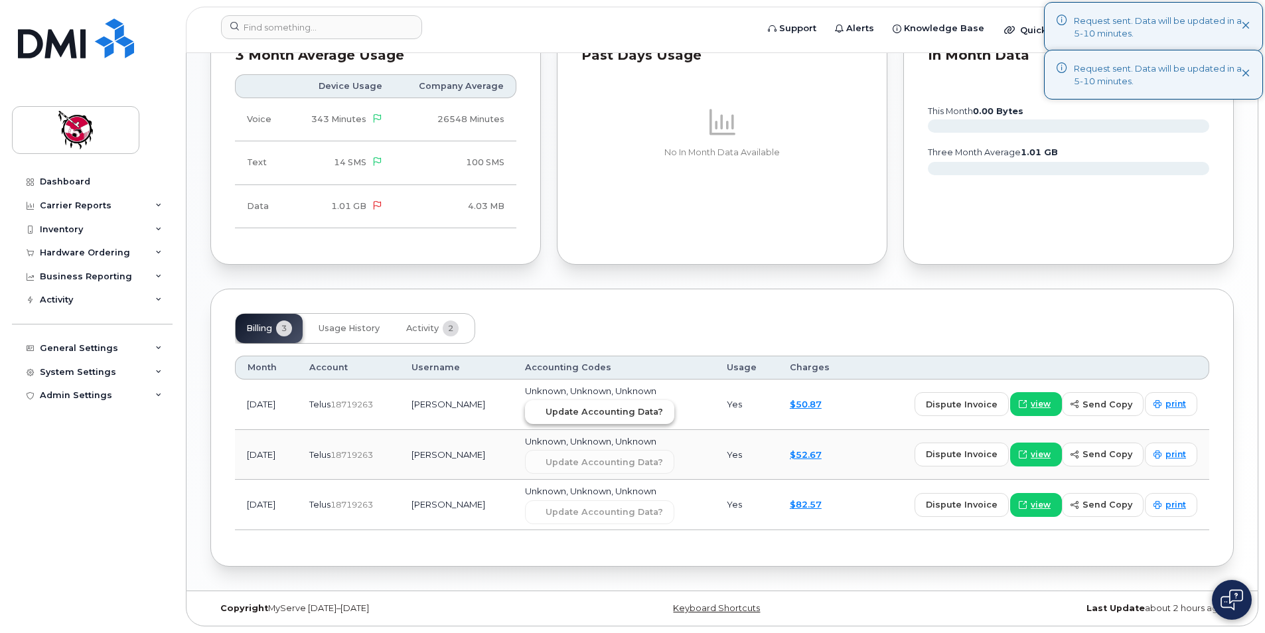
click at [561, 409] on span "Update Accounting Data?" at bounding box center [604, 412] width 117 height 13
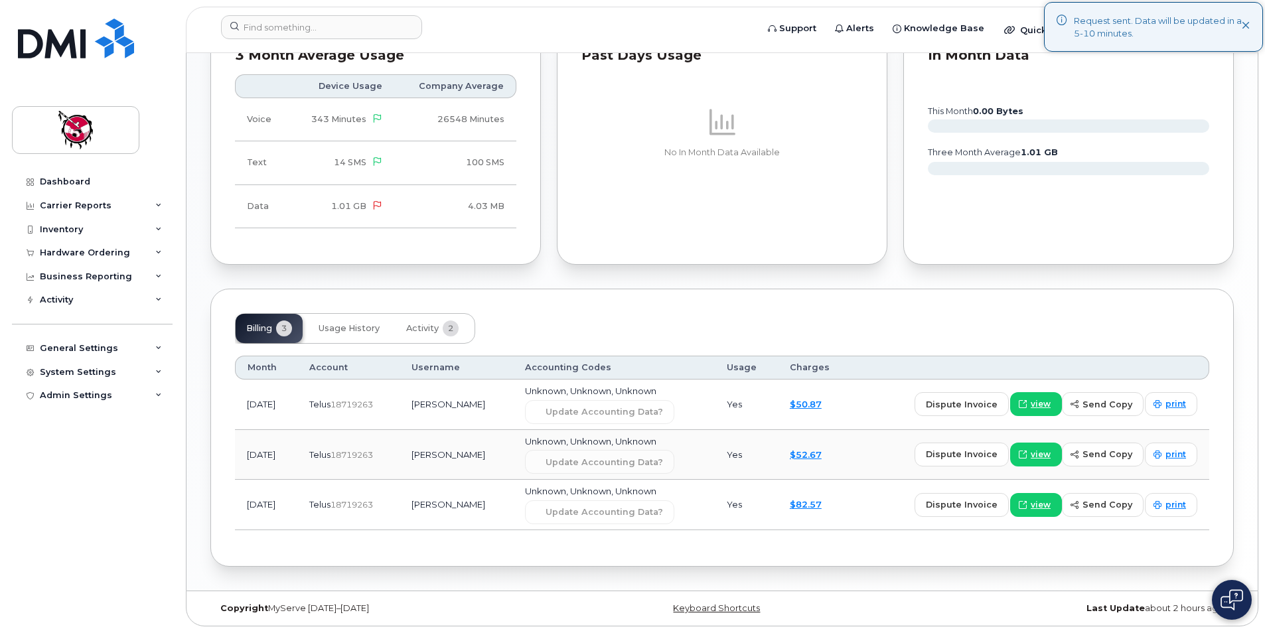
click at [1099, 546] on div "Billing 3 Usage History Activity 2 Month Account Username Accounting Codes Usag…" at bounding box center [722, 428] width 1024 height 278
click at [836, 312] on div "Billing 3 Usage History Activity 2 Month Account Username Accounting Codes Usag…" at bounding box center [722, 428] width 1024 height 278
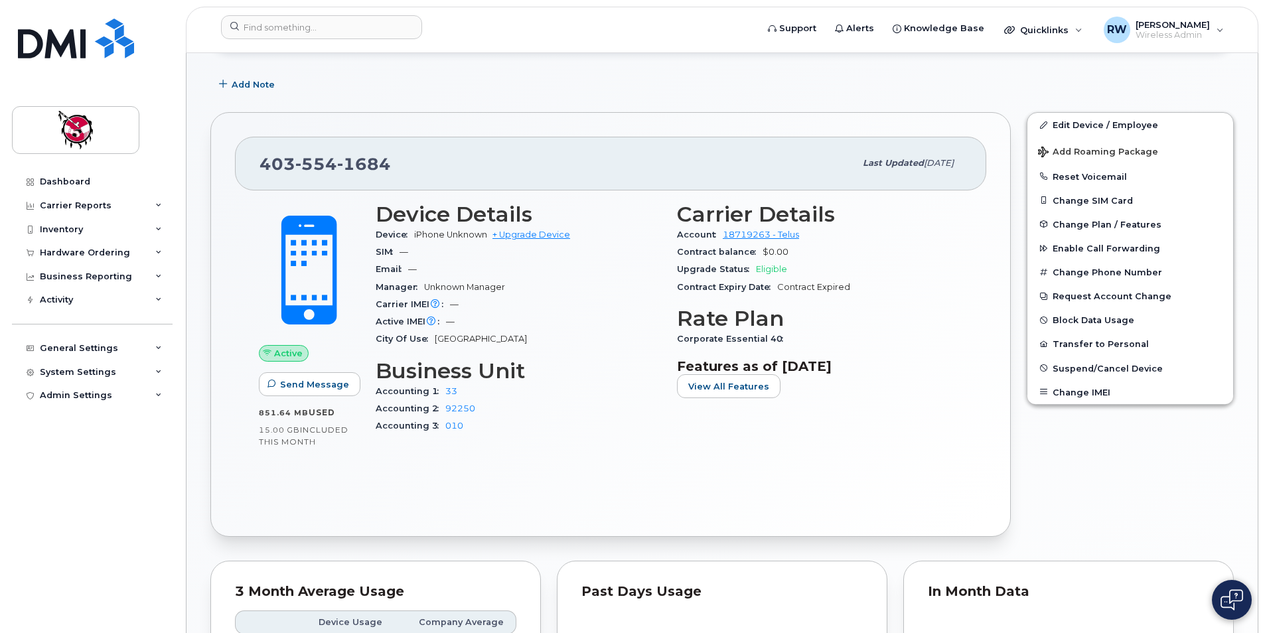
scroll to position [5, 0]
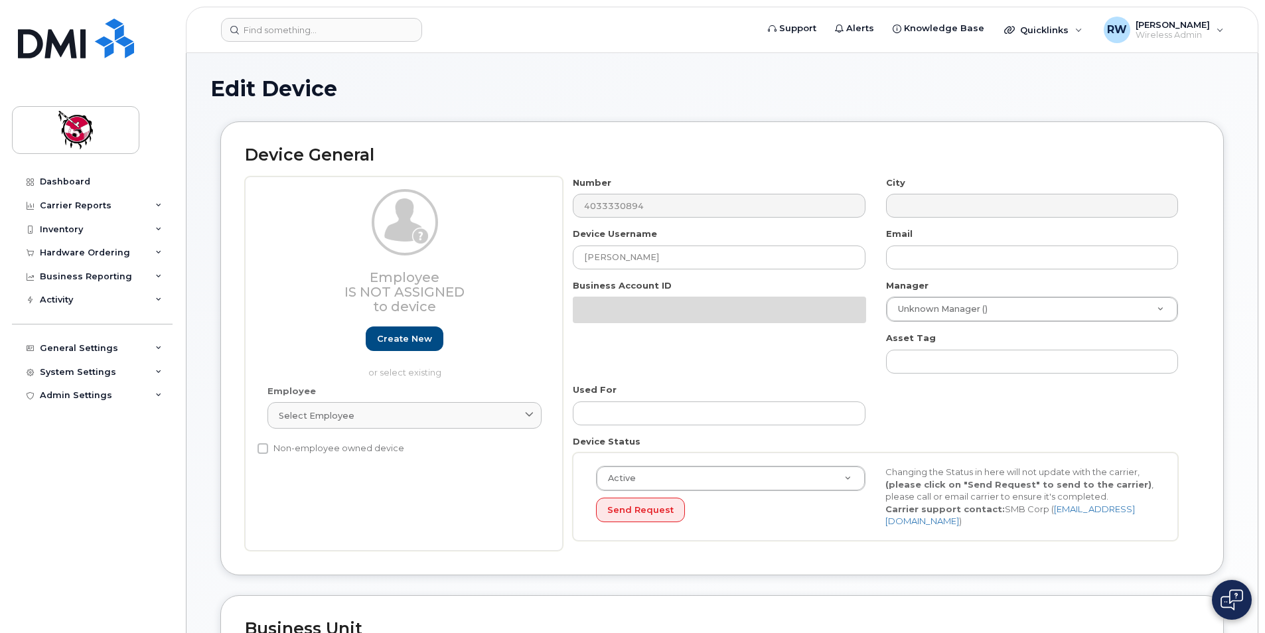
select select "9397"
select select "10346"
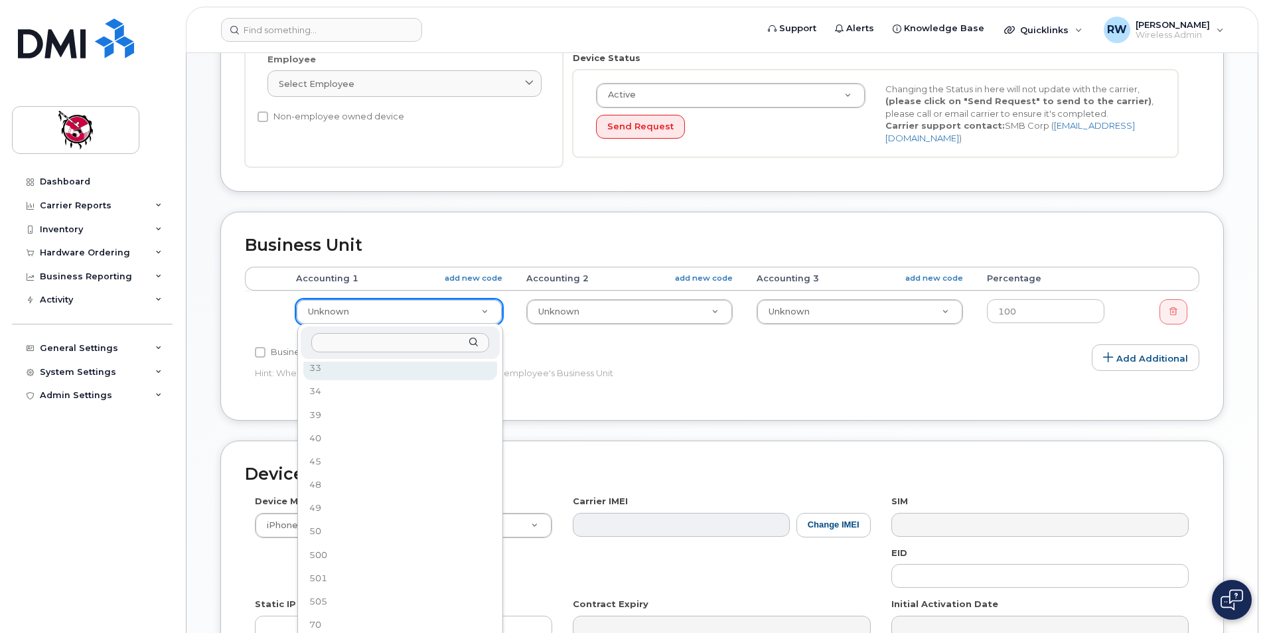
scroll to position [212, 0]
select select "10355"
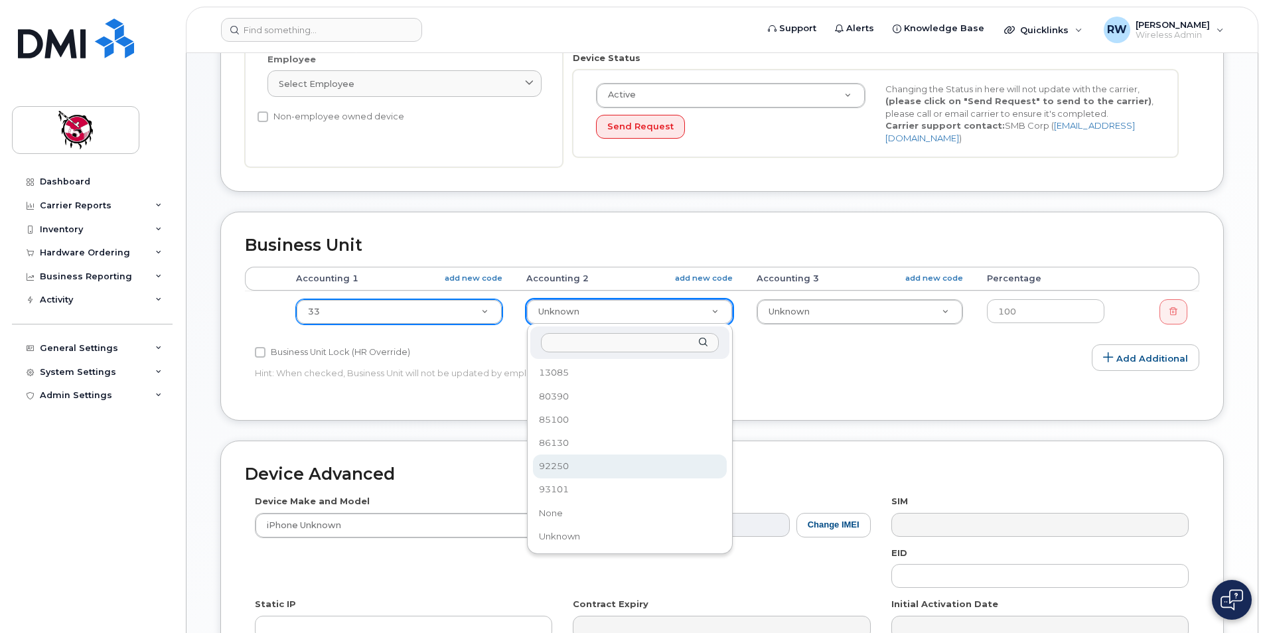
select select "10349"
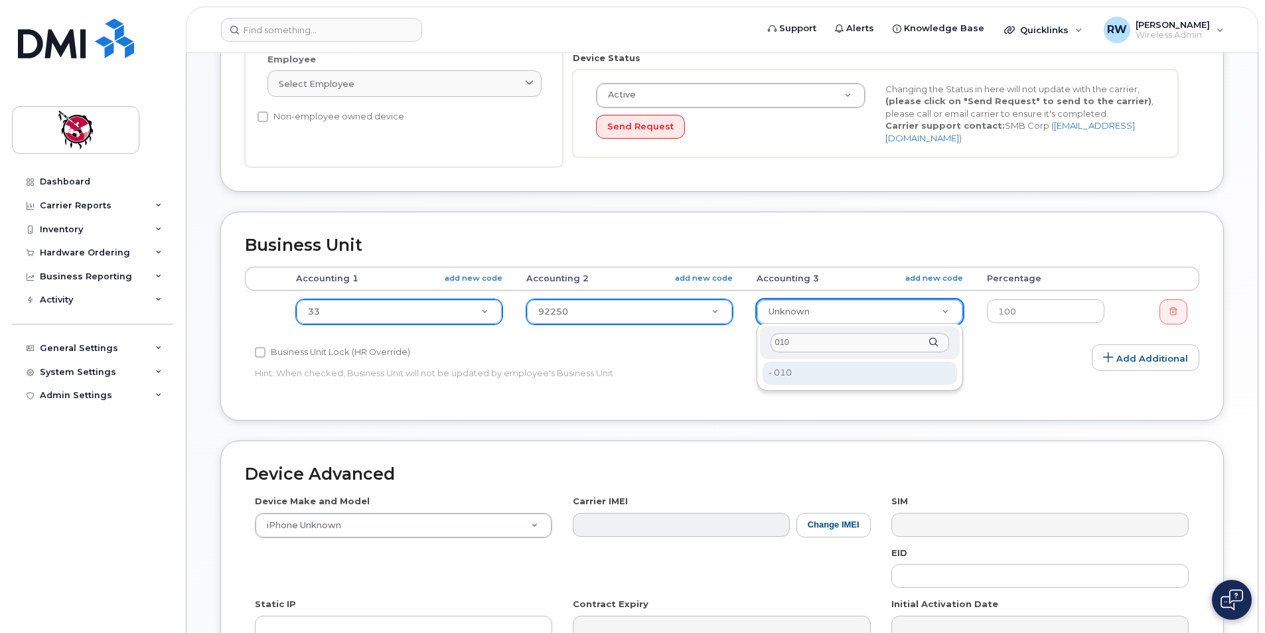
type input "010"
type input "13096"
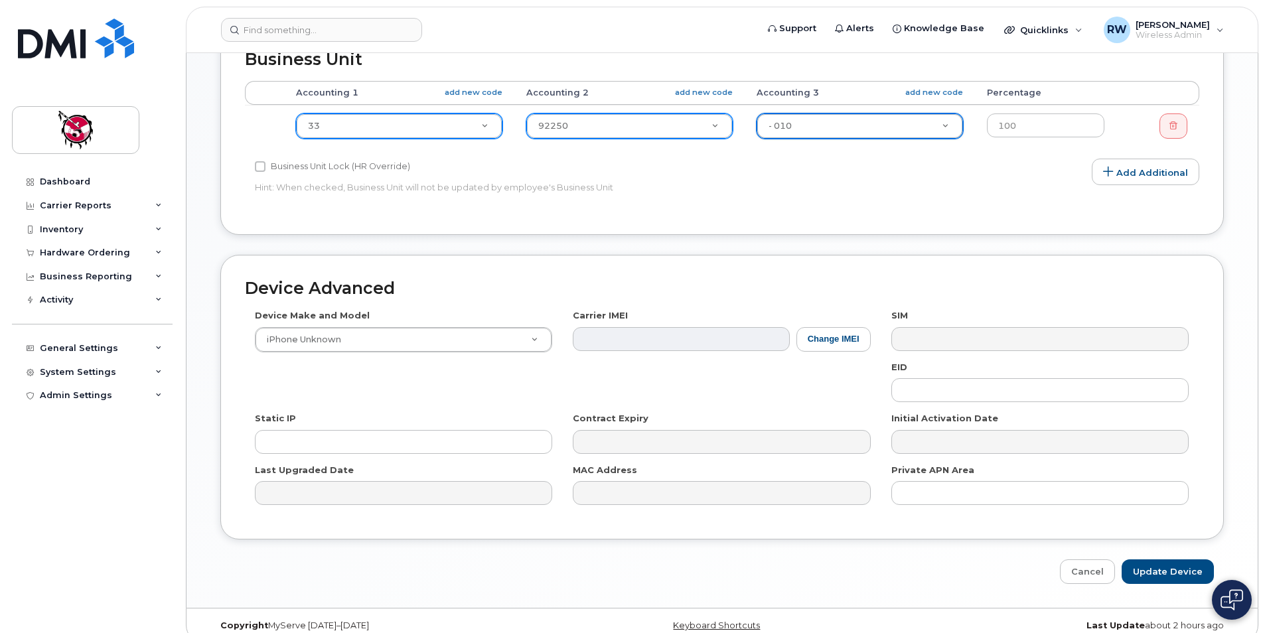
scroll to position [535, 0]
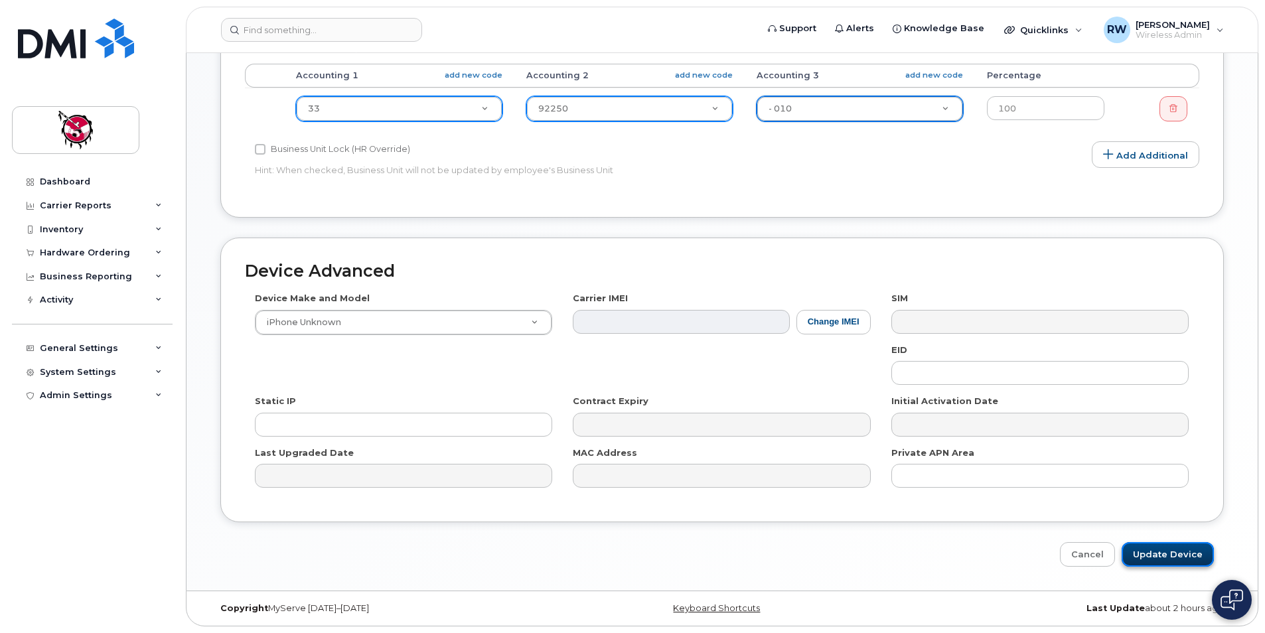
click at [1174, 550] on input "Update Device" at bounding box center [1168, 554] width 92 height 25
type input "Saving..."
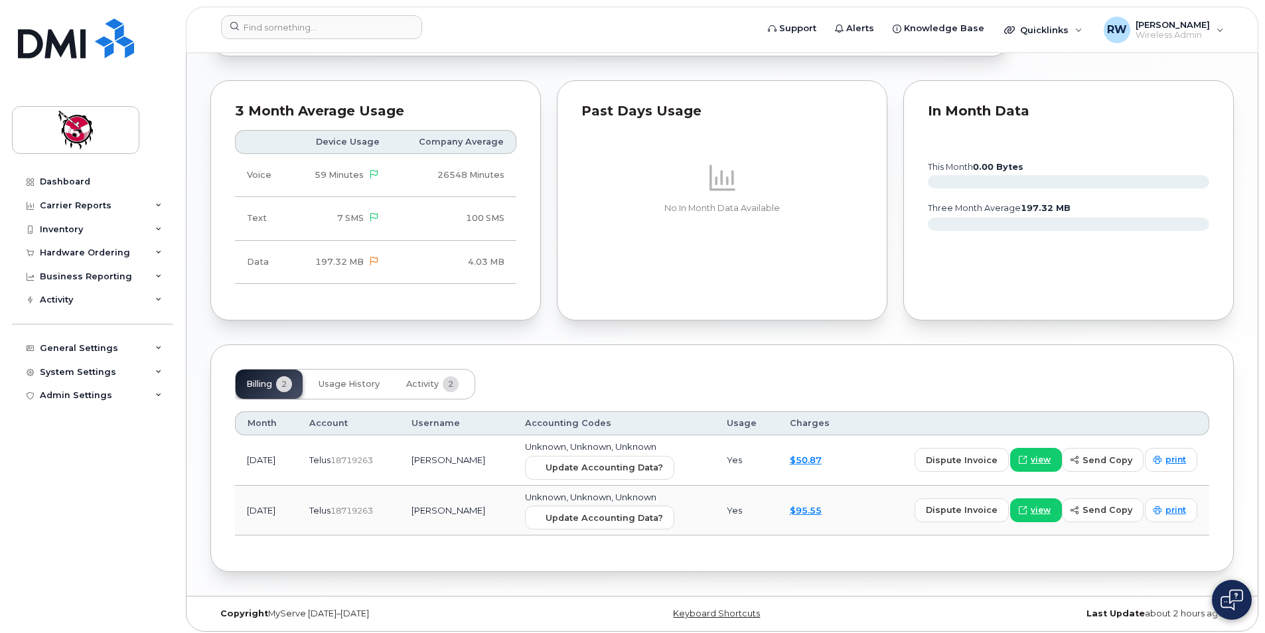
scroll to position [685, 0]
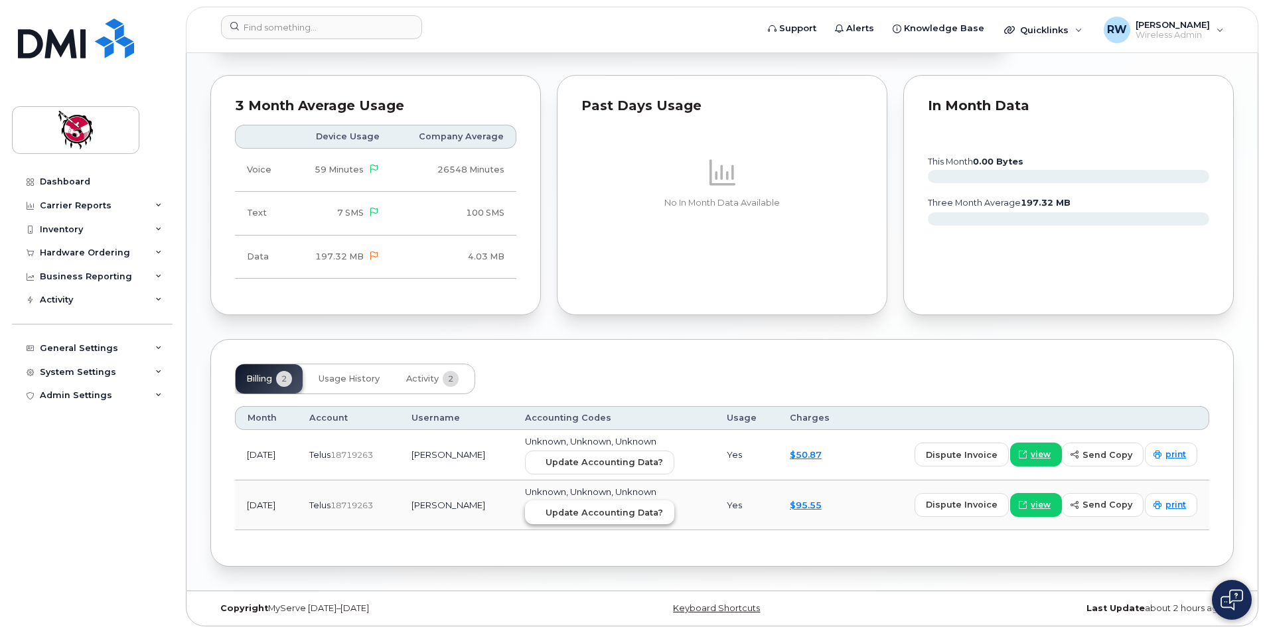
click at [611, 516] on span "Update Accounting Data?" at bounding box center [604, 513] width 117 height 13
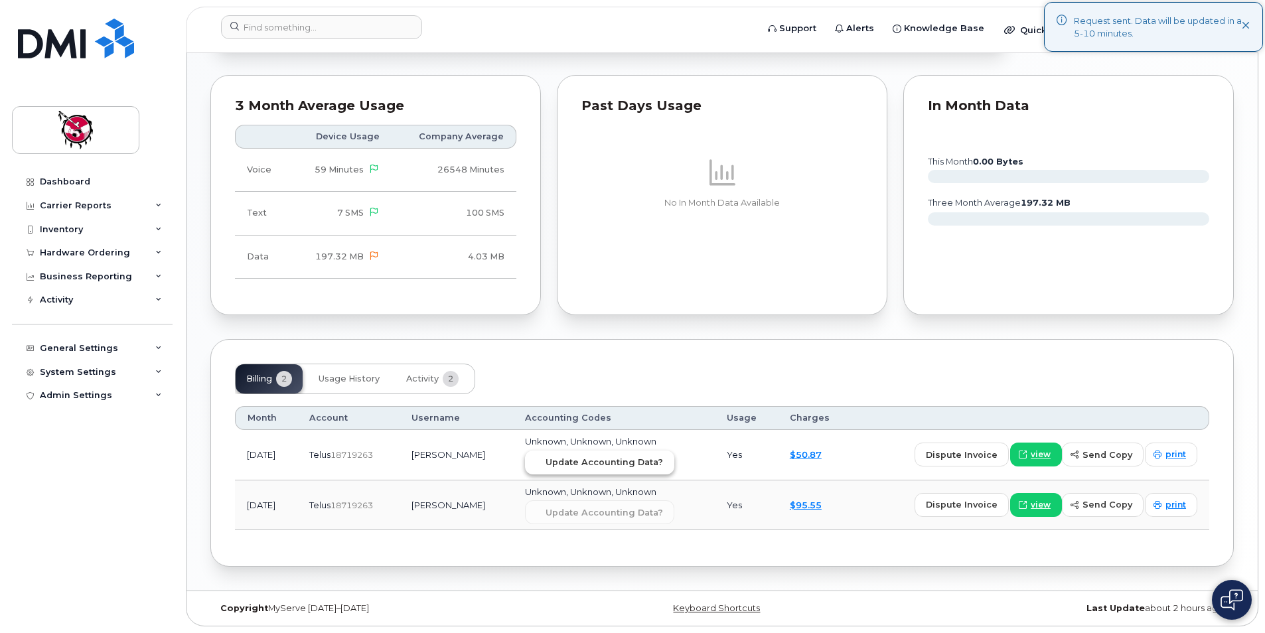
click at [641, 466] on span "Update Accounting Data?" at bounding box center [604, 462] width 117 height 13
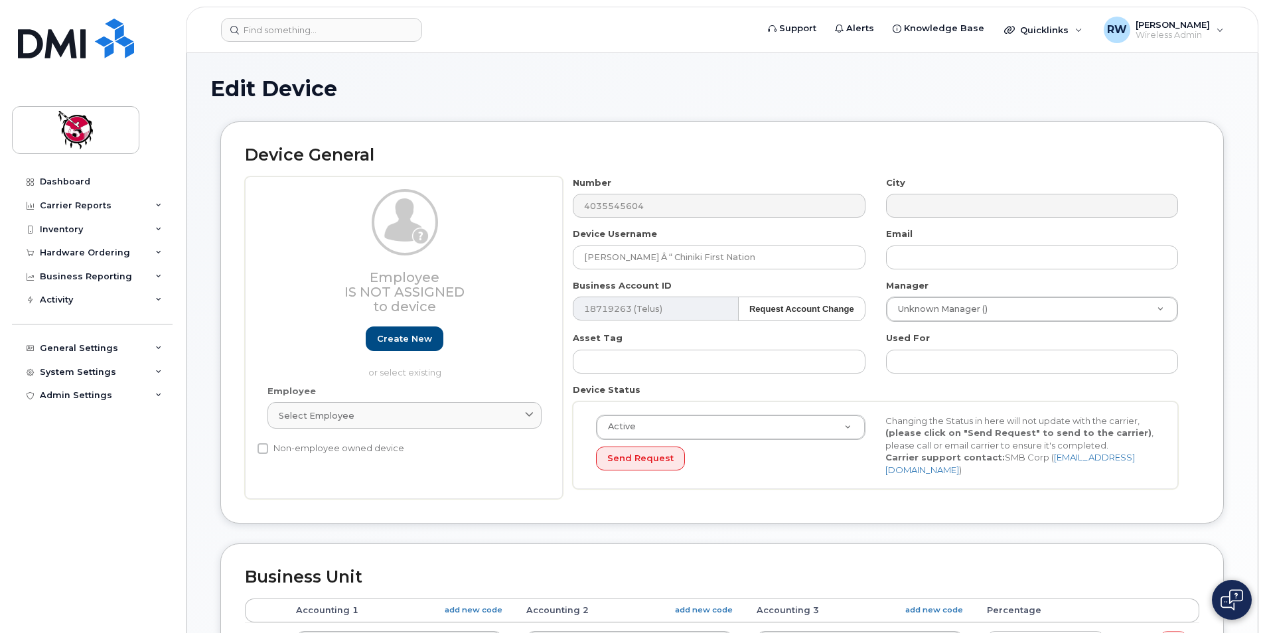
select select "9397"
select select "10346"
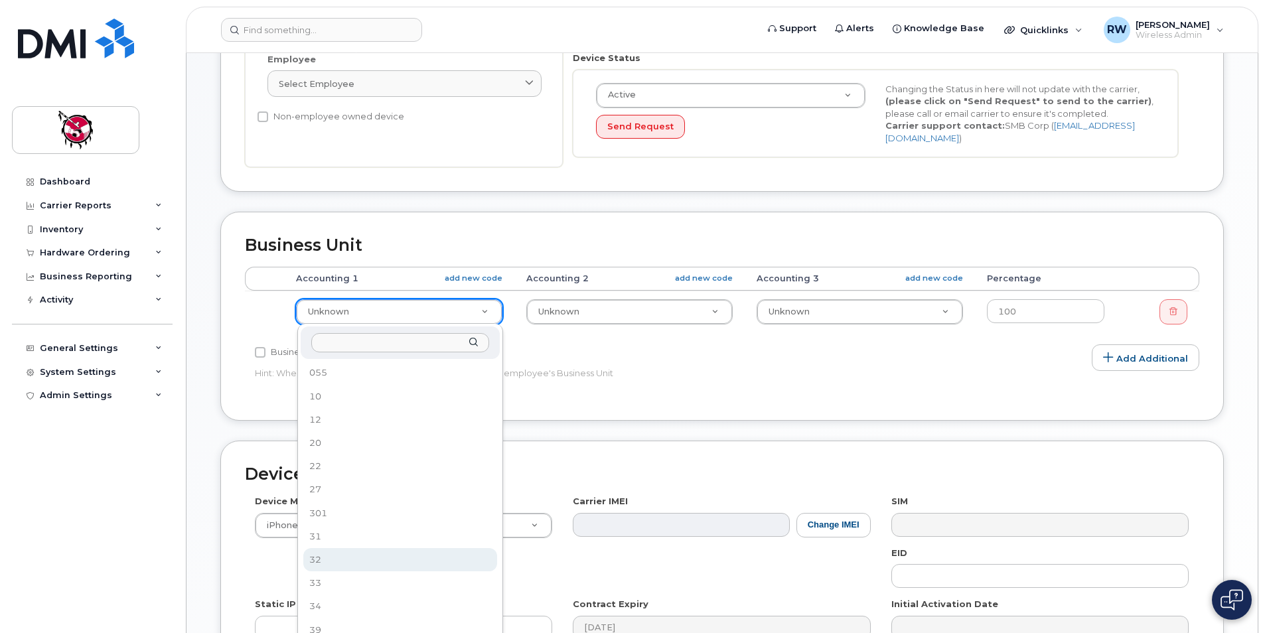
select select "10354"
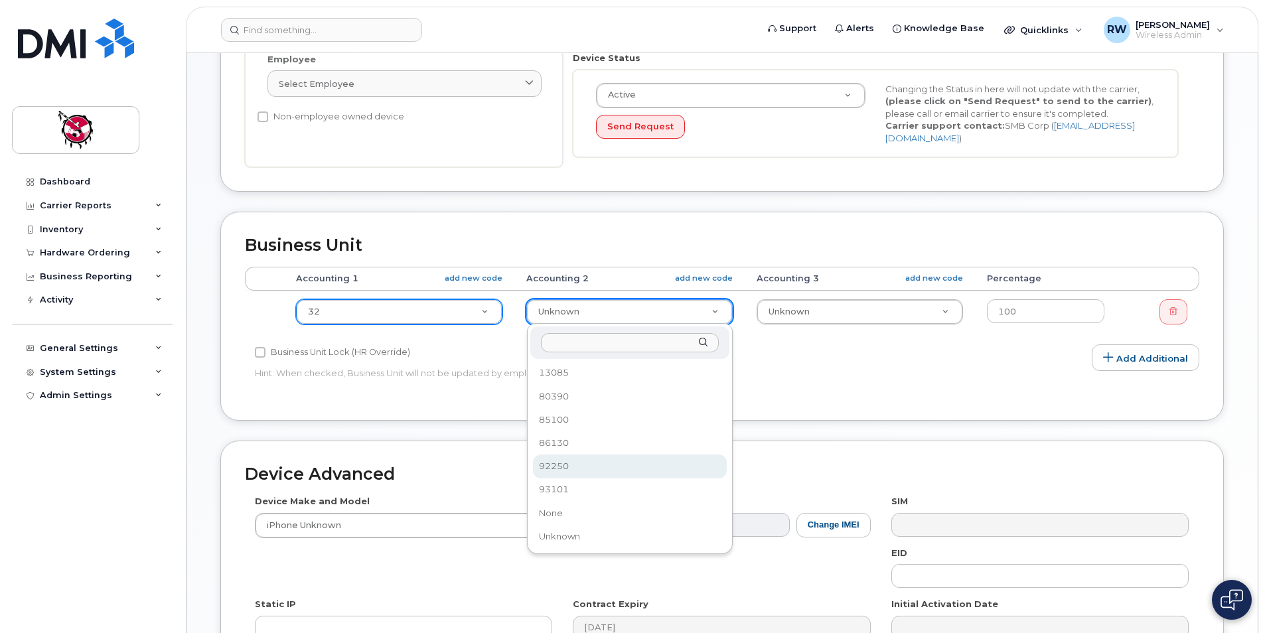
select select "10349"
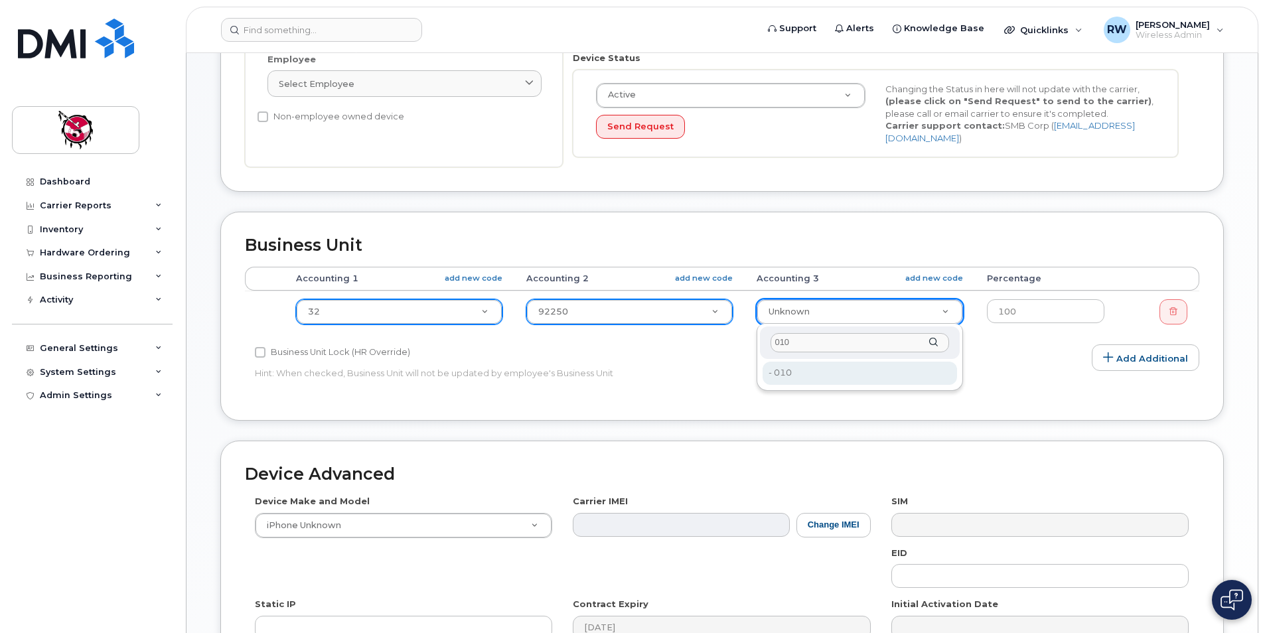
type input "010"
type input "13096"
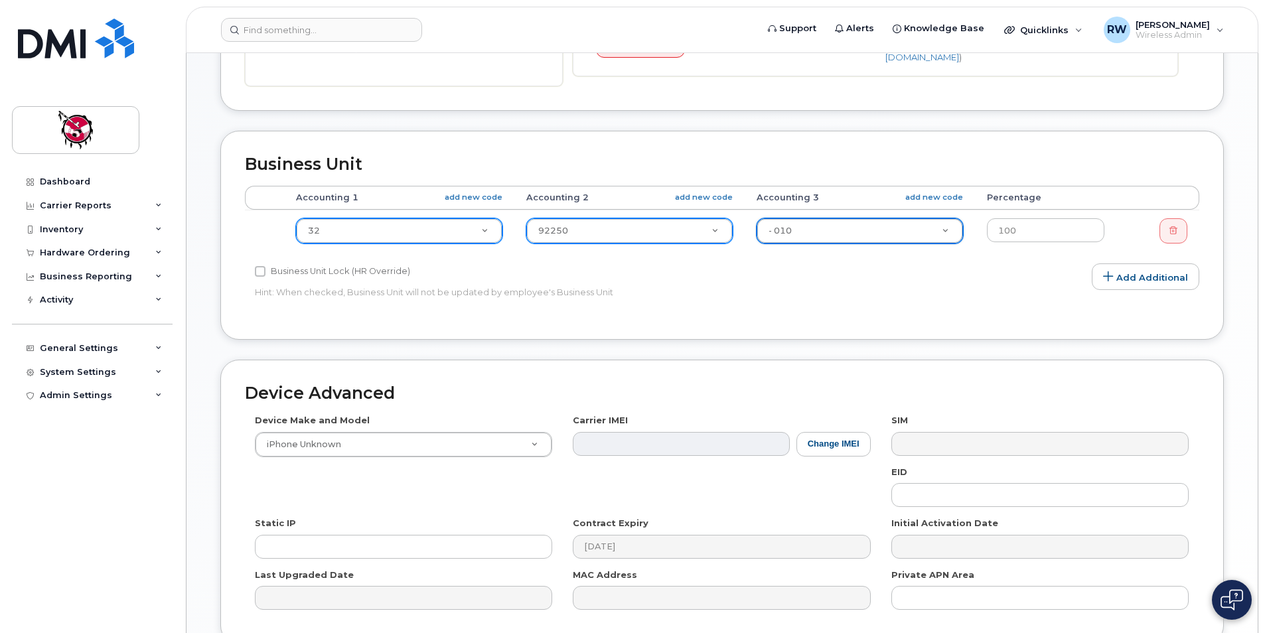
scroll to position [535, 0]
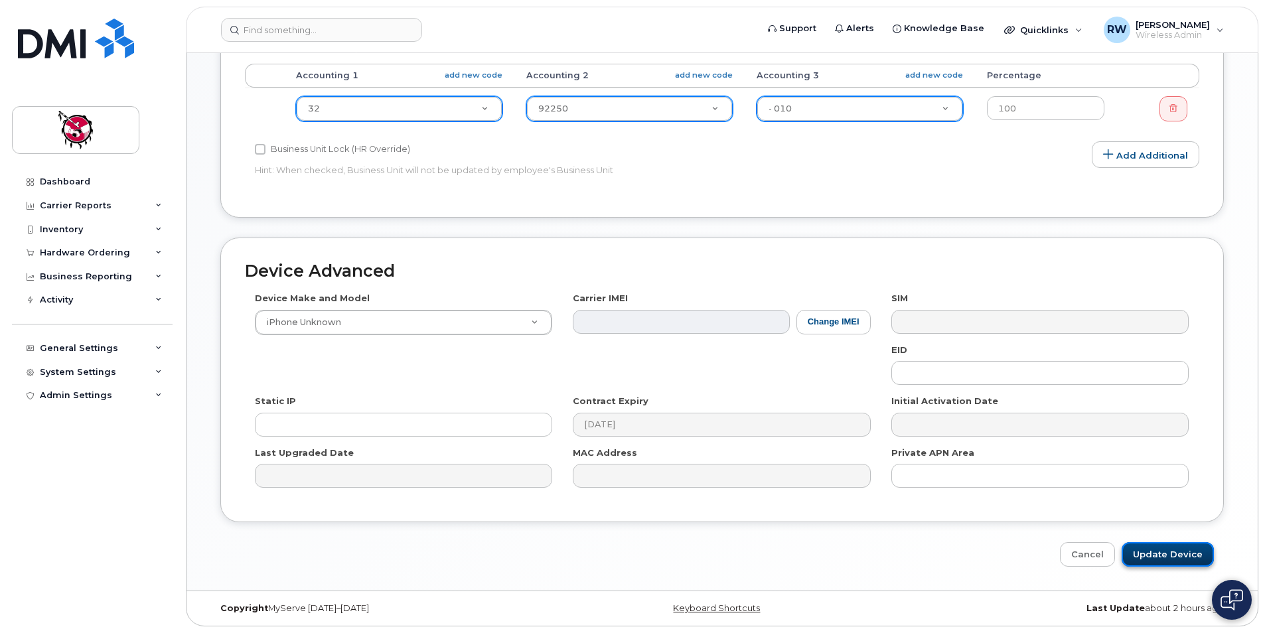
click at [1178, 552] on input "Update Device" at bounding box center [1168, 554] width 92 height 25
type input "Saving..."
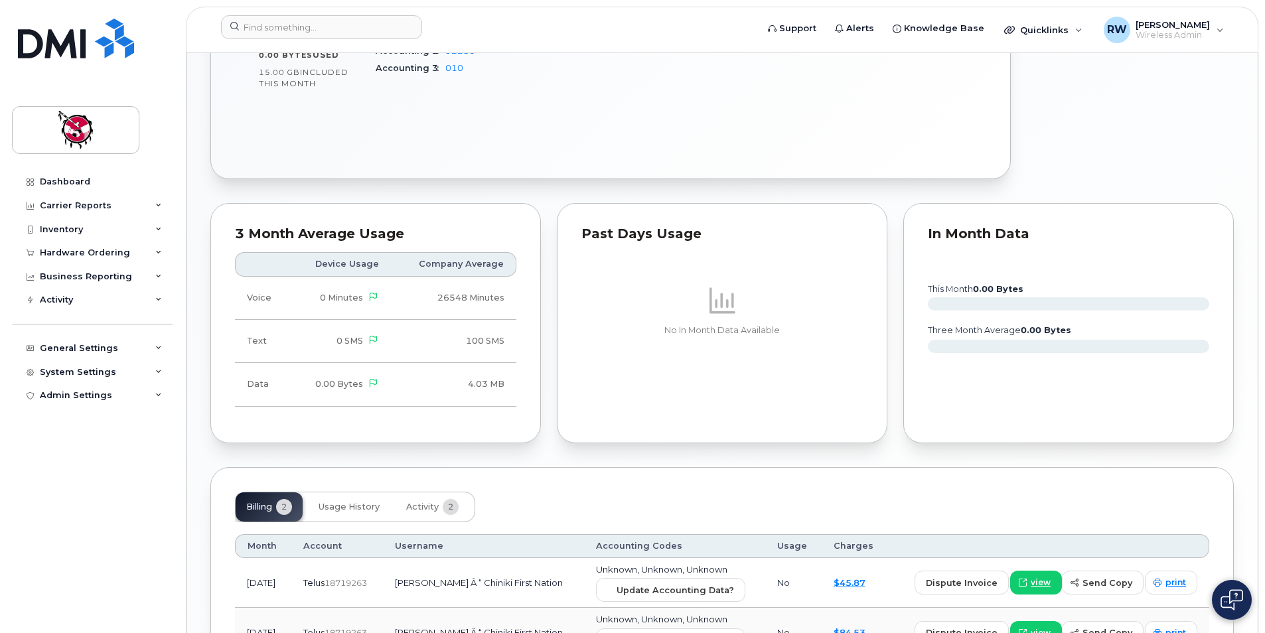
scroll to position [736, 0]
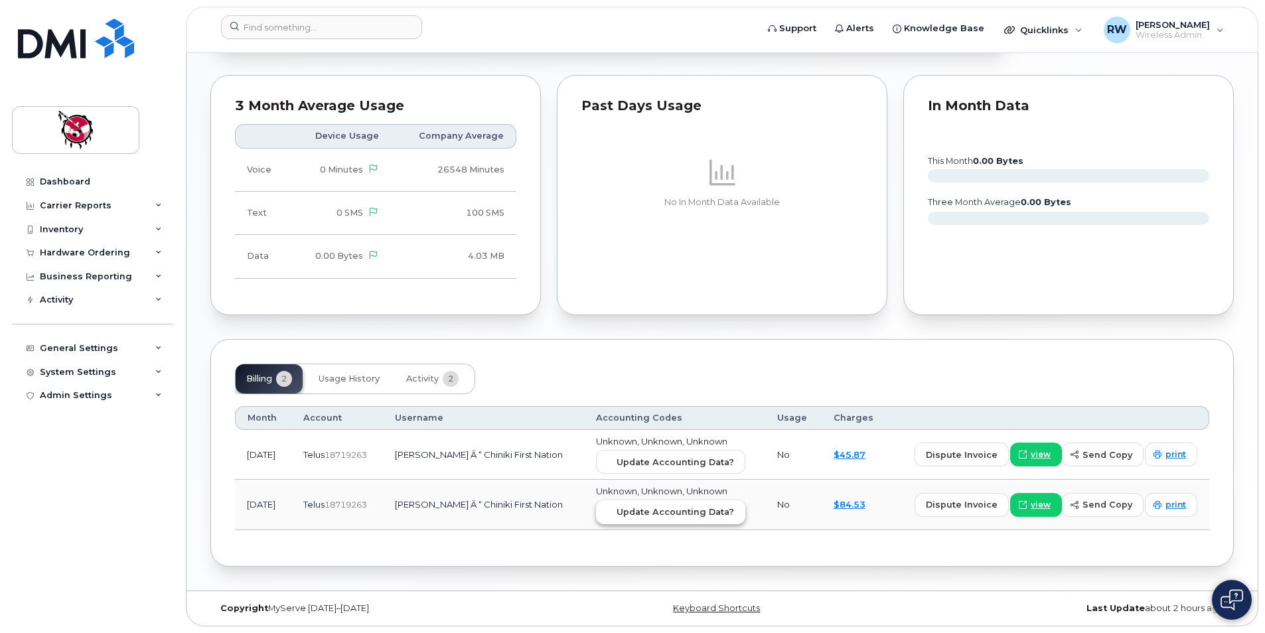
click at [702, 518] on span "Update Accounting Data?" at bounding box center [675, 512] width 117 height 13
click at [692, 512] on span "Update Accounting Data?" at bounding box center [675, 512] width 117 height 13
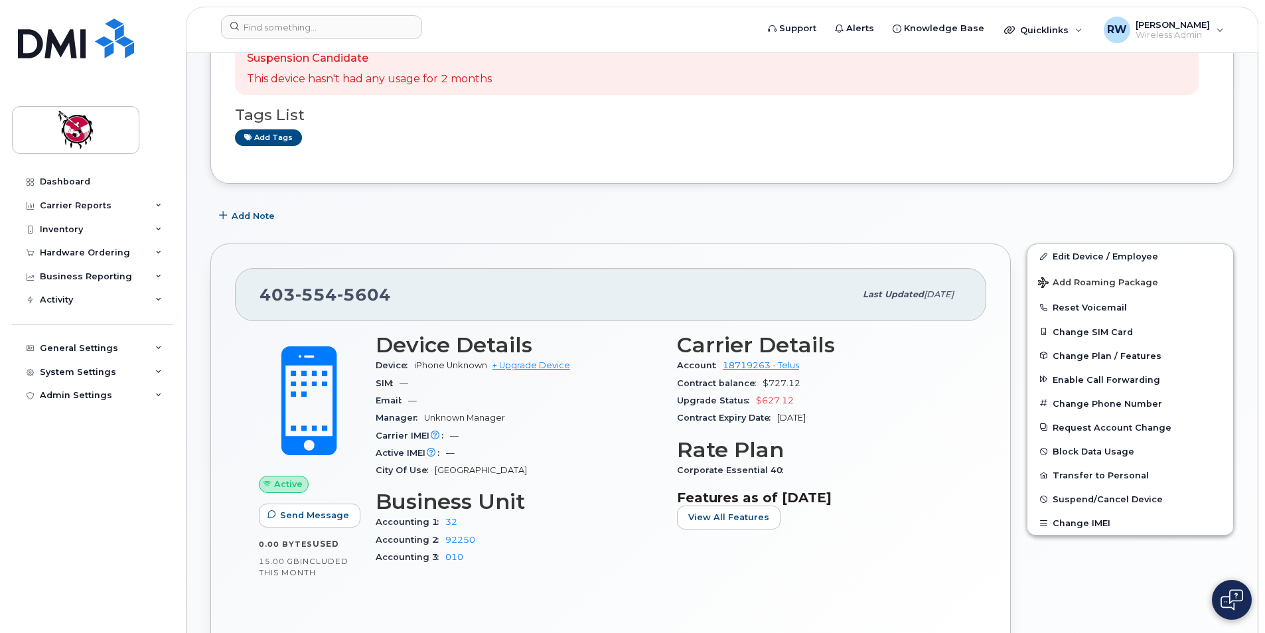
scroll to position [0, 0]
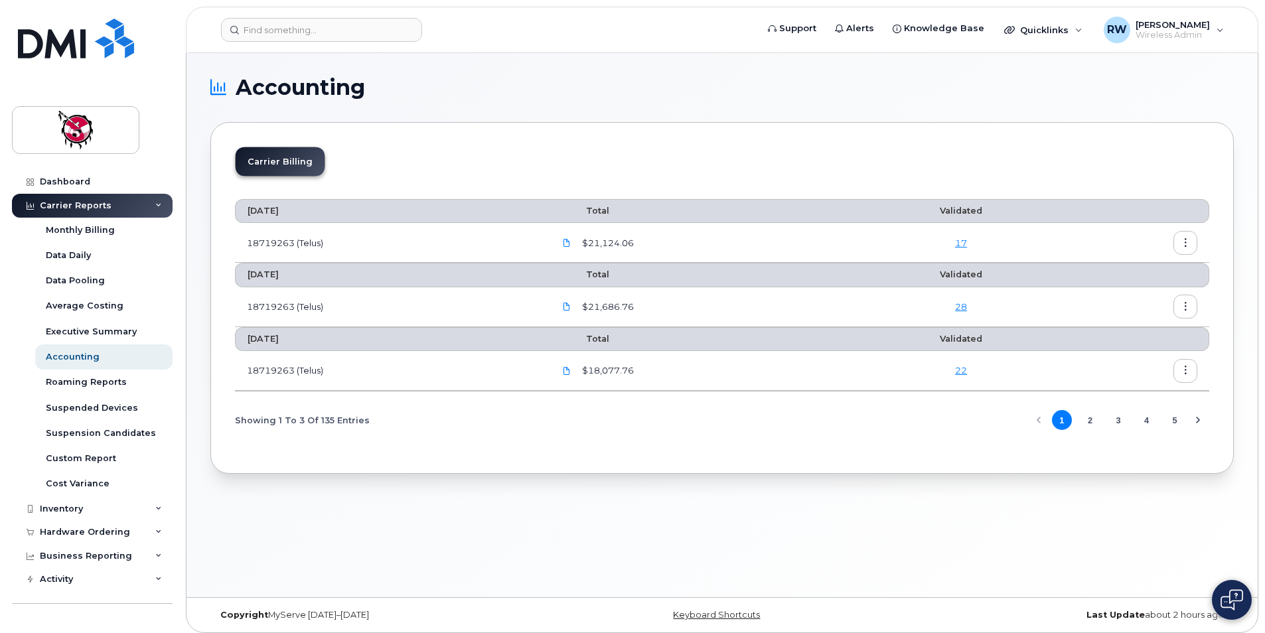
click at [965, 371] on link "22" at bounding box center [961, 370] width 12 height 11
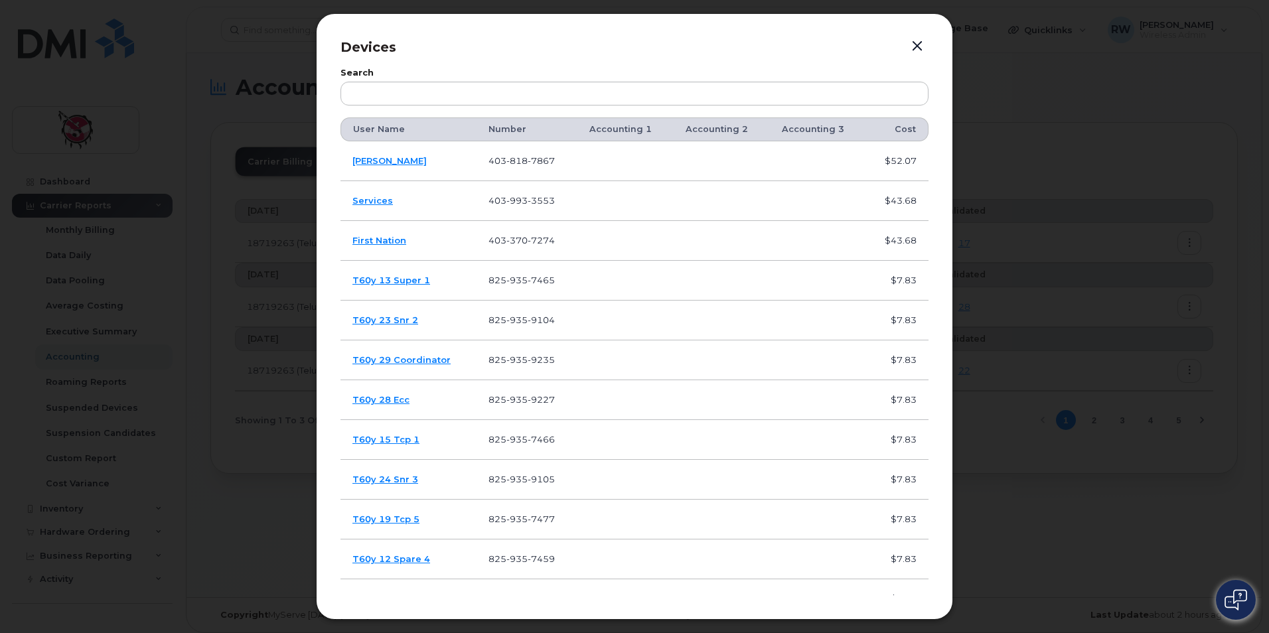
click at [370, 167] on td "[PERSON_NAME]" at bounding box center [409, 161] width 136 height 40
click at [370, 161] on link "[PERSON_NAME]" at bounding box center [389, 160] width 74 height 11
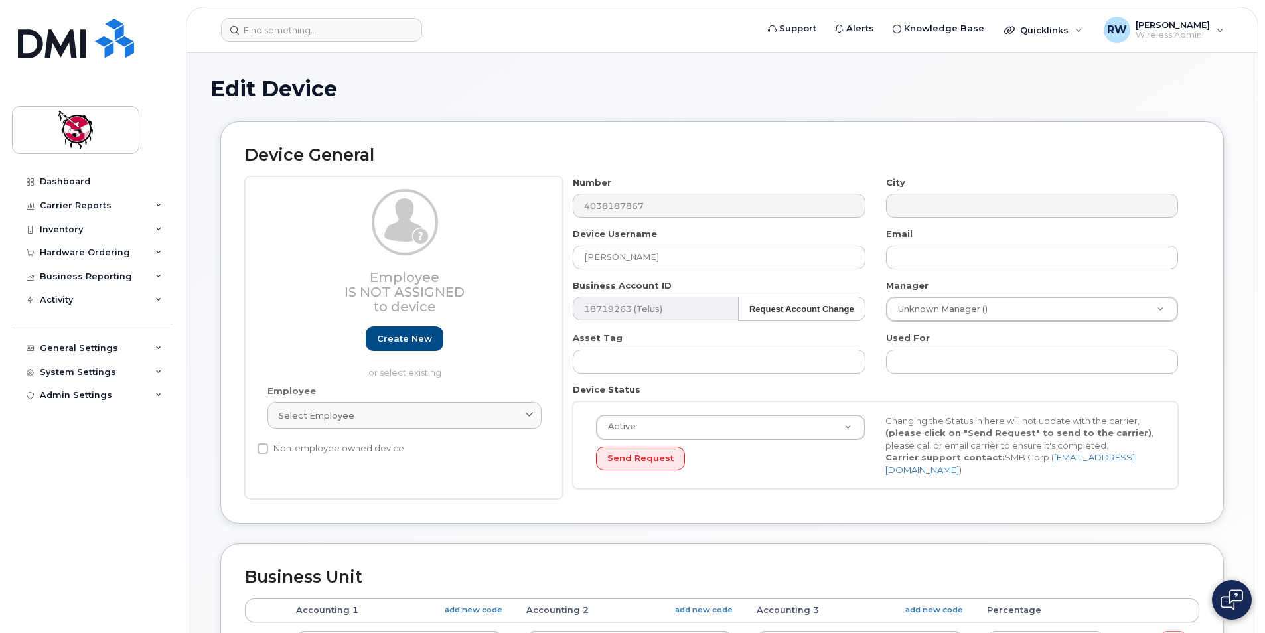
select select "10355"
select select "10349"
